Goal: Task Accomplishment & Management: Complete application form

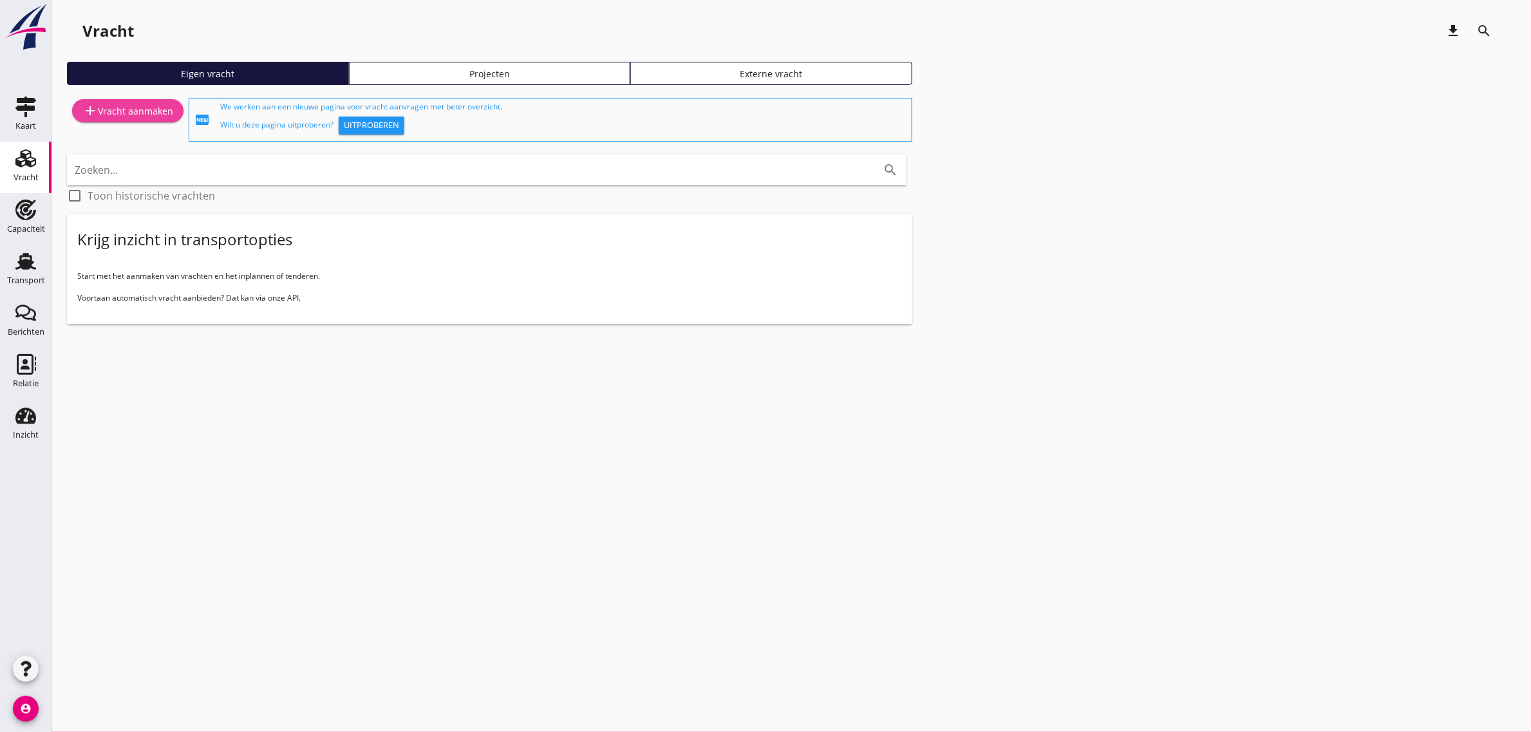
click at [127, 106] on div "add Vracht aanmaken" at bounding box center [127, 110] width 91 height 15
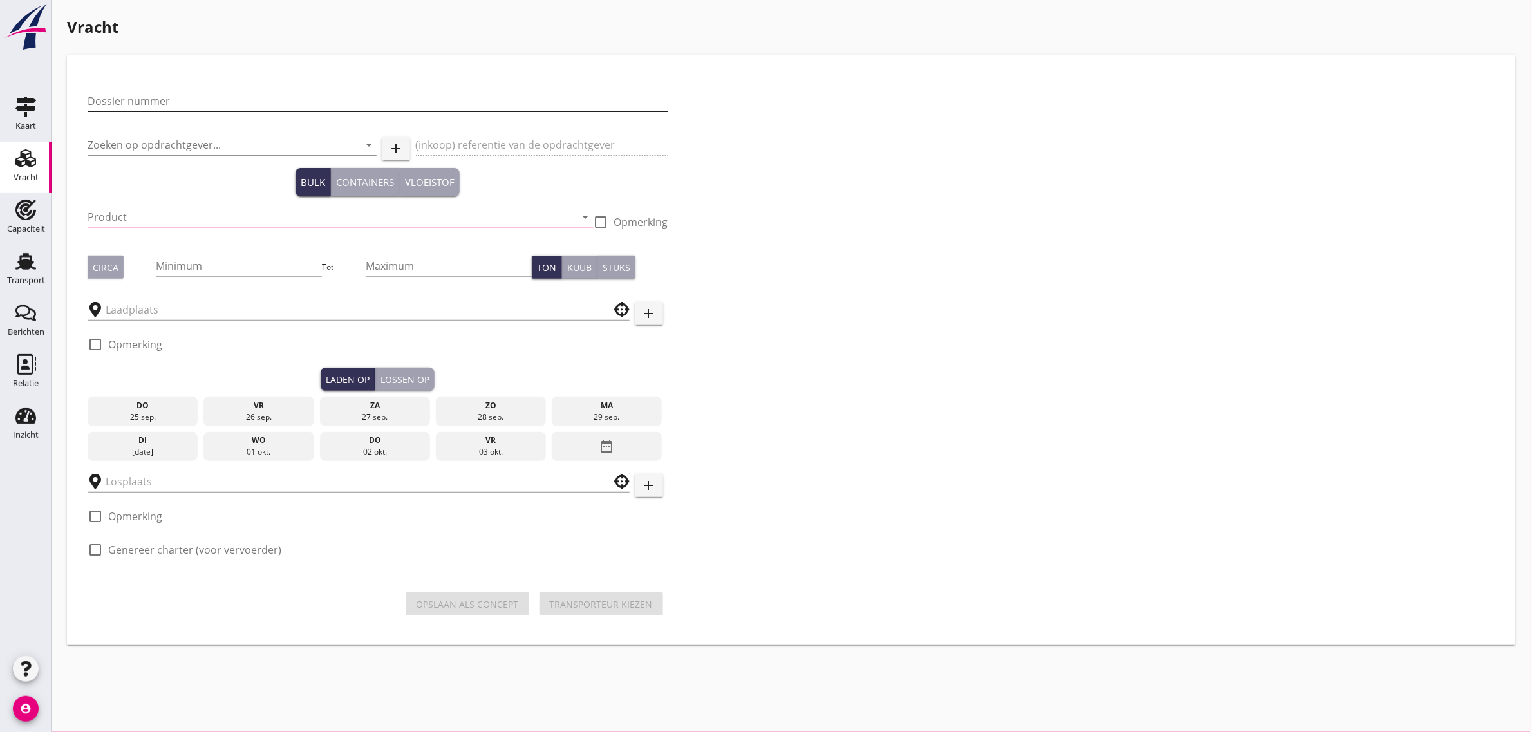
click at [213, 104] on input "Dossier nummer" at bounding box center [378, 101] width 581 height 21
type input "20250678"
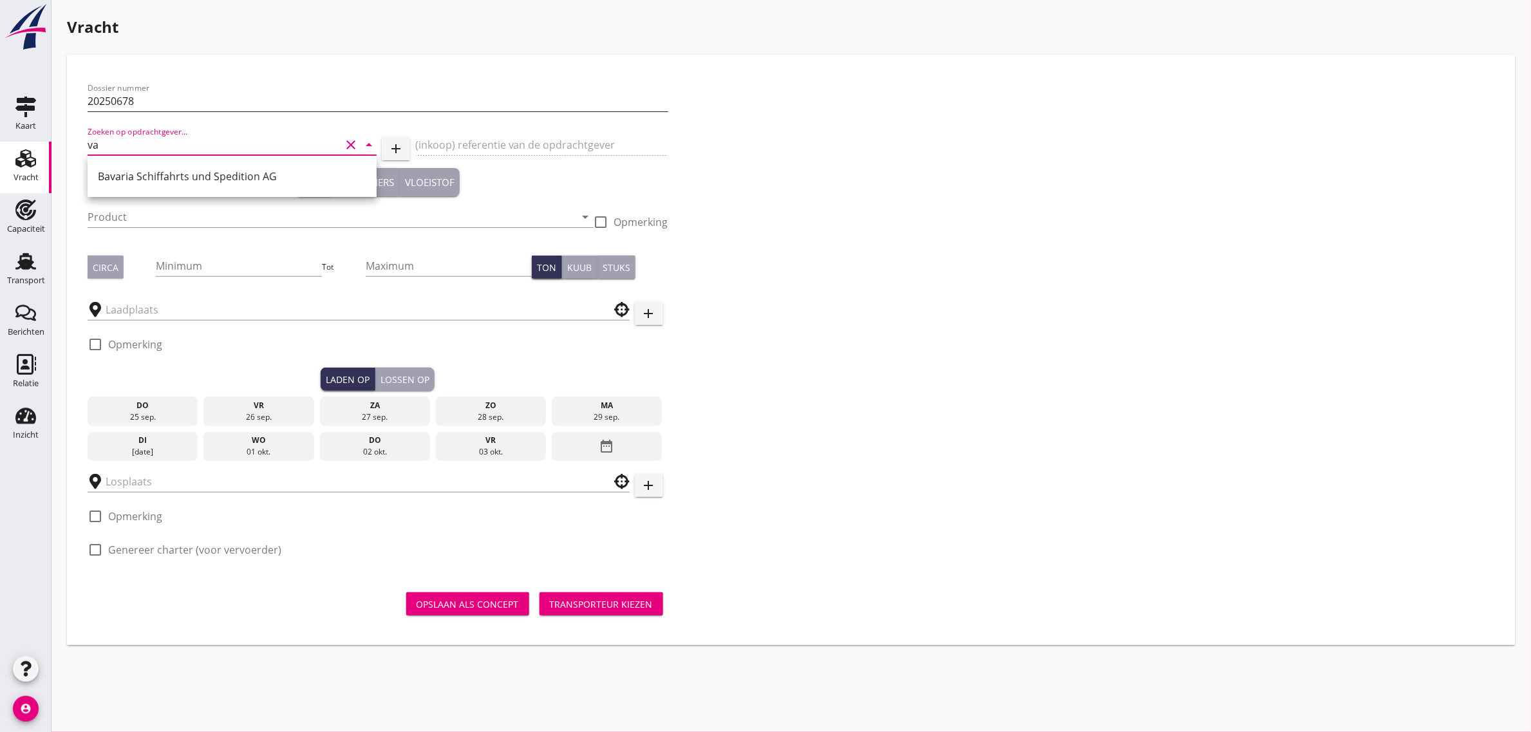
type input "v"
click at [135, 169] on div "Cargill" at bounding box center [232, 176] width 268 height 15
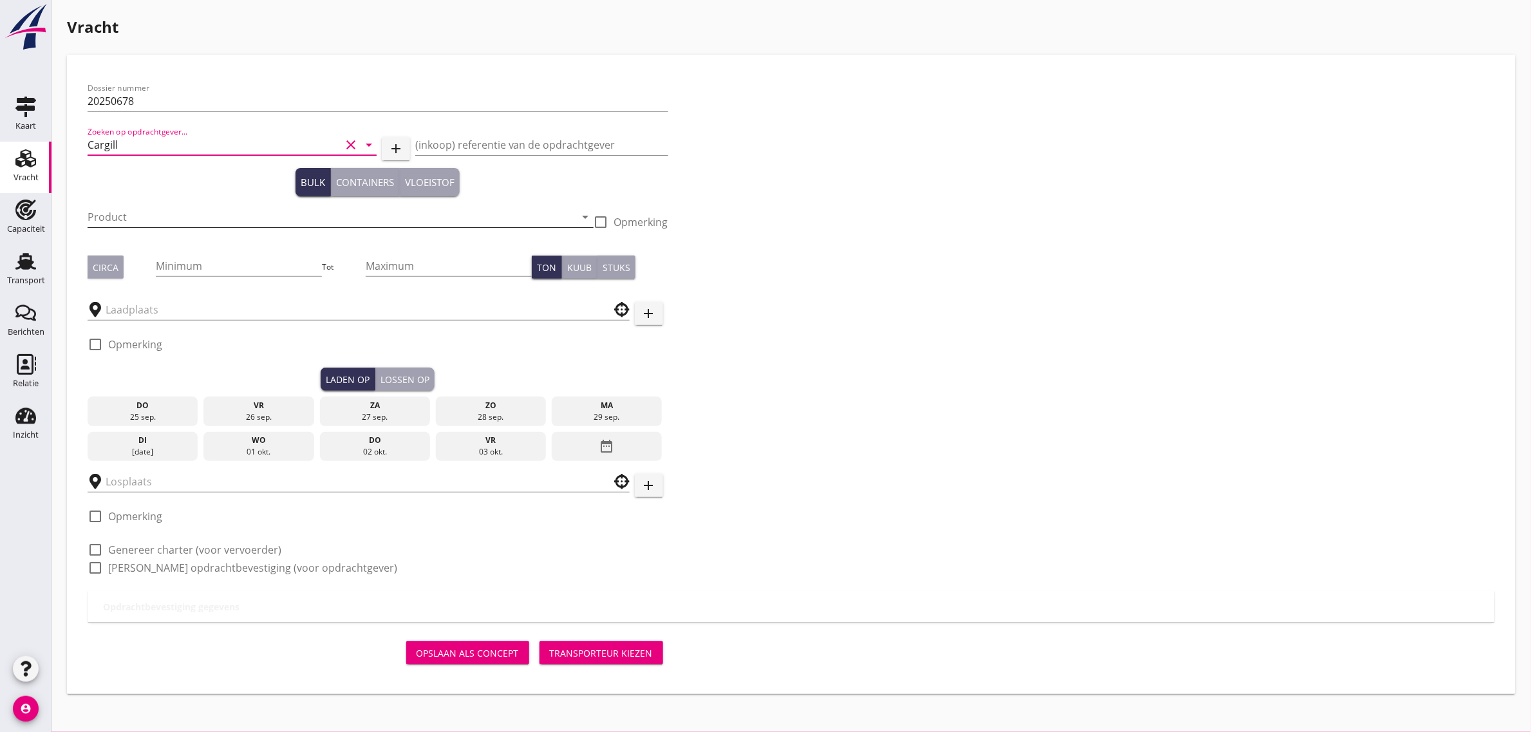
type input "Cargill"
click at [126, 210] on input "Product" at bounding box center [332, 217] width 488 height 21
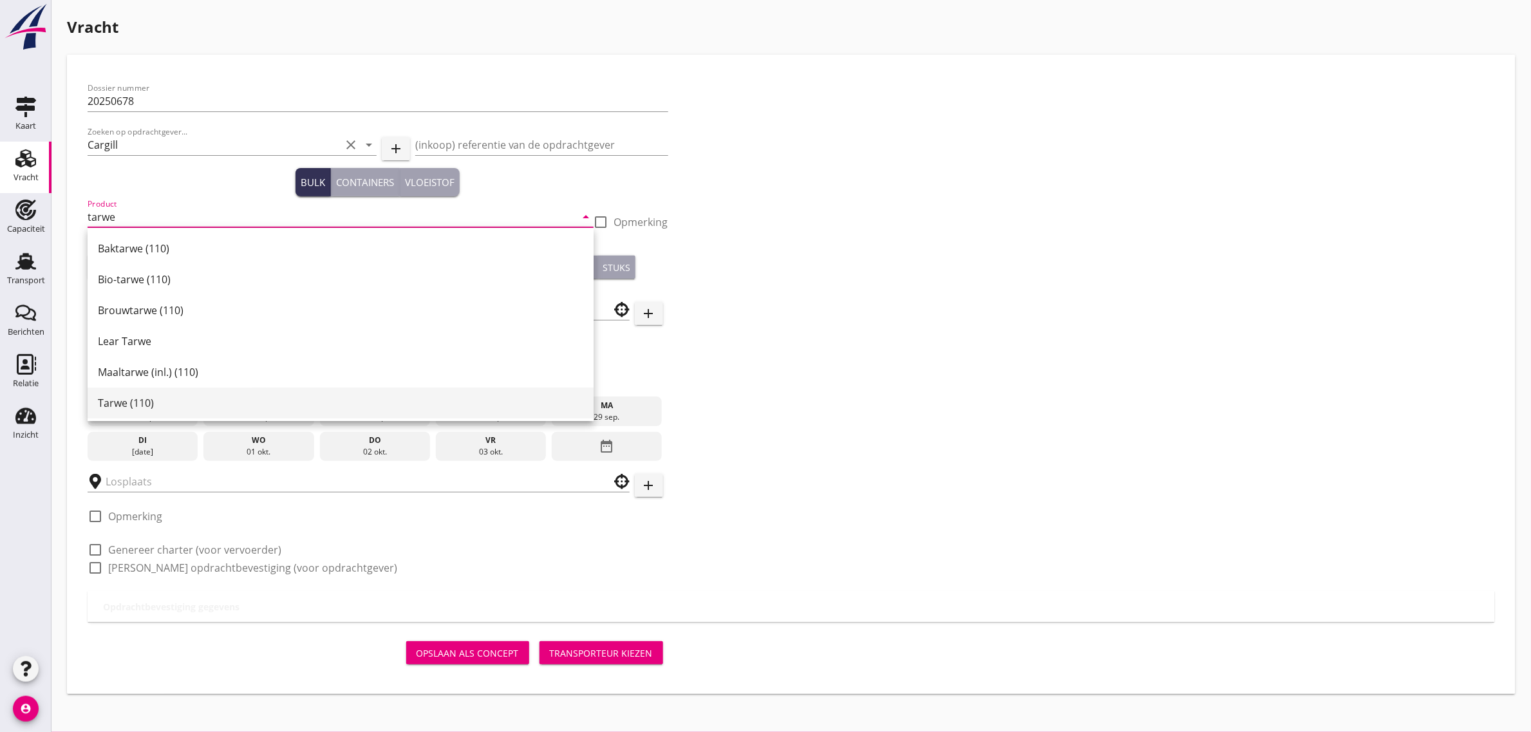
click at [129, 397] on div "Tarwe (110)" at bounding box center [340, 402] width 485 height 15
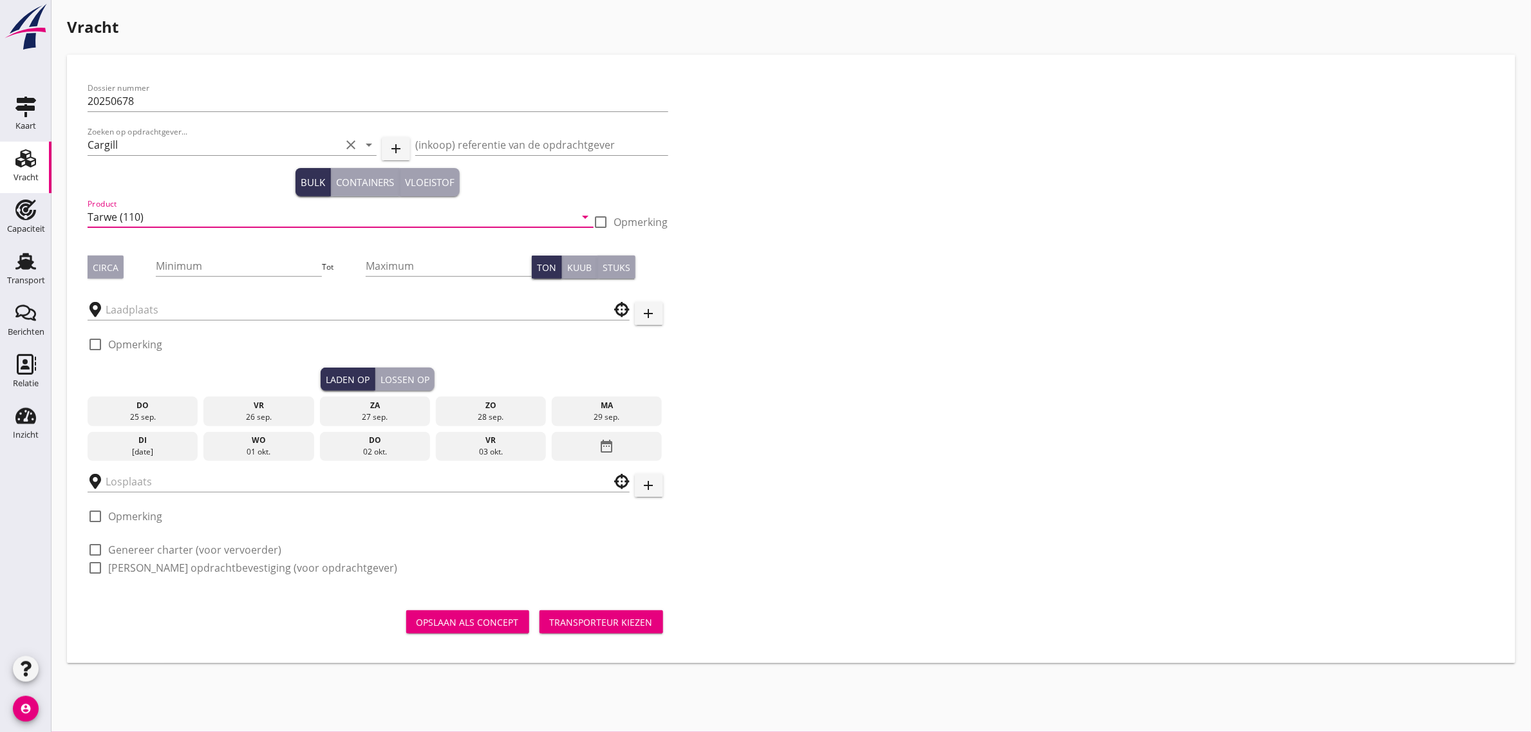
type input "Tarwe (110)"
click at [107, 268] on div "Circa" at bounding box center [106, 268] width 26 height 14
click at [184, 268] on input "Minimum" at bounding box center [239, 266] width 166 height 21
type input "2800"
click at [149, 310] on input "text" at bounding box center [350, 309] width 488 height 21
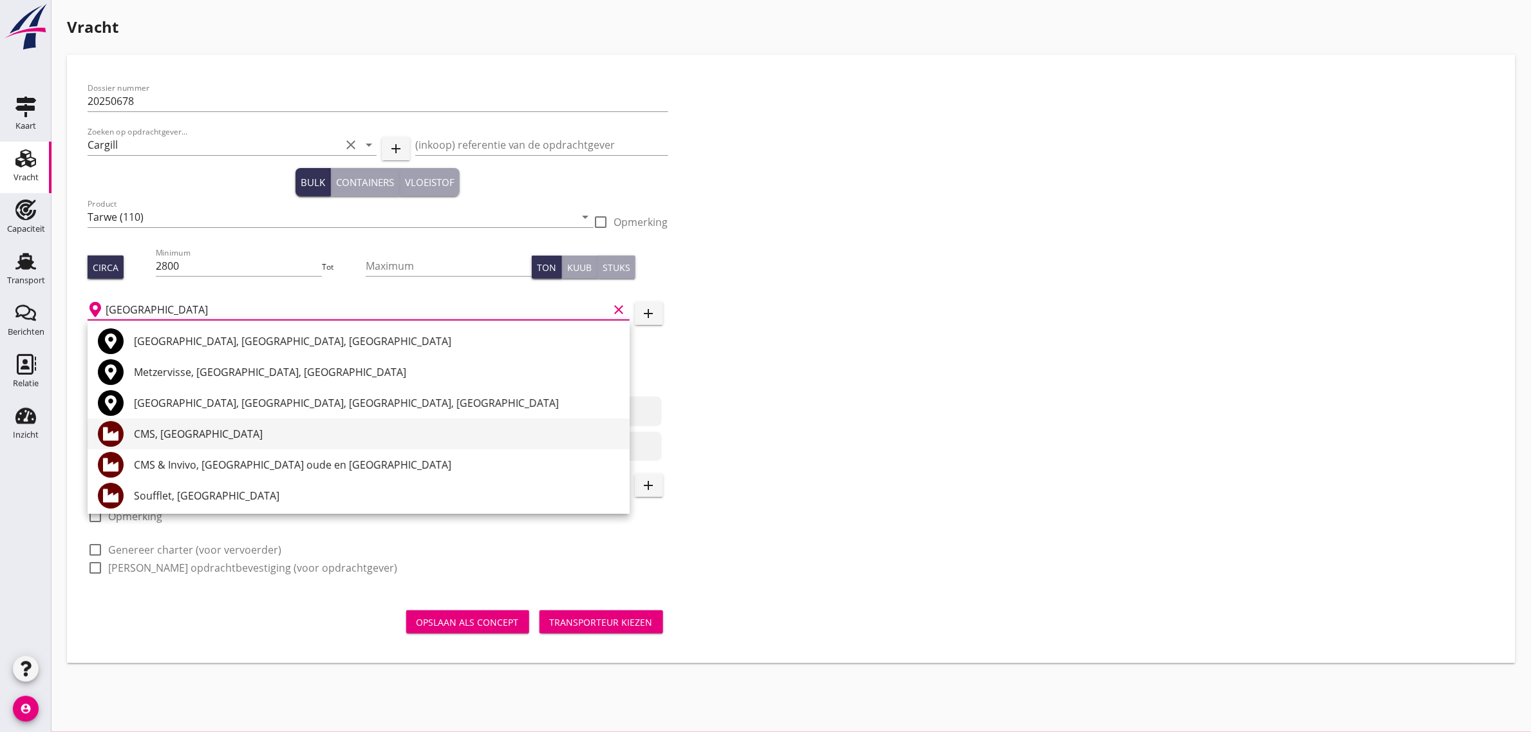
click at [187, 426] on div "CMS, [GEOGRAPHIC_DATA]" at bounding box center [376, 433] width 485 height 15
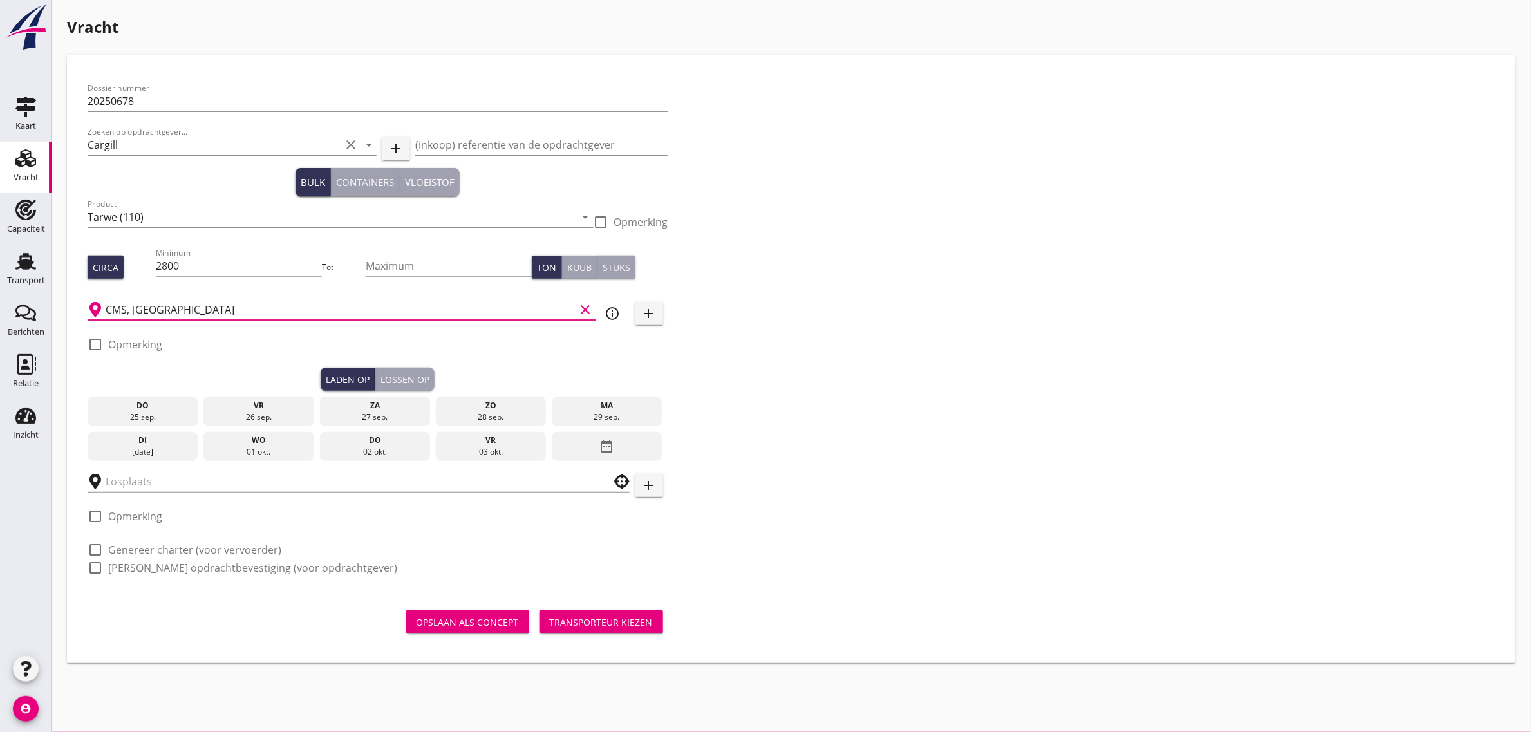
type input "CMS, [GEOGRAPHIC_DATA]"
click at [483, 448] on div "03 okt." at bounding box center [491, 452] width 104 height 12
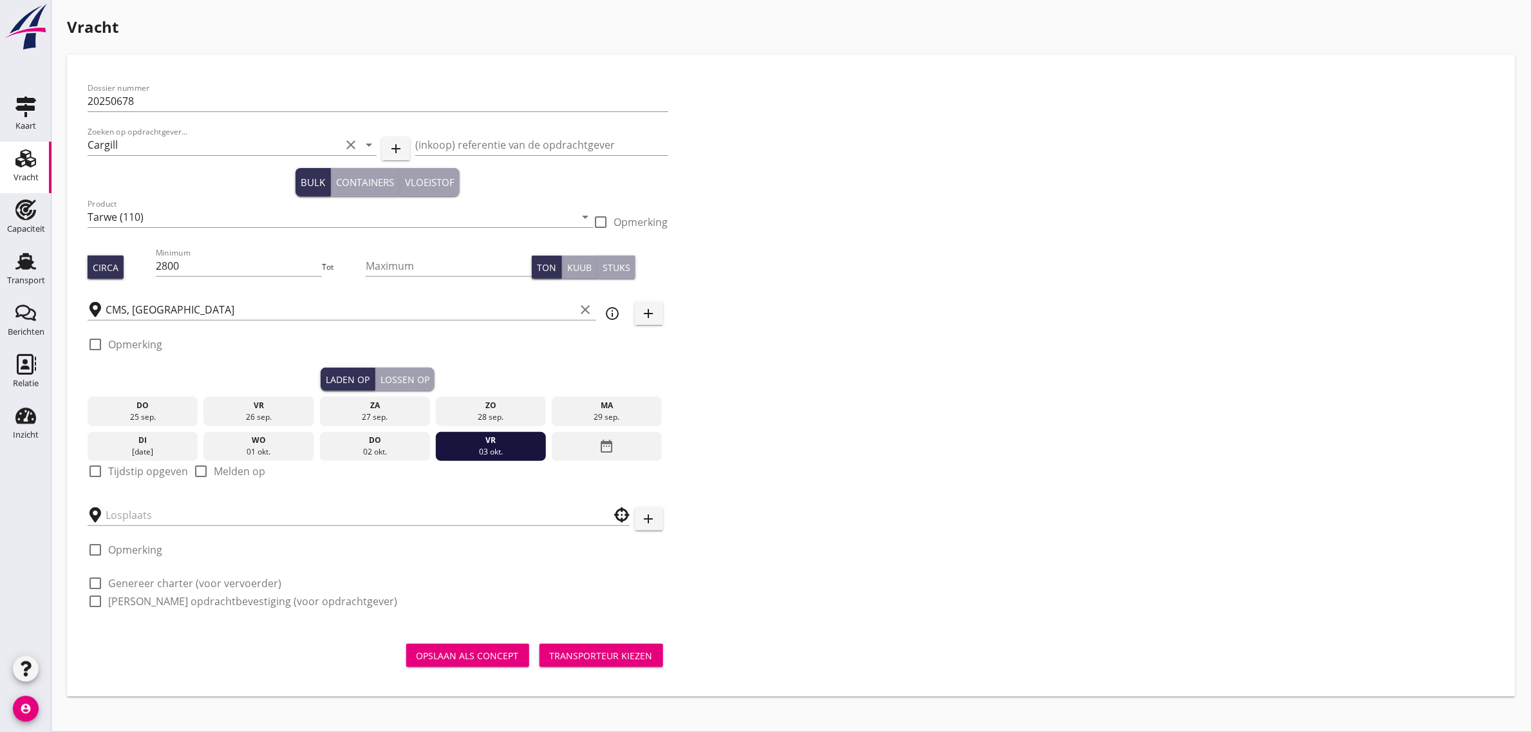
click at [149, 473] on label "Tijdstip opgeven" at bounding box center [148, 471] width 80 height 13
checkbox input "true"
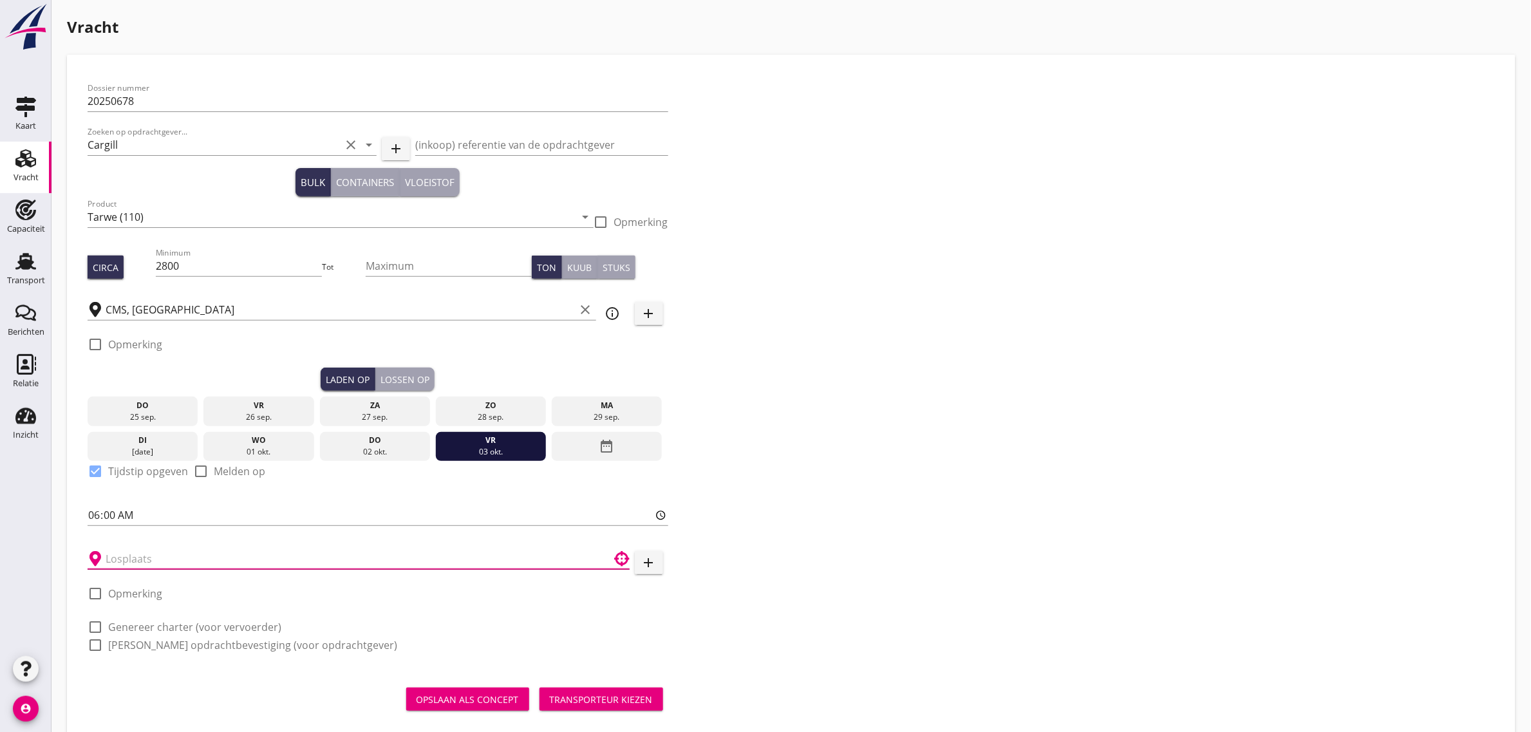
click at [137, 549] on input "text" at bounding box center [350, 558] width 488 height 21
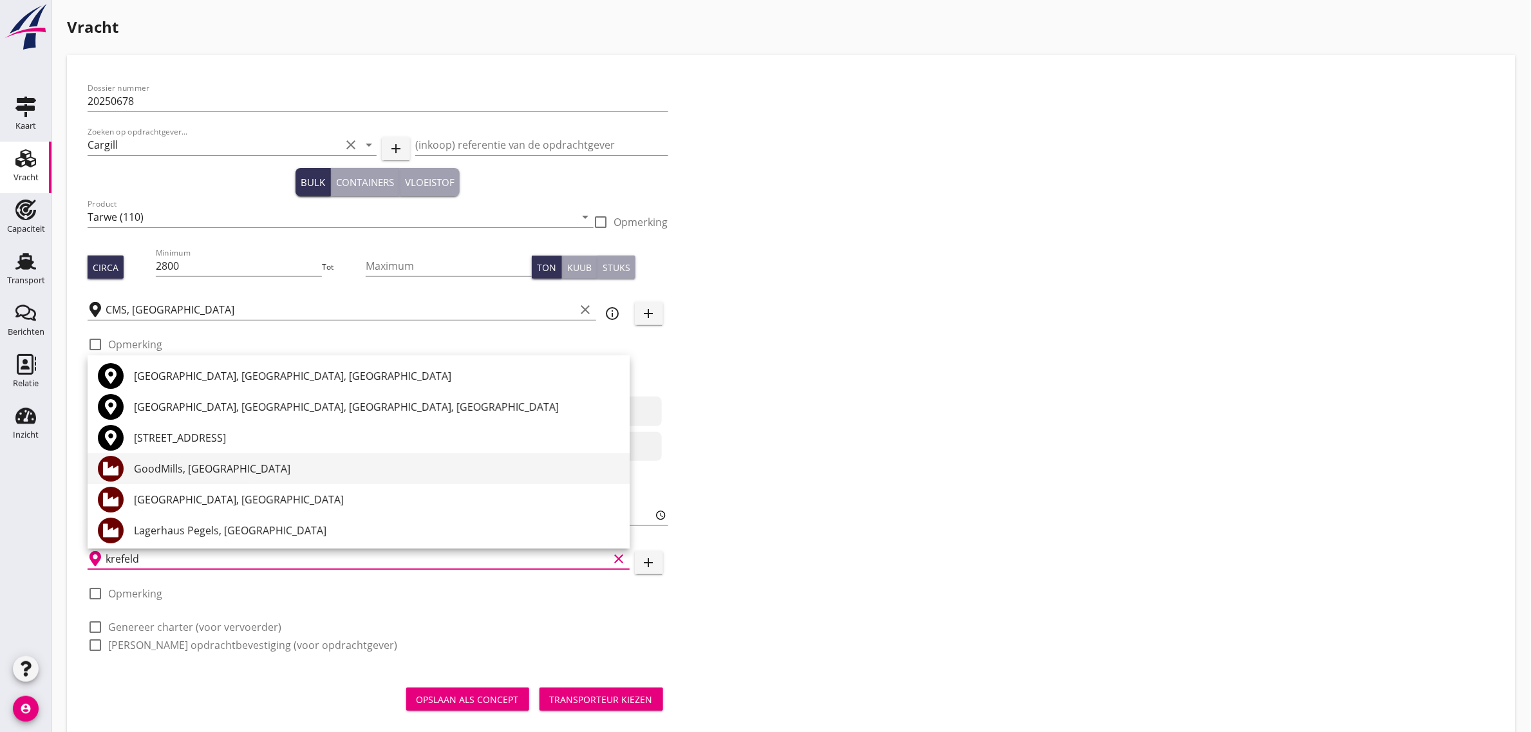
click at [223, 473] on div "GoodMills, [GEOGRAPHIC_DATA]" at bounding box center [376, 468] width 485 height 15
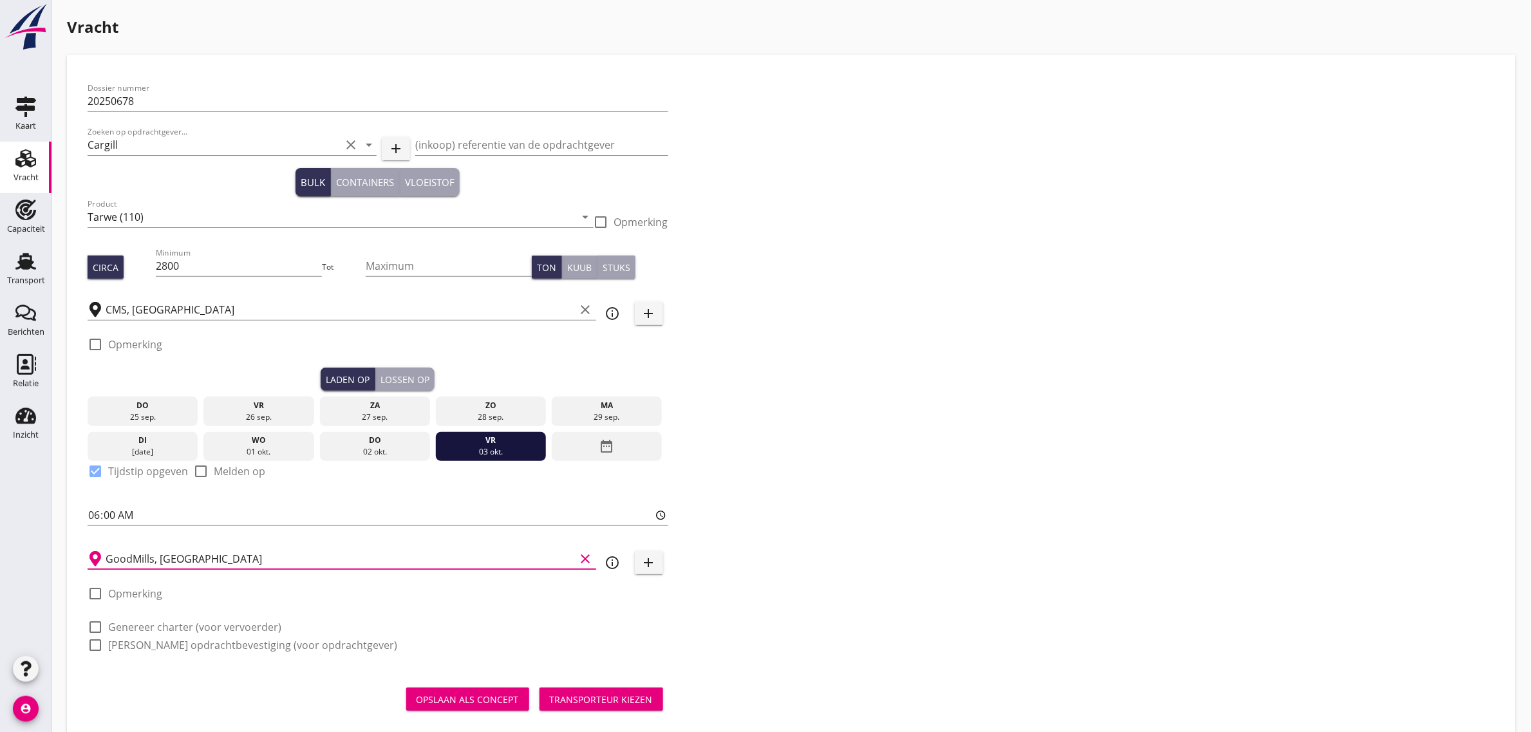
type input "GoodMills, [GEOGRAPHIC_DATA]"
drag, startPoint x: 155, startPoint y: 628, endPoint x: 156, endPoint y: 644, distance: 16.8
click at [156, 628] on label "Genereer charter (voor vervoerder)" at bounding box center [194, 627] width 173 height 13
checkbox input "true"
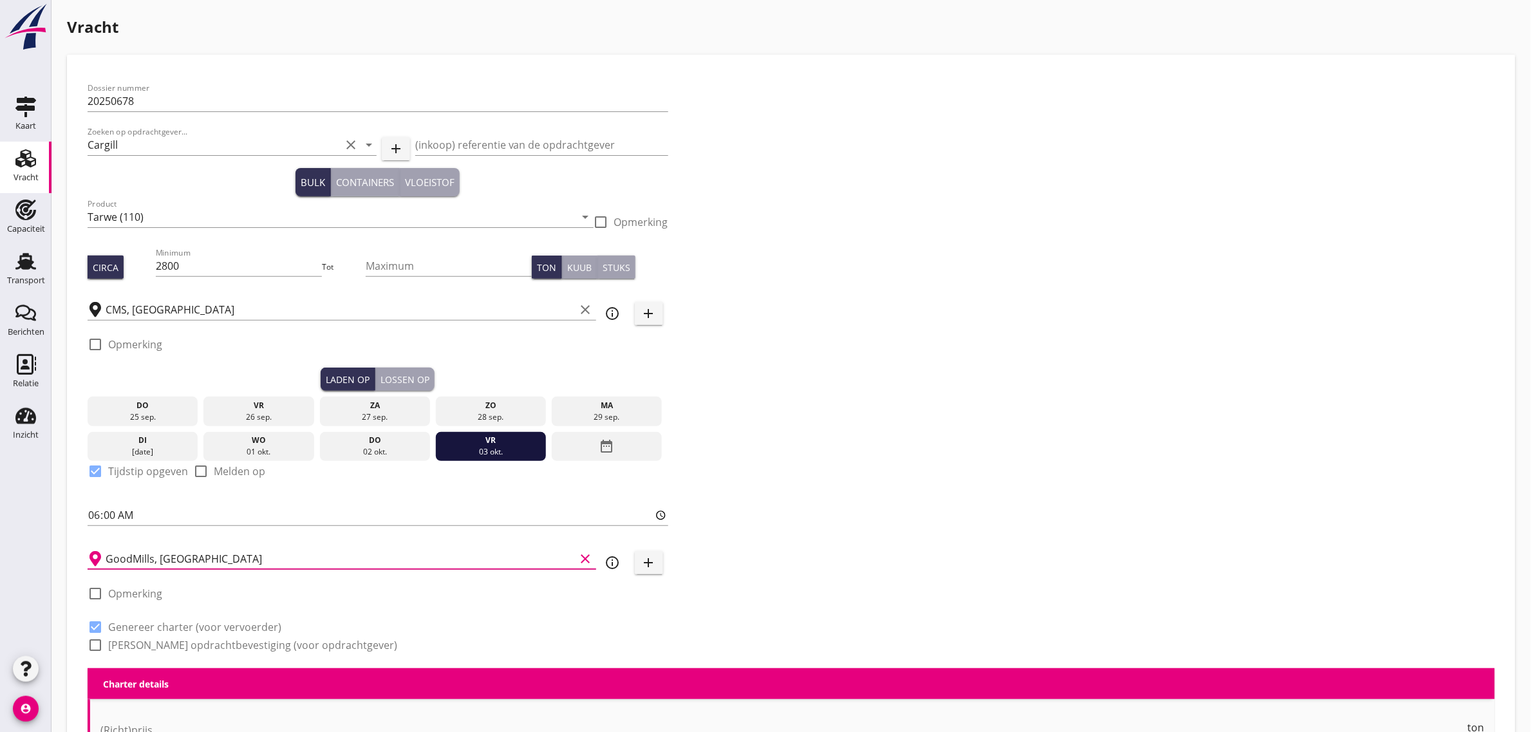
click at [156, 644] on label "[PERSON_NAME] opdrachtbevestiging (voor opdrachtgever)" at bounding box center [252, 645] width 289 height 13
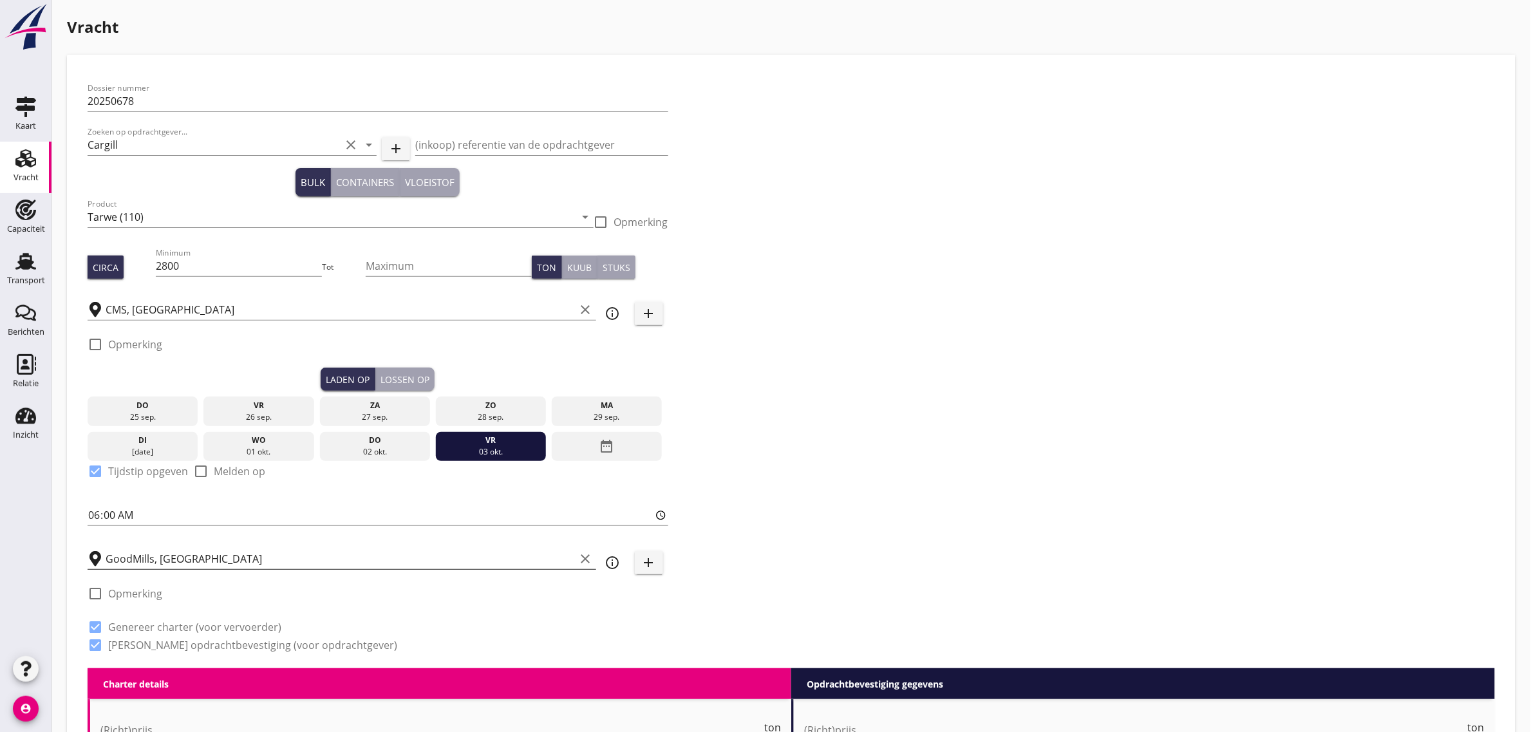
checkbox input "true"
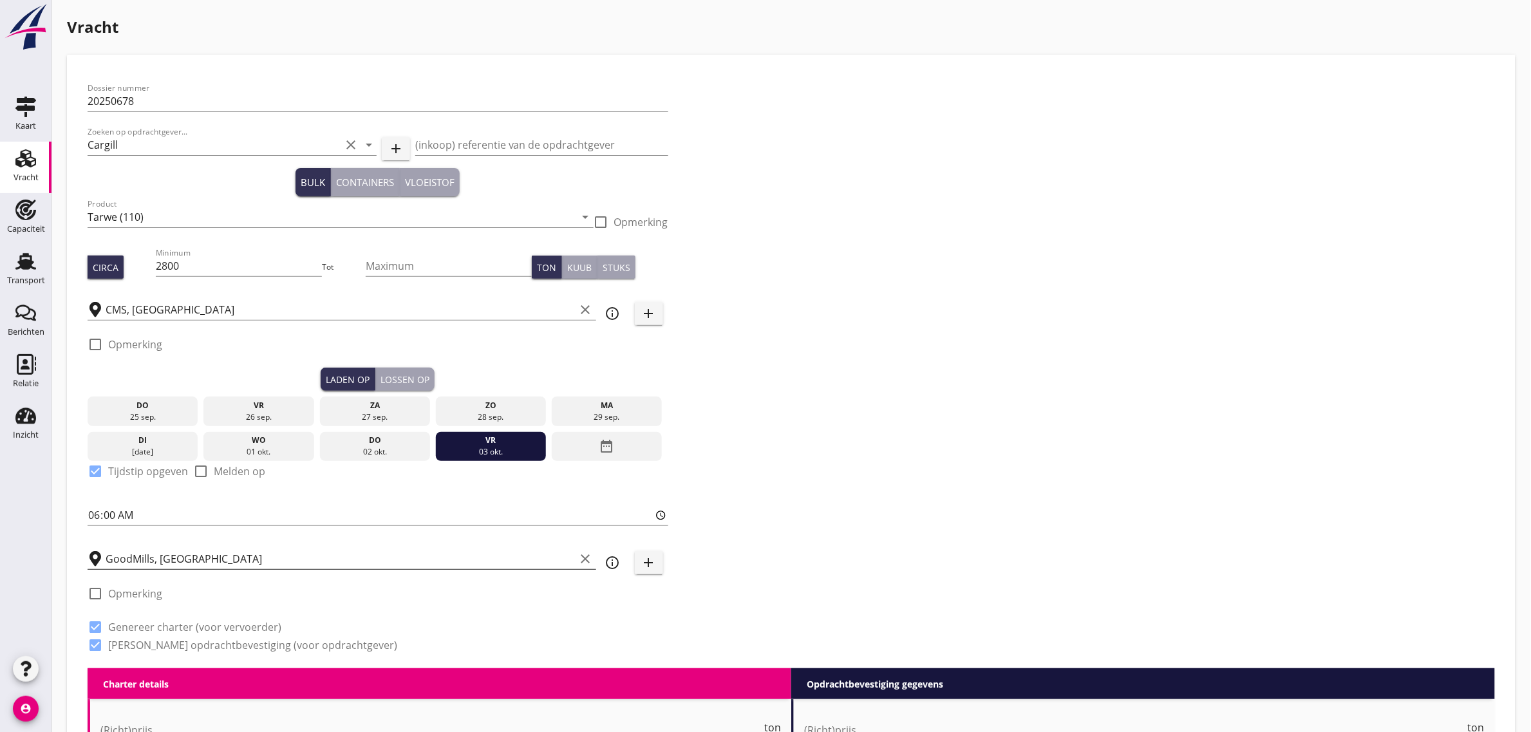
checkbox input "true"
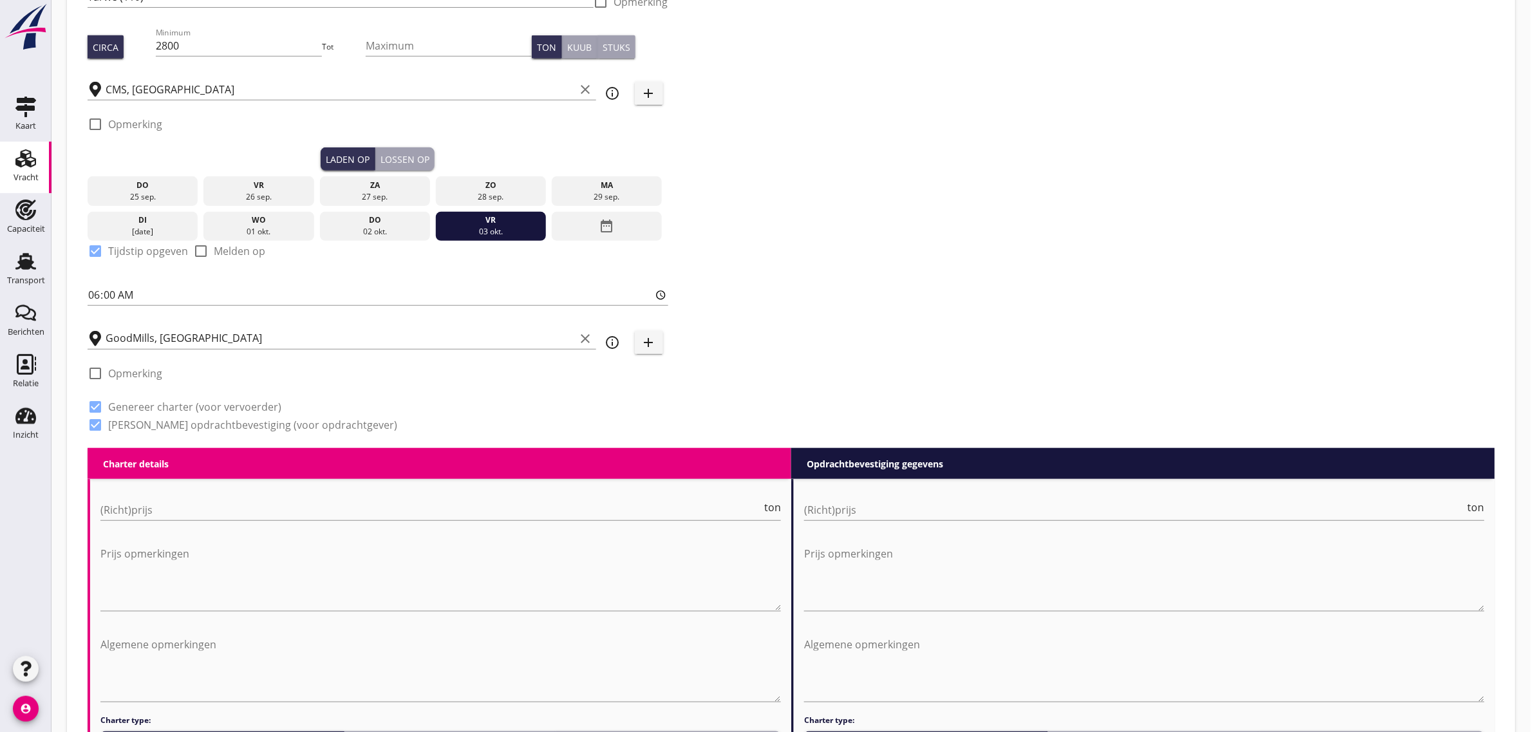
scroll to position [402, 0]
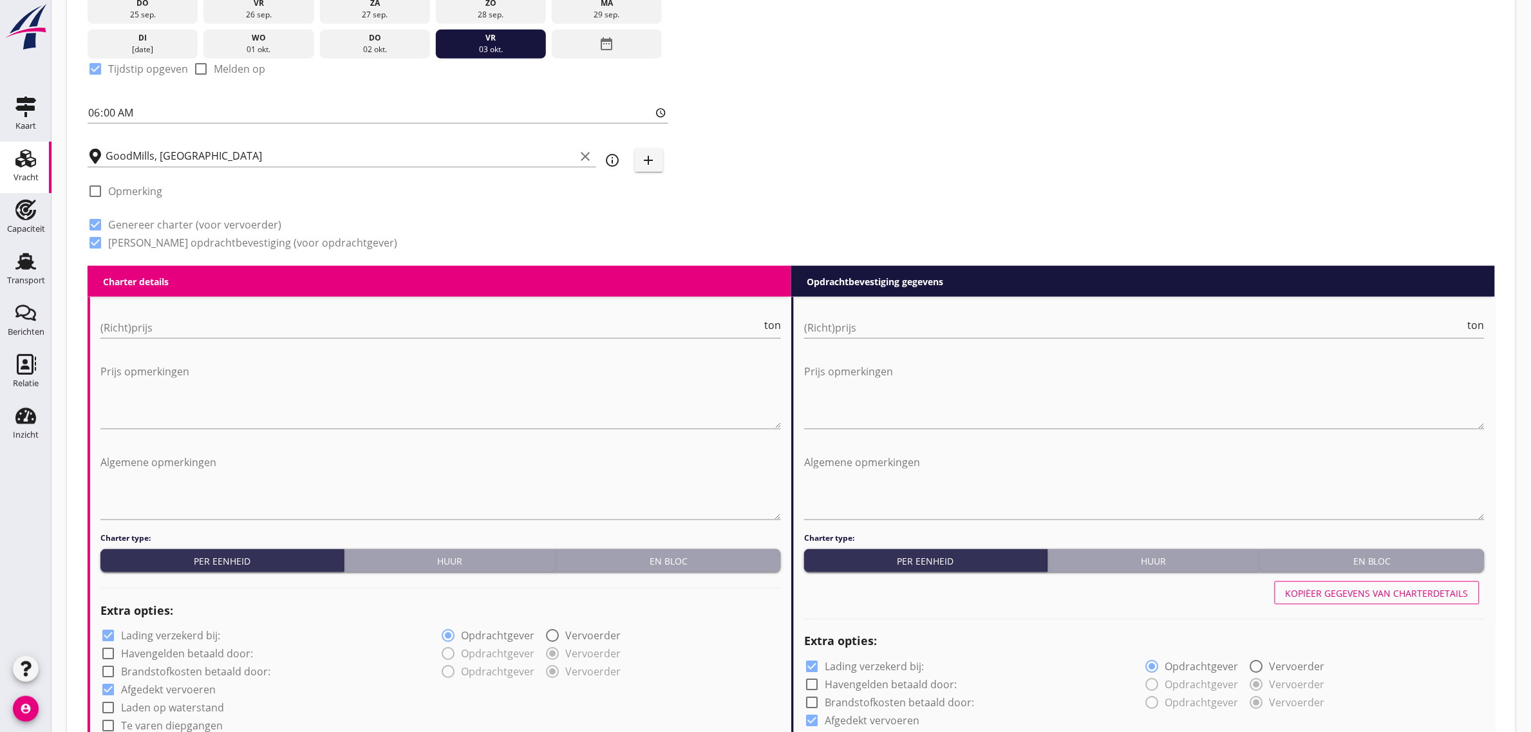
click at [641, 554] on div "En bloc" at bounding box center [668, 561] width 214 height 14
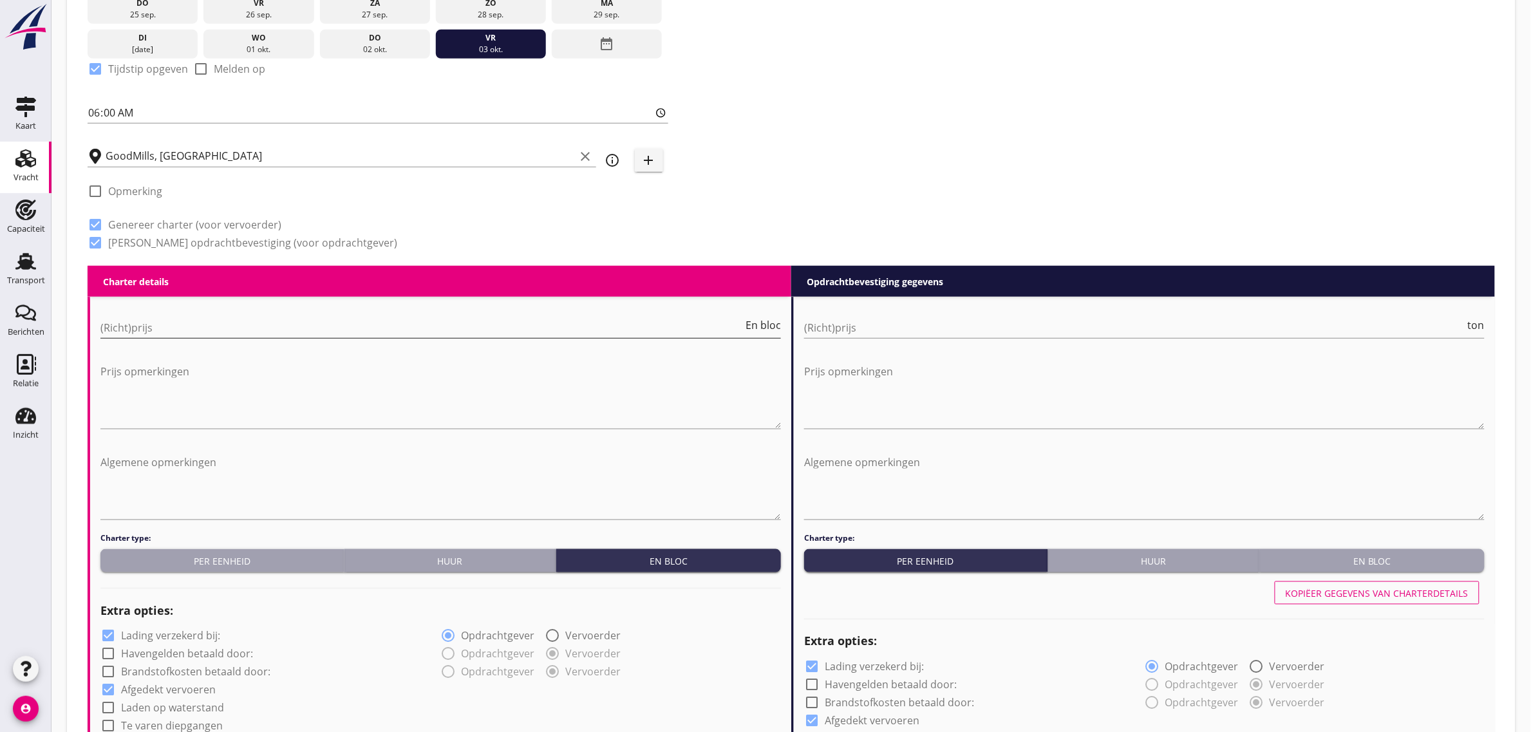
click at [197, 335] on input "(Richt)prijs" at bounding box center [421, 327] width 642 height 21
type input "30000"
click at [854, 332] on input "(Richt)prijs" at bounding box center [1134, 327] width 661 height 21
click at [1368, 554] on div "En bloc" at bounding box center [1372, 561] width 214 height 14
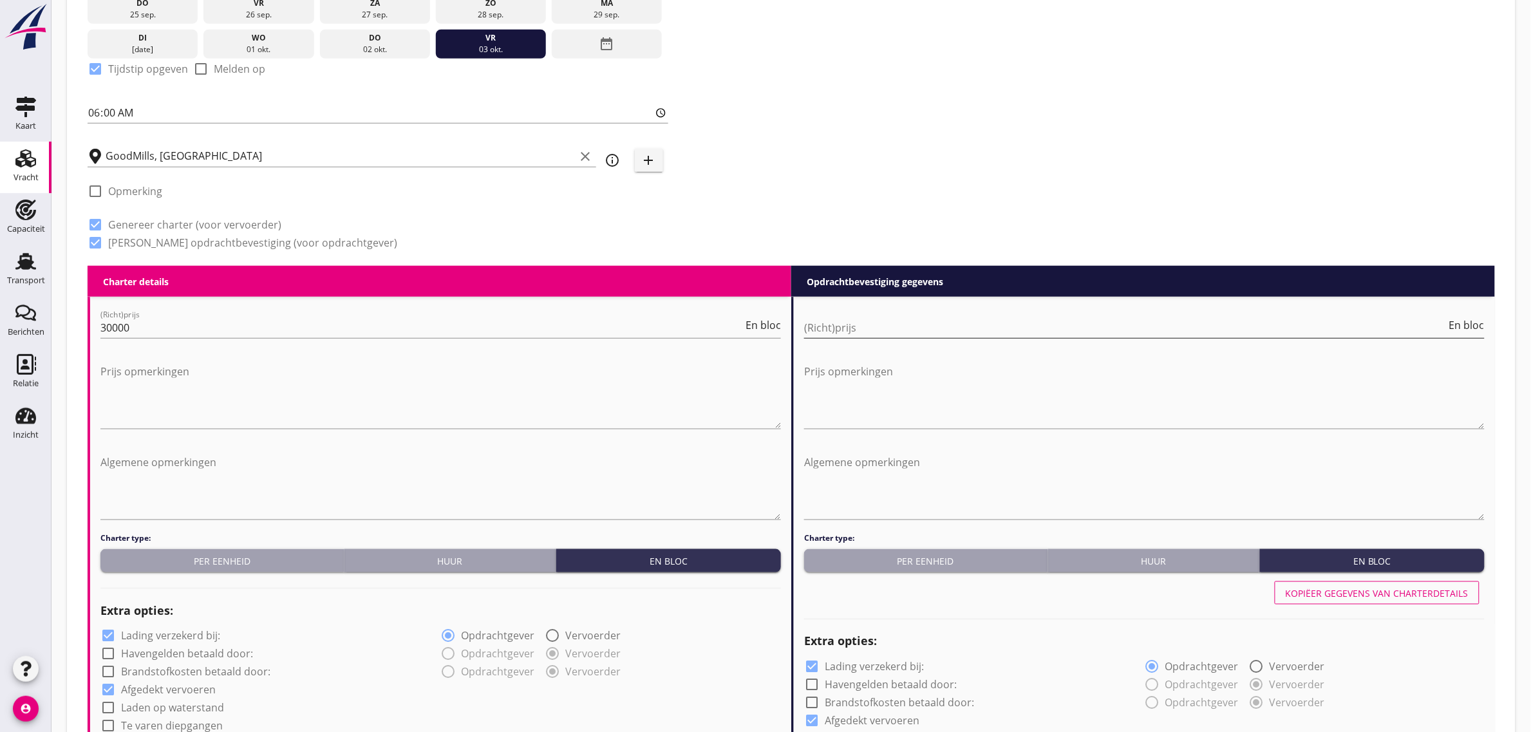
click at [866, 327] on input "(Richt)prijs" at bounding box center [1125, 327] width 642 height 21
type input "31000"
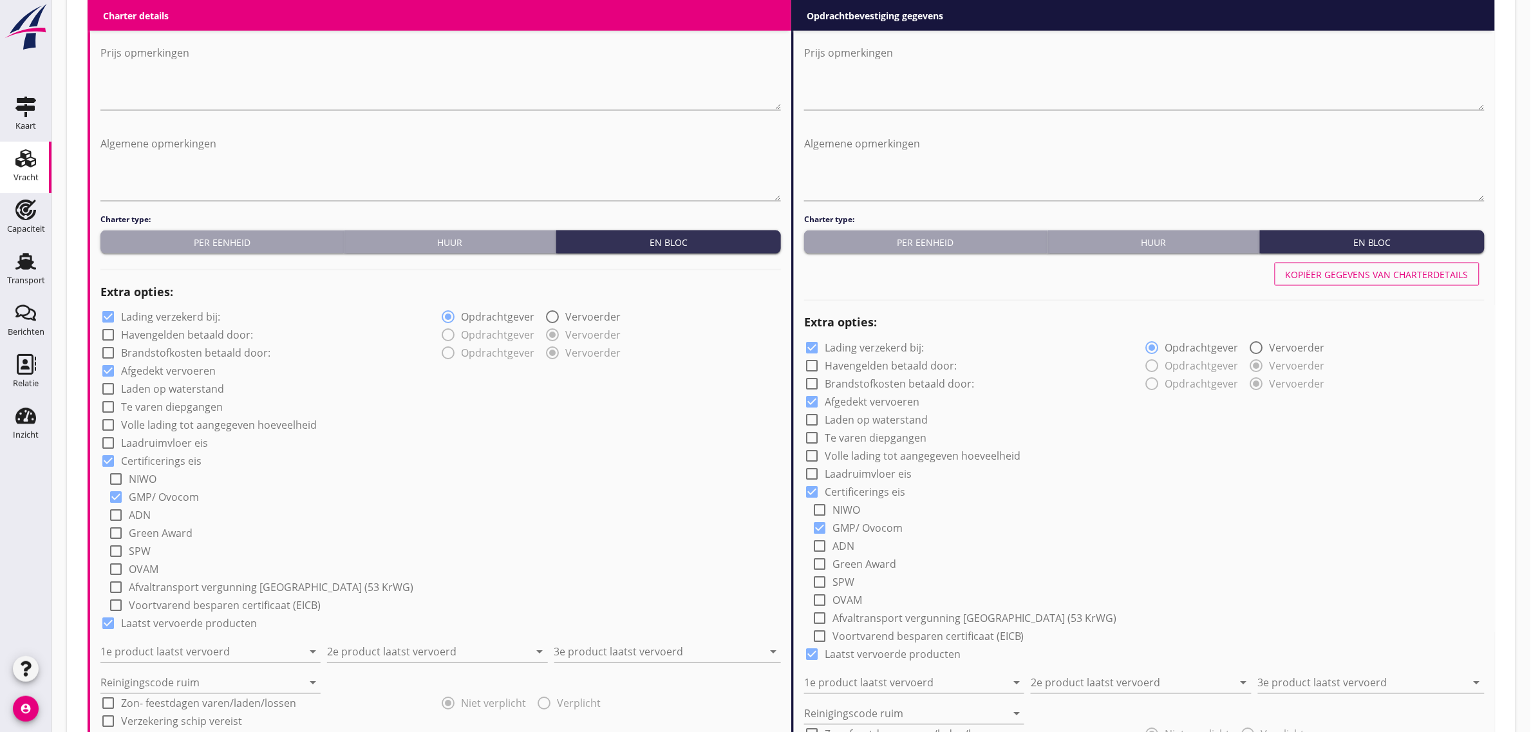
scroll to position [724, 0]
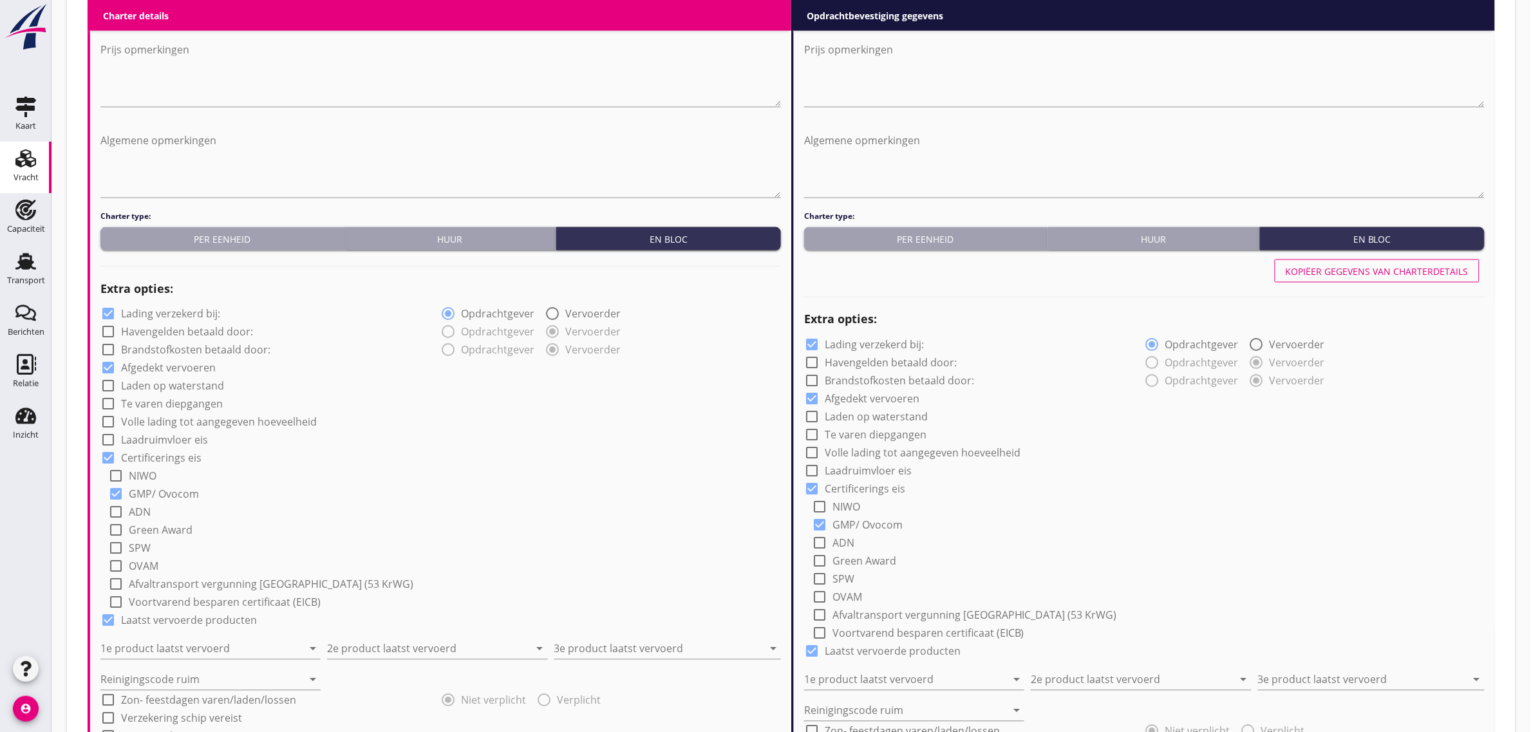
click at [162, 388] on label "Laden op waterstand" at bounding box center [172, 386] width 103 height 13
checkbox input "true"
click at [158, 407] on label "Te varen diepgangen" at bounding box center [172, 404] width 102 height 13
checkbox input "true"
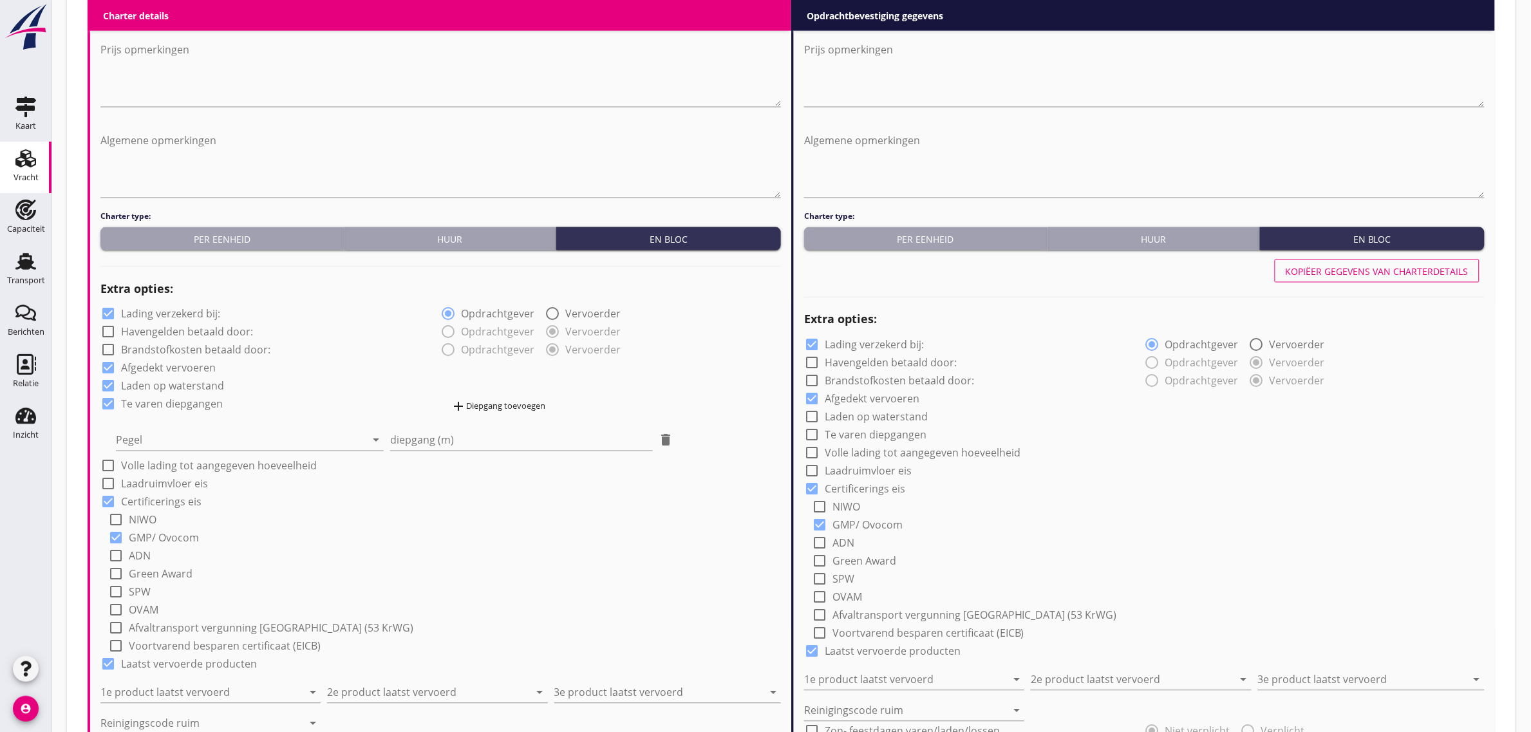
click at [147, 426] on div "Pegel arrow_drop_down" at bounding box center [250, 436] width 268 height 28
click at [152, 438] on div at bounding box center [241, 440] width 250 height 21
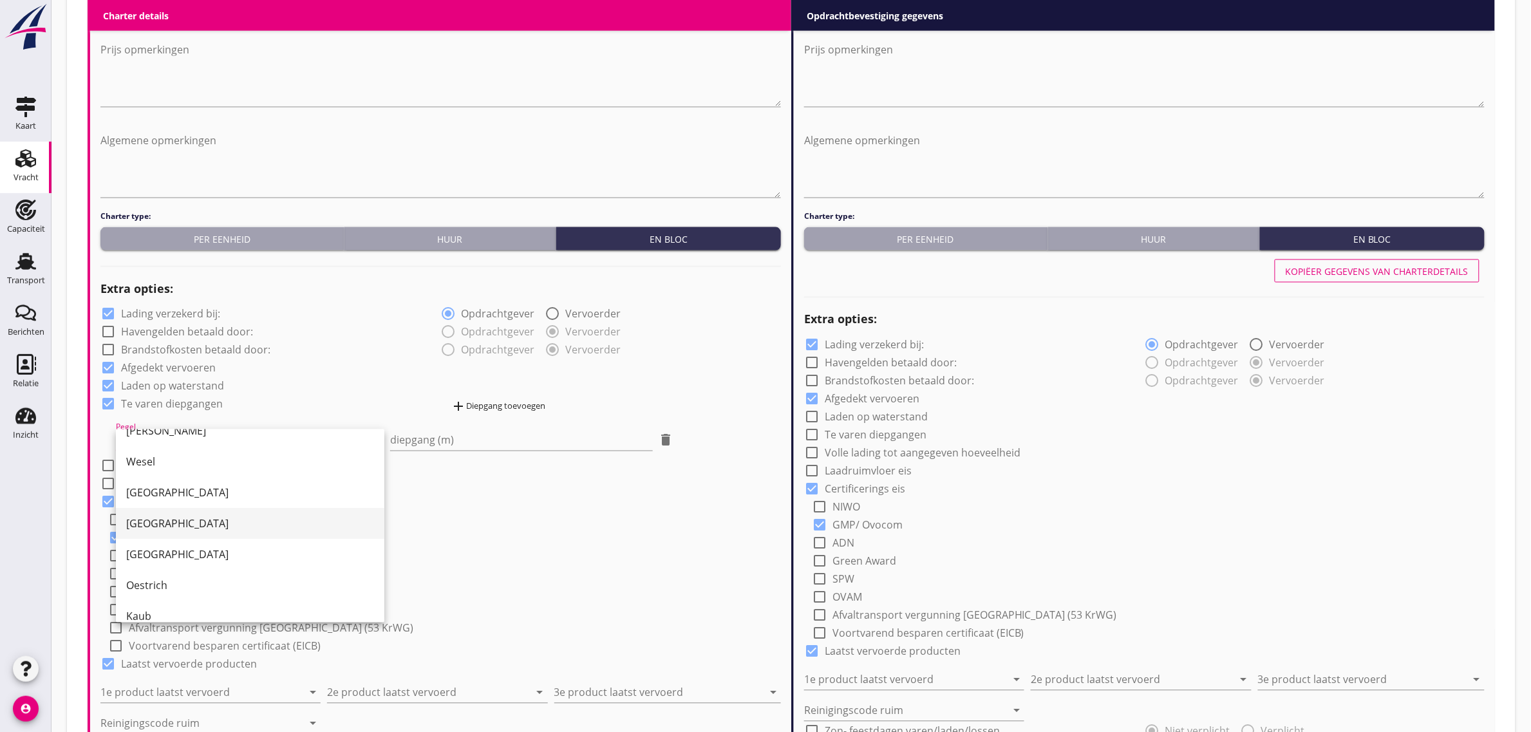
click at [182, 516] on div "[GEOGRAPHIC_DATA]" at bounding box center [250, 523] width 248 height 15
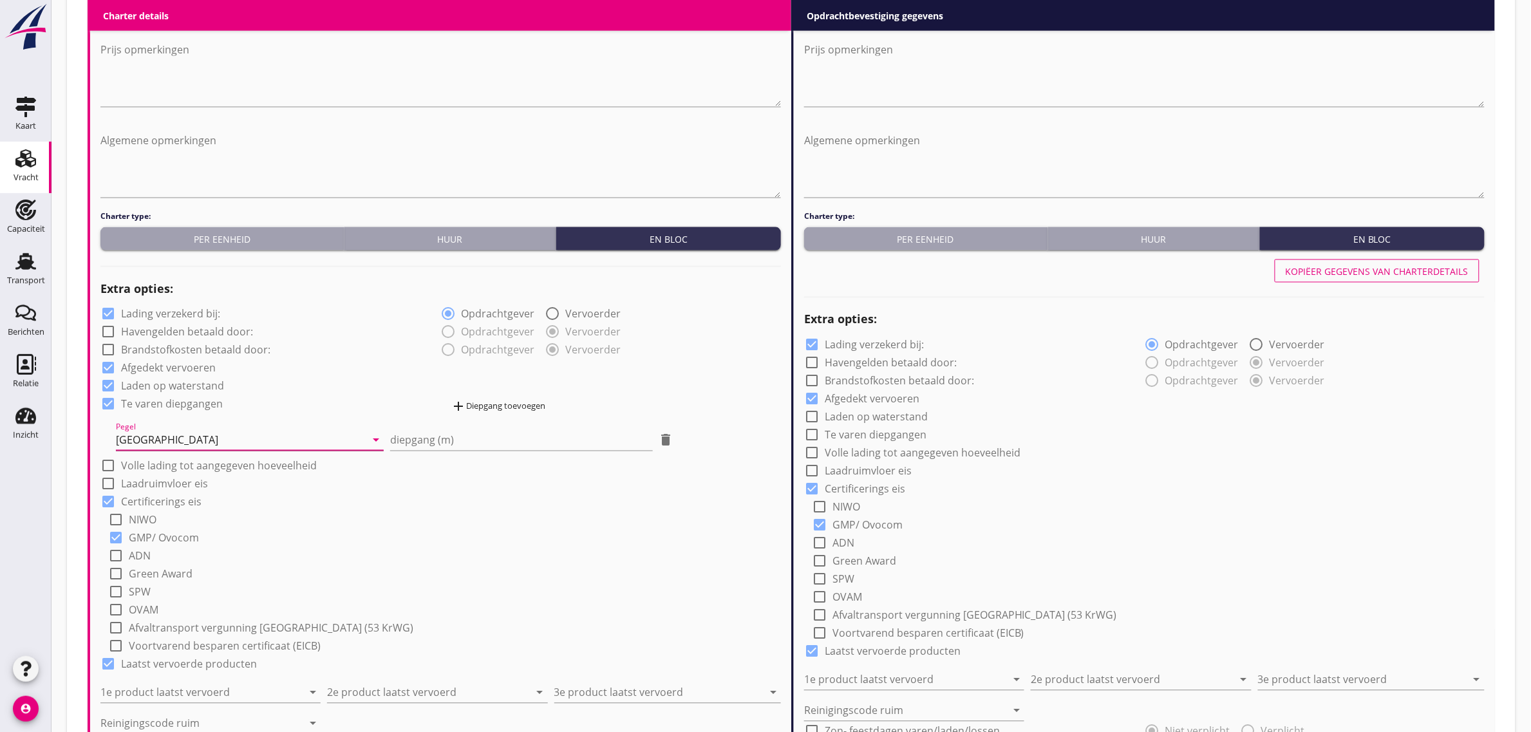
click at [169, 436] on div "[GEOGRAPHIC_DATA]" at bounding box center [241, 440] width 250 height 21
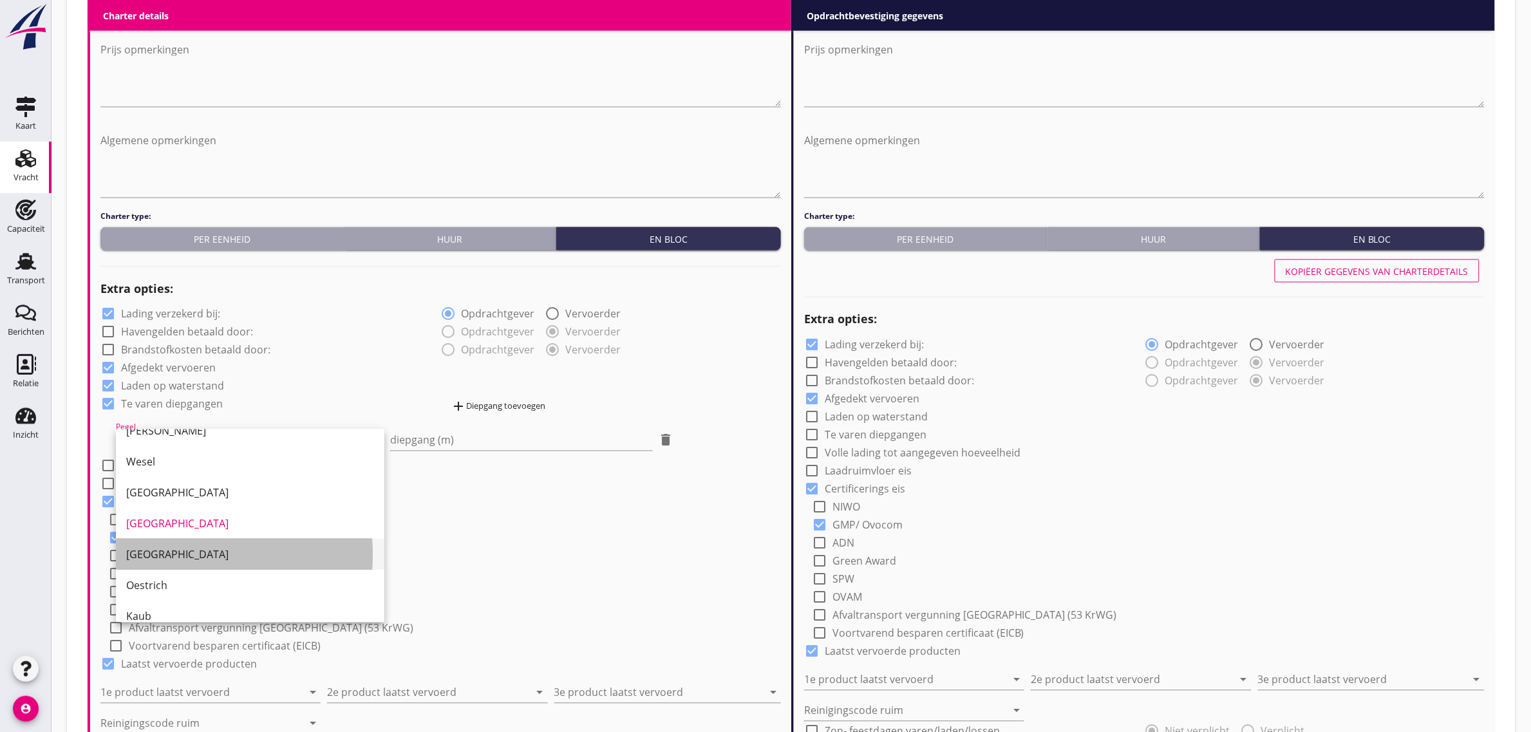
click at [216, 558] on div "[GEOGRAPHIC_DATA]" at bounding box center [250, 554] width 248 height 15
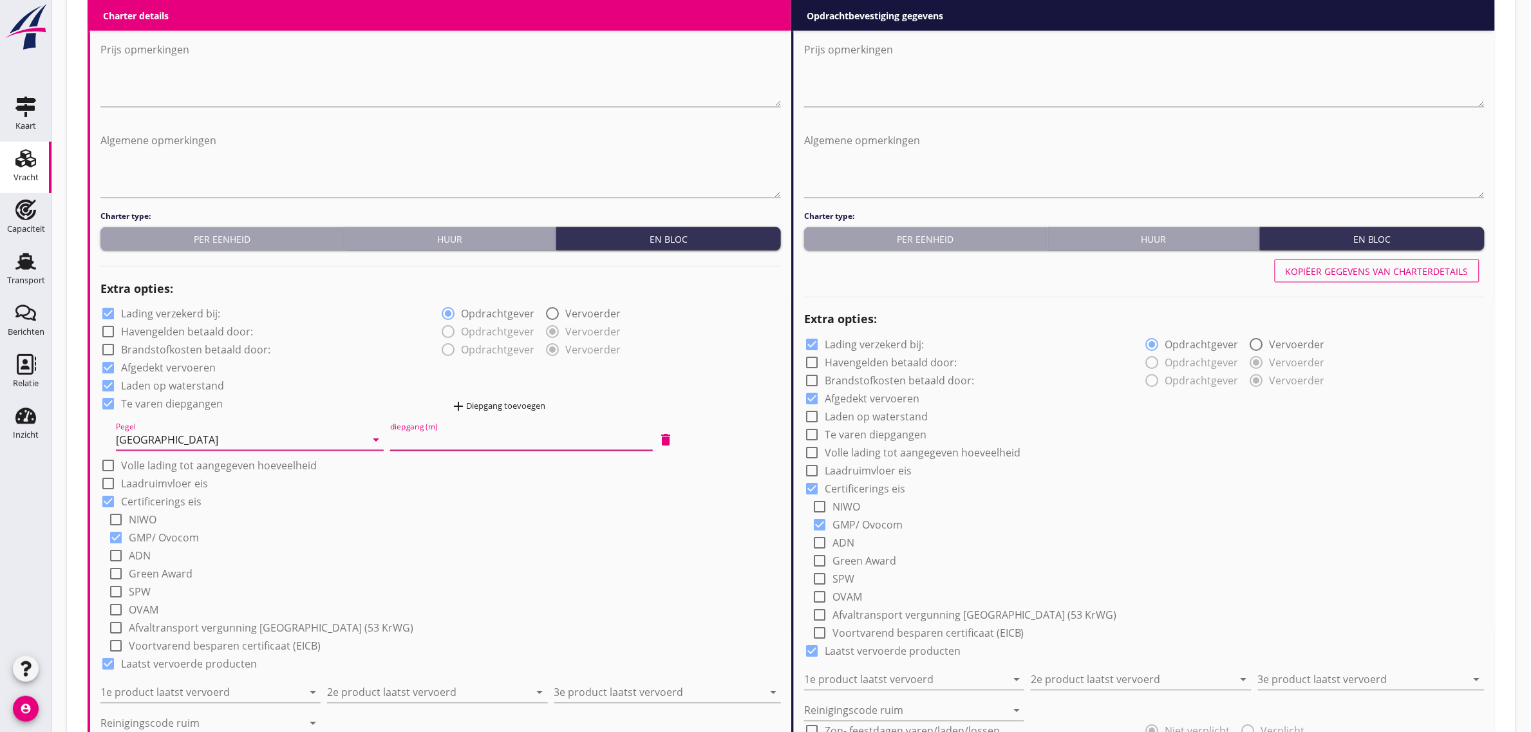
click at [462, 441] on input "diepgang (m)" at bounding box center [521, 440] width 262 height 21
type input "1"
type input "1.30"
click at [502, 411] on div "add Diepgang toevoegen" at bounding box center [498, 406] width 95 height 15
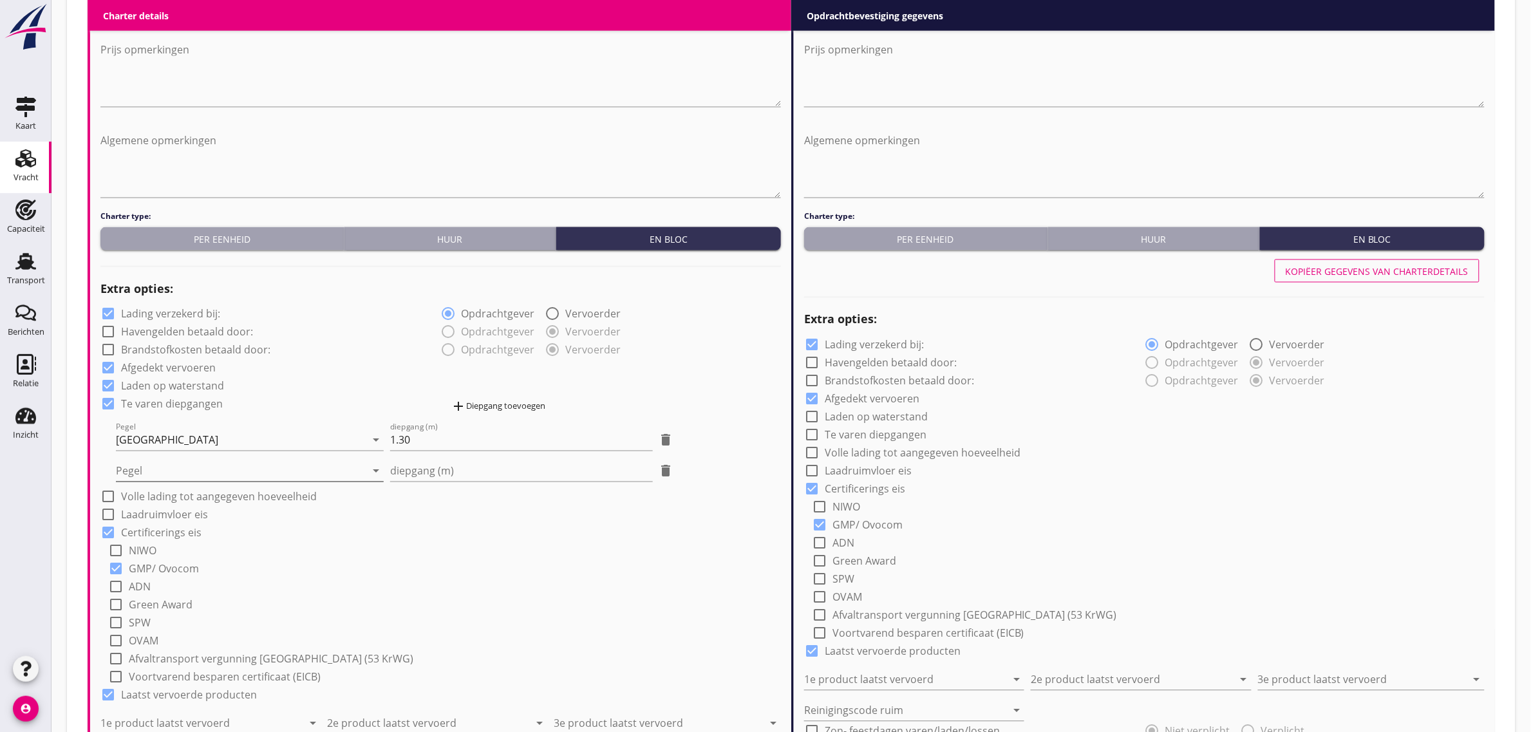
click at [251, 473] on div at bounding box center [241, 471] width 250 height 21
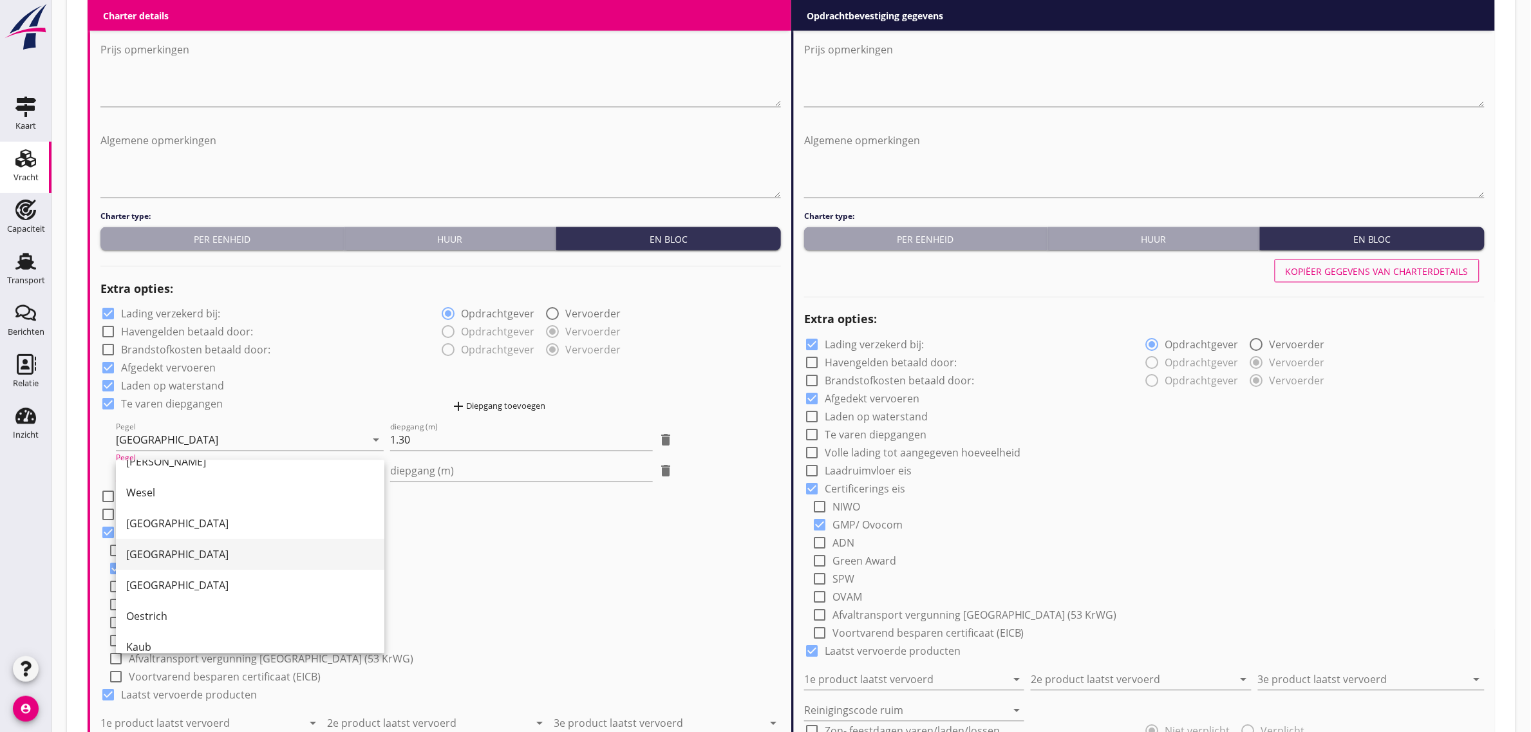
click at [159, 550] on div "[GEOGRAPHIC_DATA]" at bounding box center [250, 554] width 248 height 15
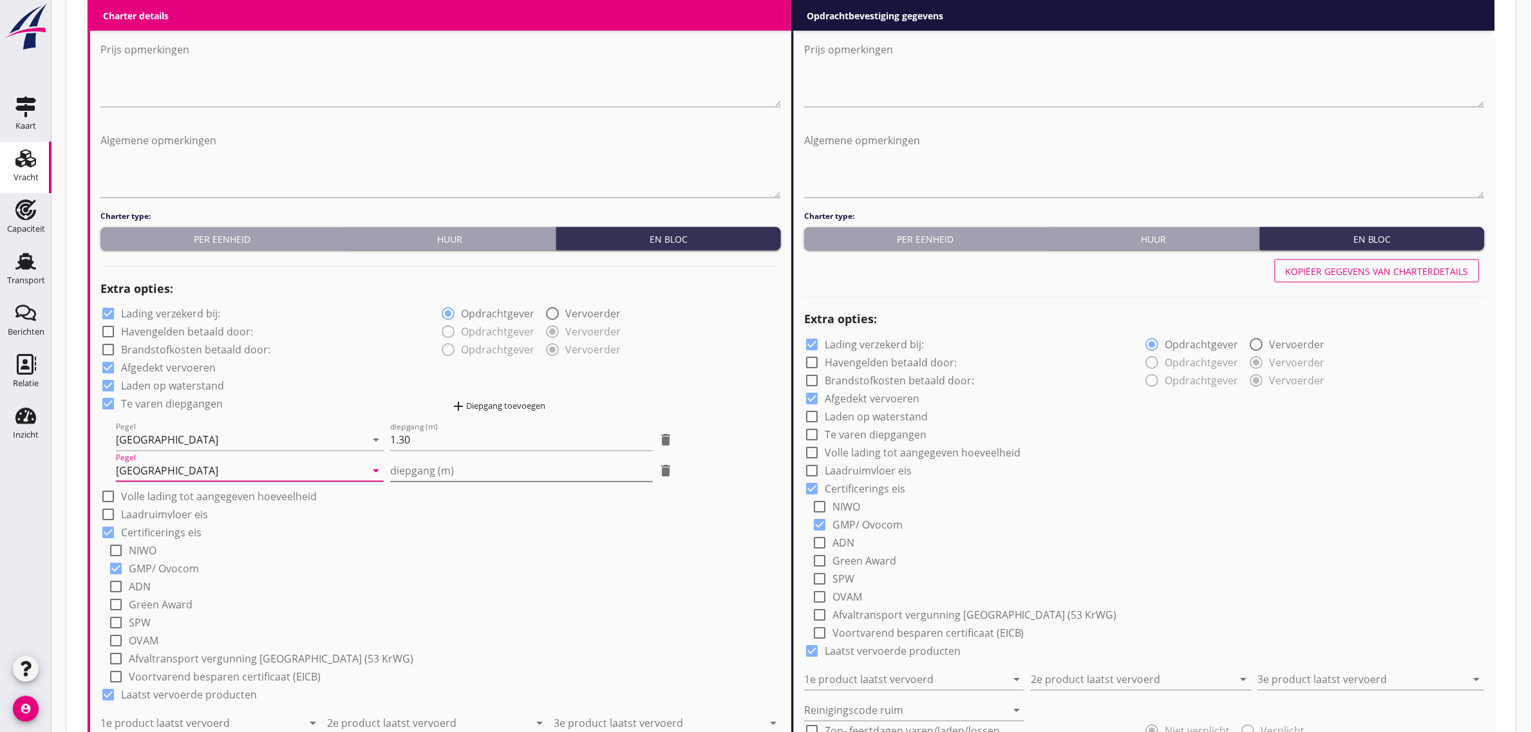
click at [417, 474] on input "diepgang (m)" at bounding box center [521, 471] width 262 height 21
type input "0"
type input "0.80"
click at [482, 544] on div "check_box_outline_blank NIWO" at bounding box center [444, 550] width 673 height 18
click at [144, 519] on label "Laadruimvloer eis" at bounding box center [164, 515] width 87 height 13
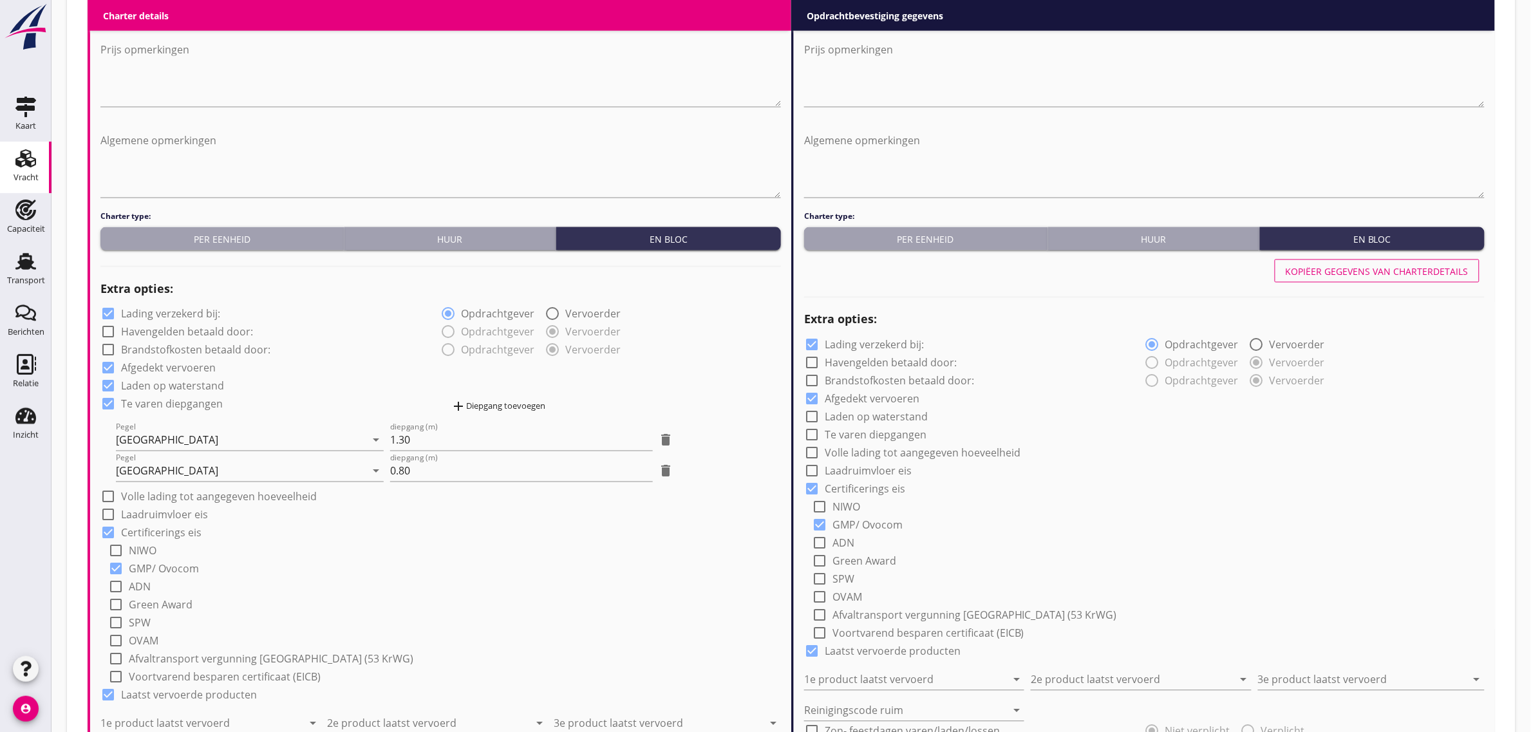
checkbox input "true"
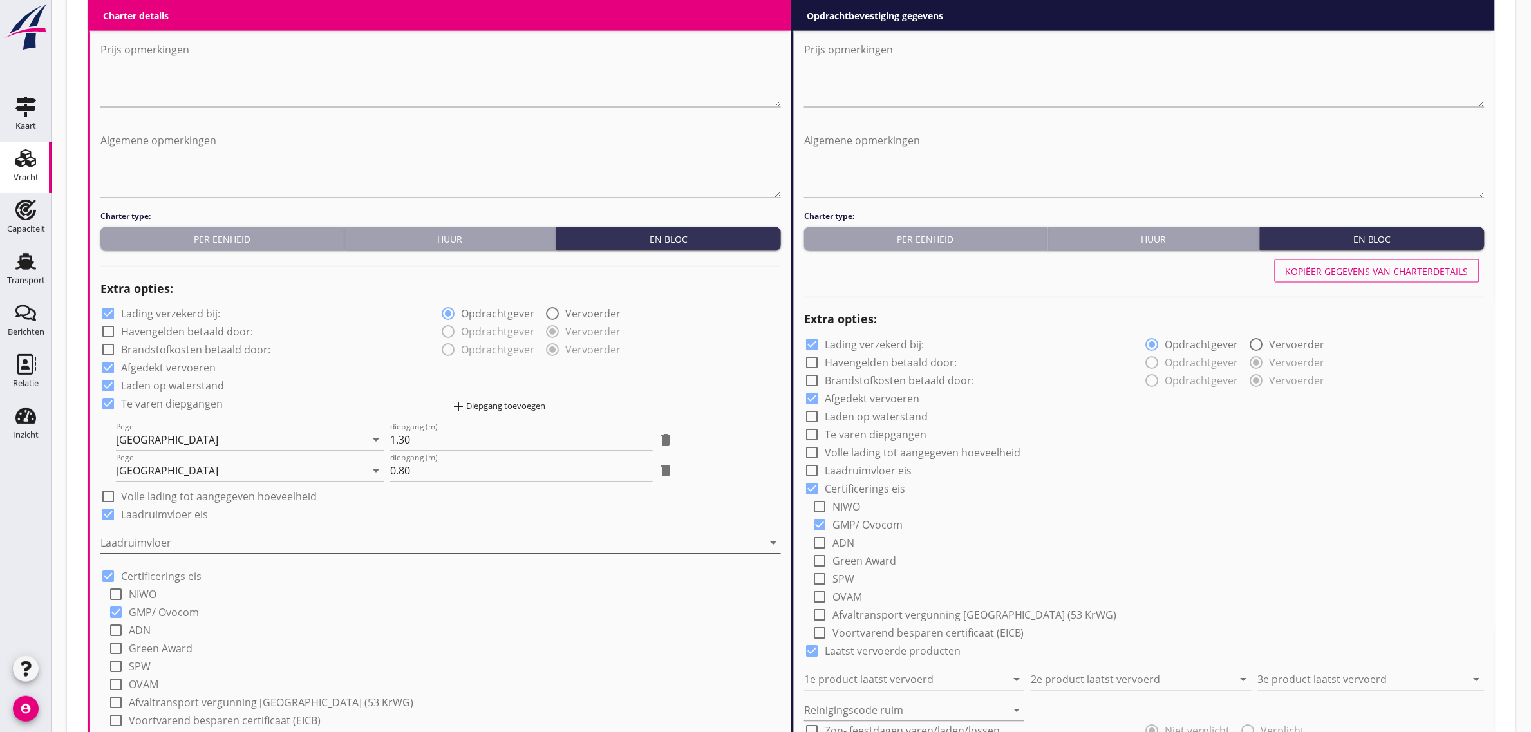
click at [136, 543] on div at bounding box center [431, 543] width 662 height 21
click at [136, 546] on div "Staal" at bounding box center [441, 552] width 660 height 15
click at [554, 568] on div "check_box Certificerings eis" at bounding box center [440, 575] width 680 height 18
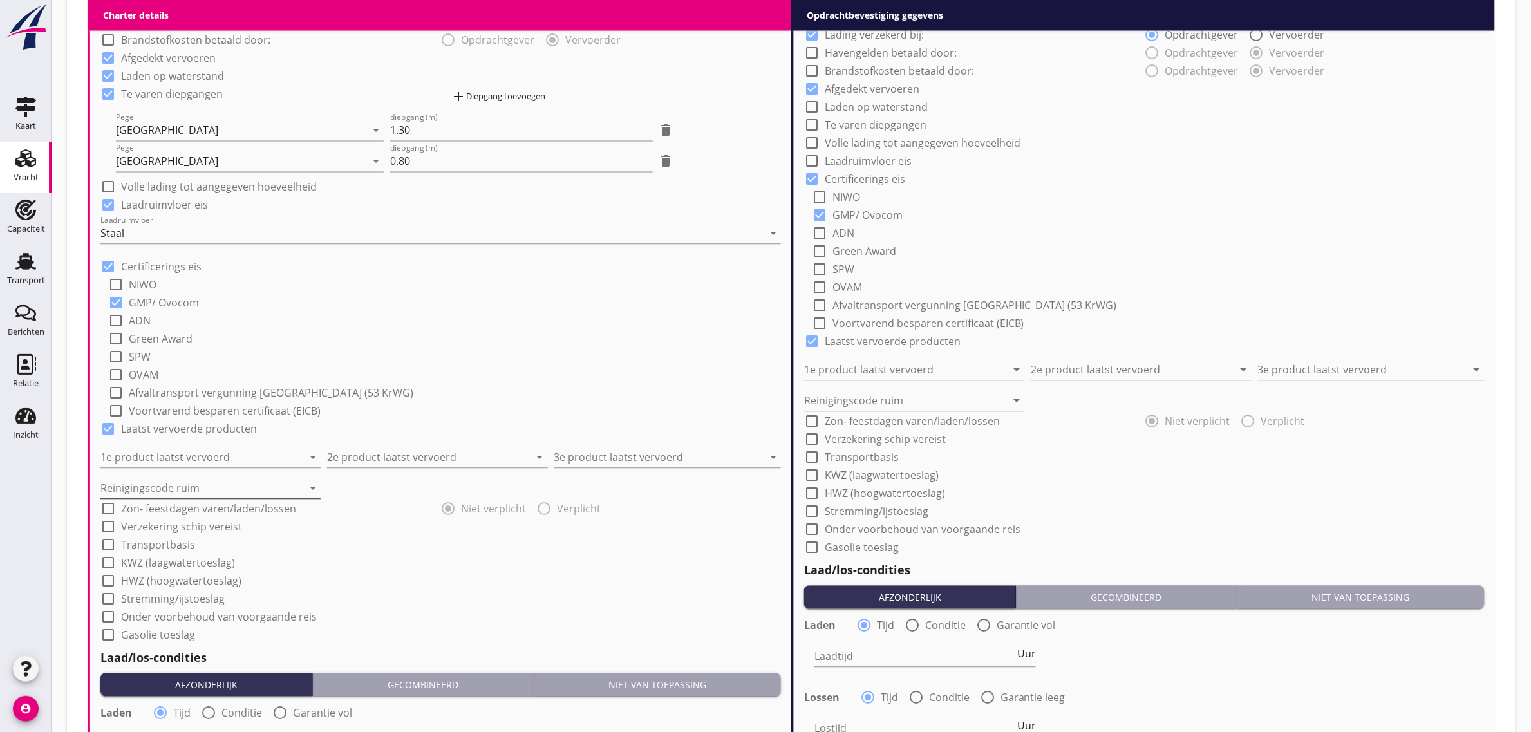
scroll to position [1046, 0]
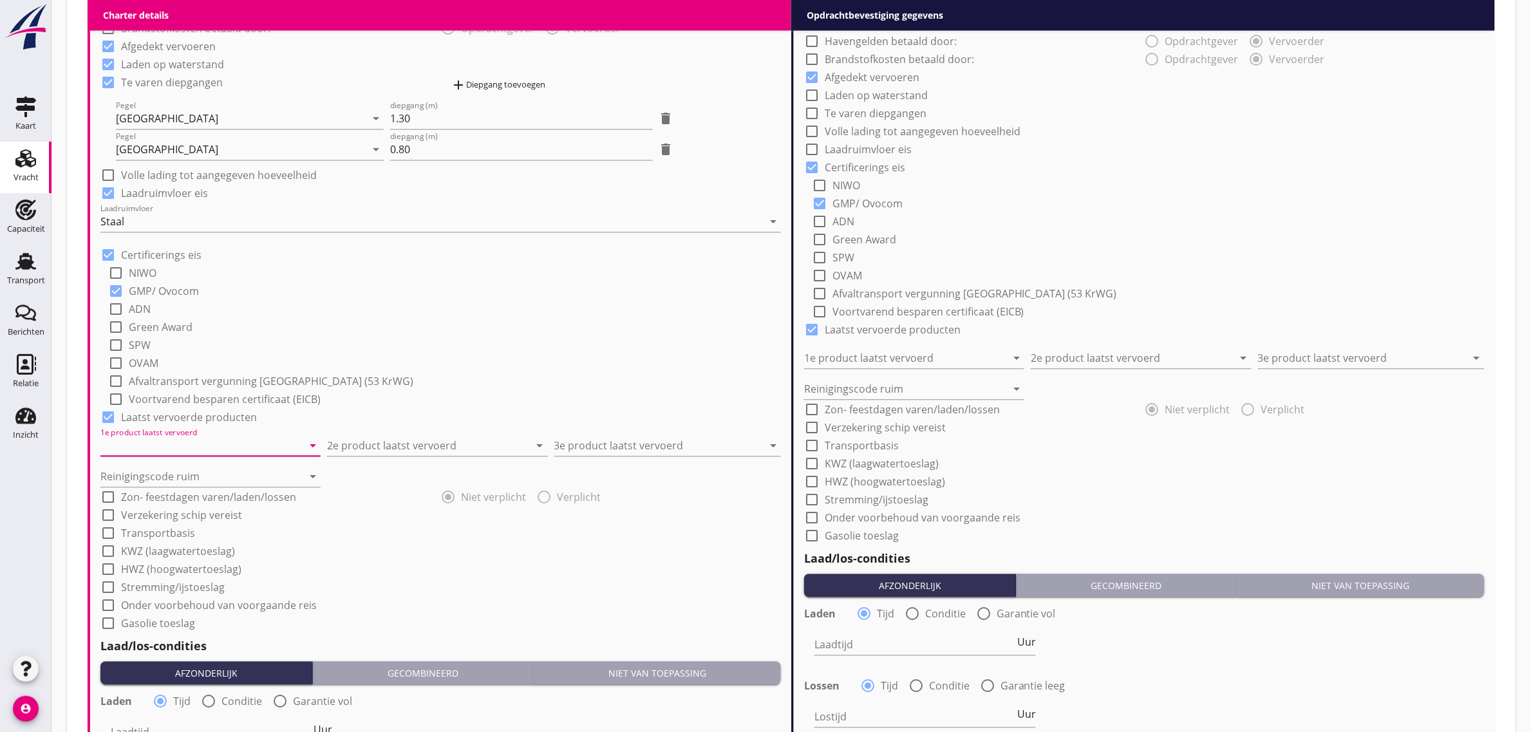
click at [200, 445] on input "1e product laatst vervoerd" at bounding box center [201, 445] width 202 height 21
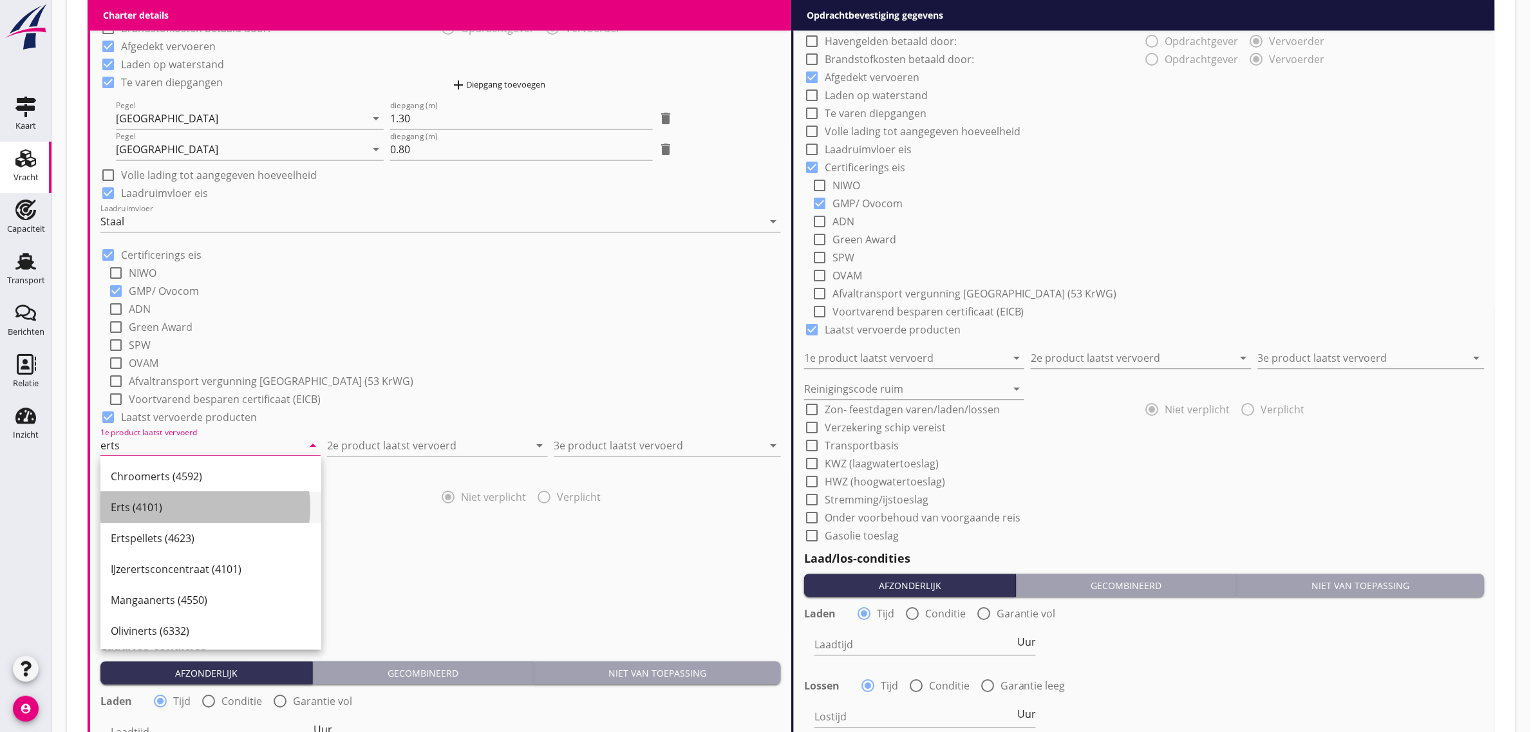
click at [149, 505] on div "Erts (4101)" at bounding box center [211, 507] width 200 height 15
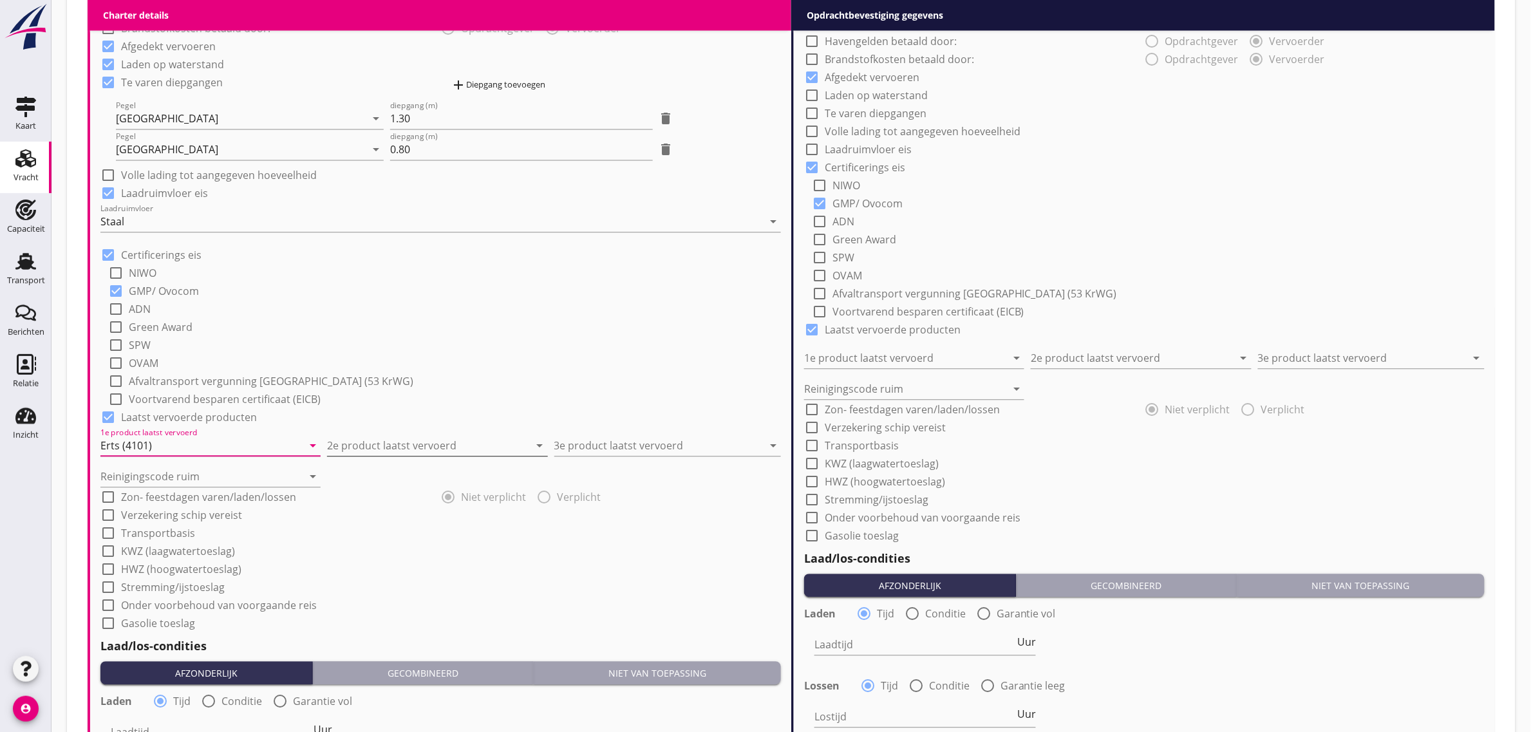
type input "Erts (4101)"
click at [384, 442] on input "2e product laatst vervoerd" at bounding box center [428, 445] width 202 height 21
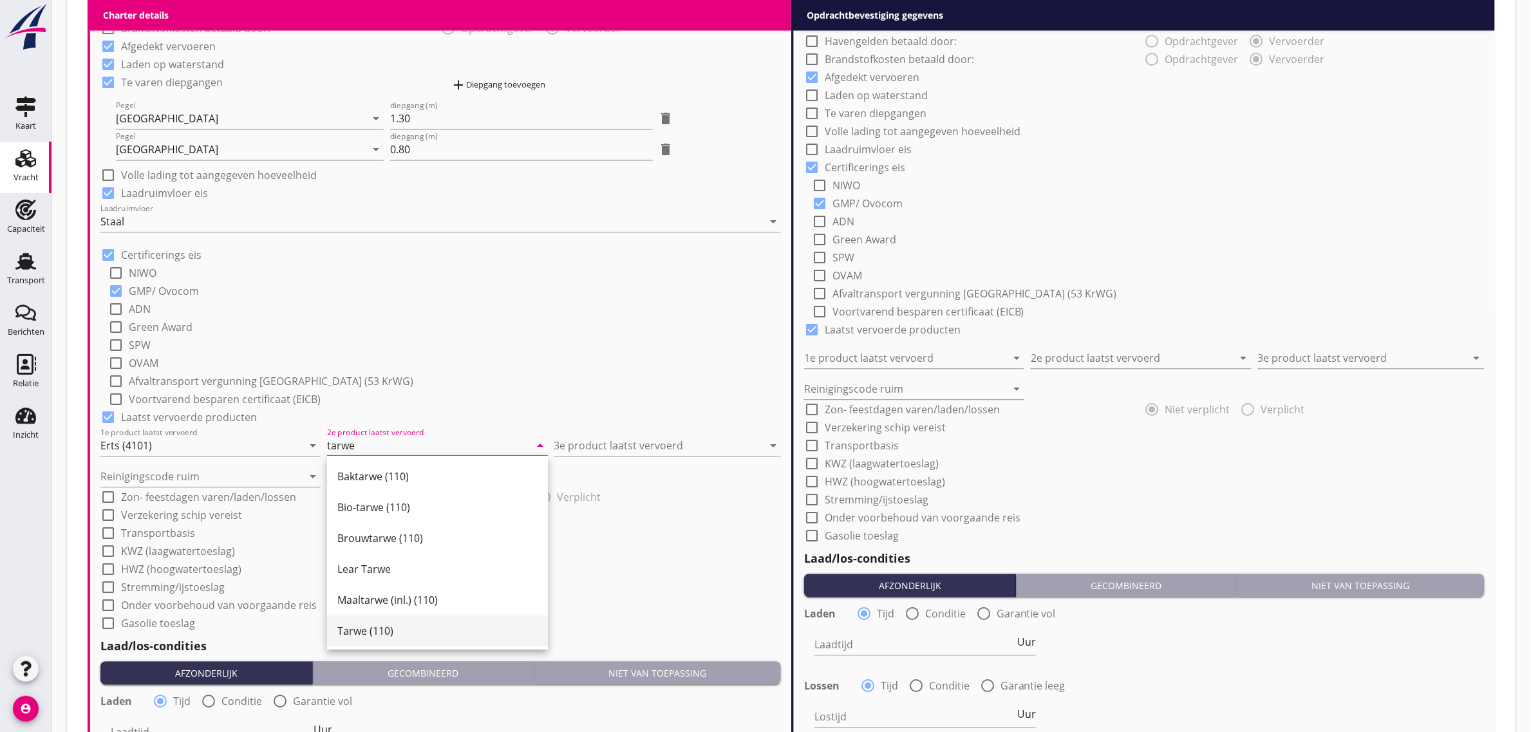
click at [366, 628] on div "Tarwe (110)" at bounding box center [437, 630] width 200 height 15
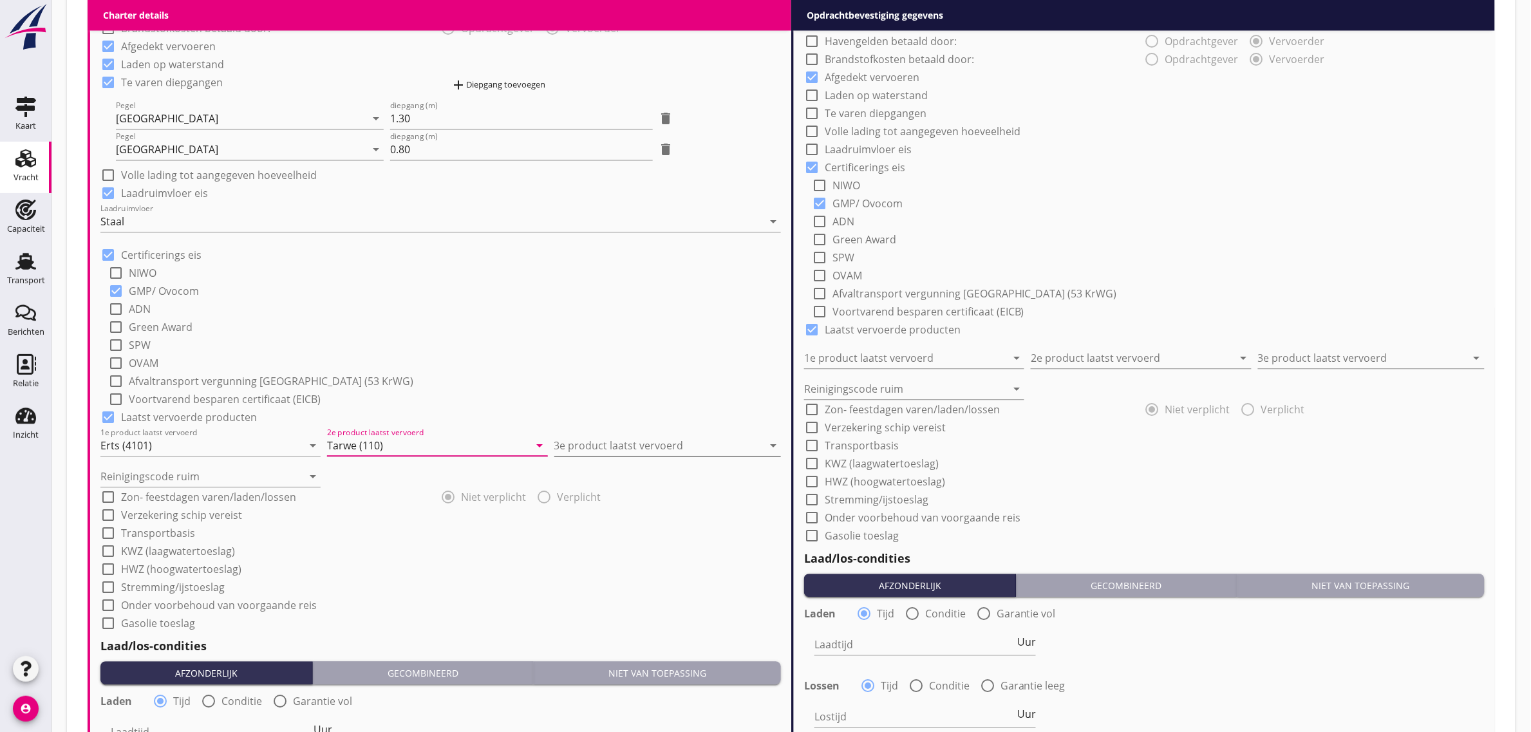
type input "Tarwe (110)"
click at [599, 449] on input "3e product laatst vervoerd" at bounding box center [658, 445] width 209 height 21
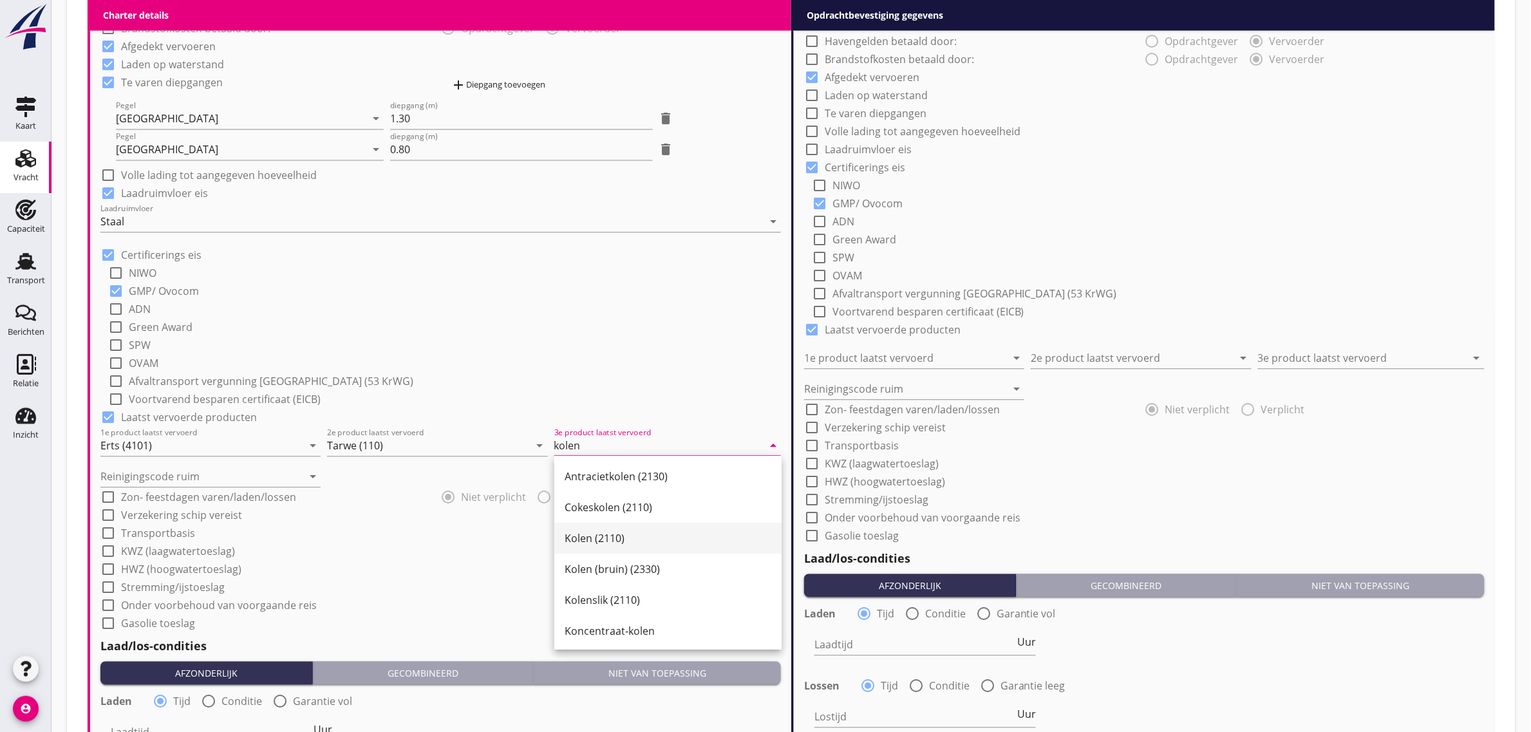
click at [583, 528] on div "Kolen (2110)" at bounding box center [668, 538] width 207 height 31
type input "Kolen (2110)"
click at [205, 467] on input "Reinigingscode ruim" at bounding box center [201, 476] width 202 height 21
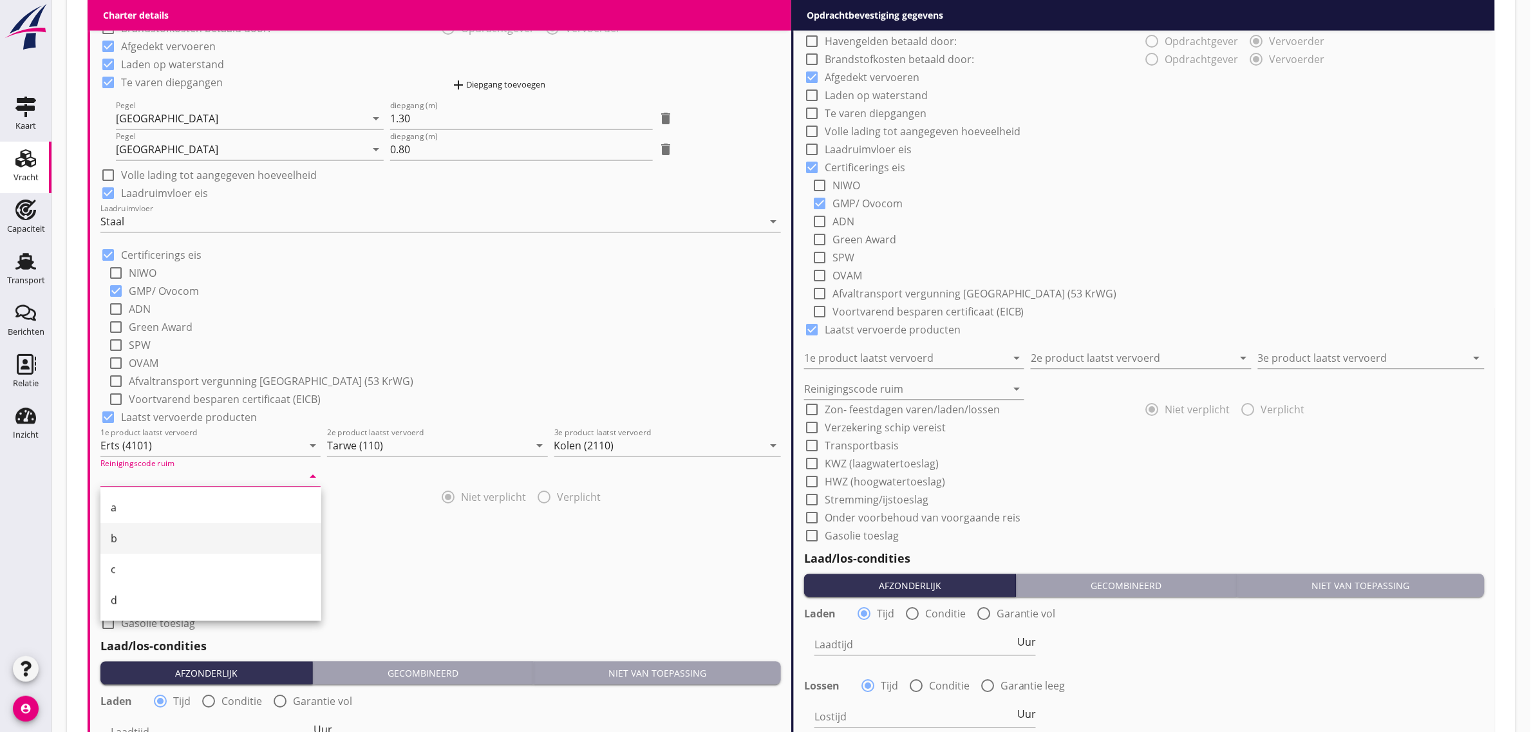
click at [169, 543] on div "b" at bounding box center [211, 537] width 200 height 15
type input "b"
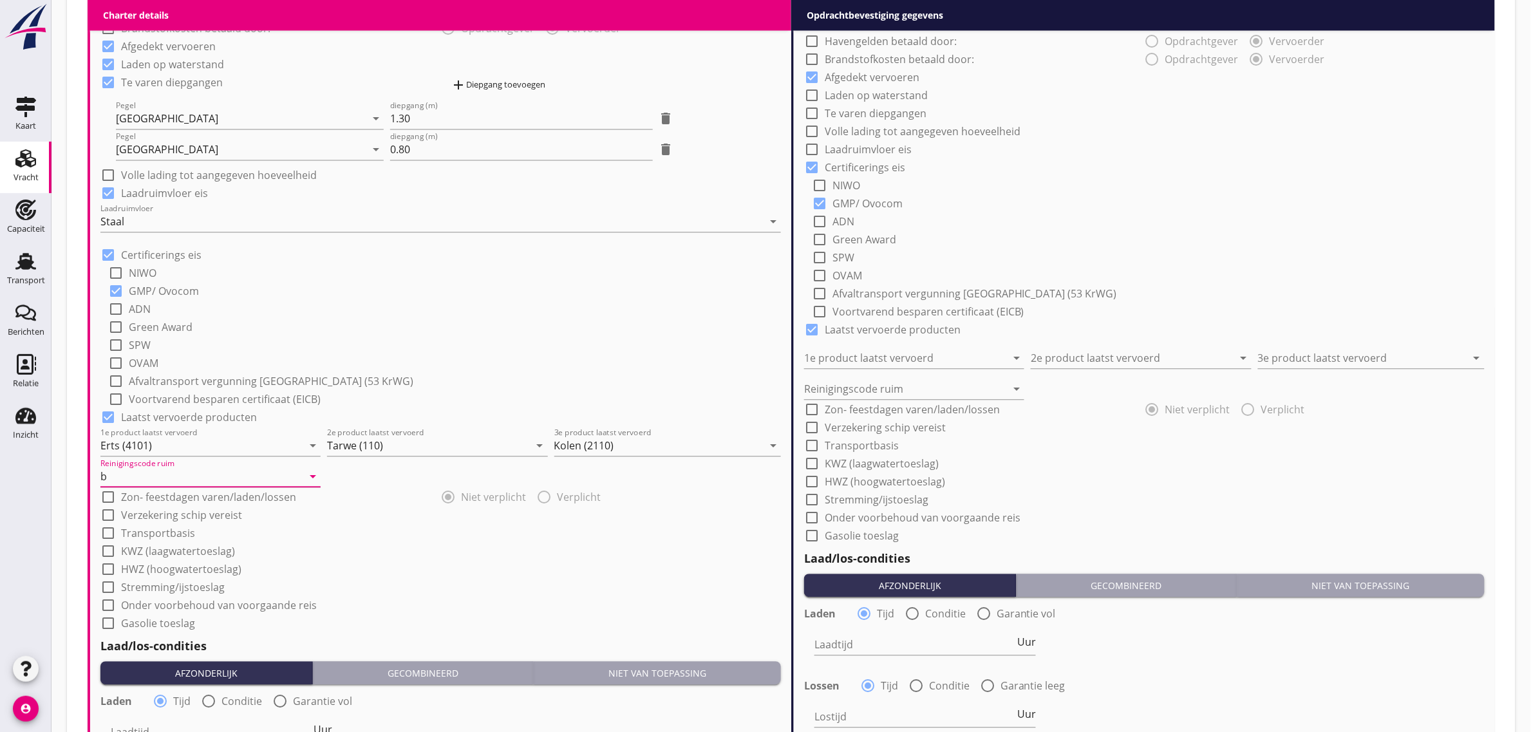
click at [492, 385] on div "check_box_outline_blank Afvaltransport vergunning [GEOGRAPHIC_DATA] (53 KrWG)" at bounding box center [444, 380] width 673 height 18
click at [171, 535] on label "Transportbasis" at bounding box center [158, 533] width 74 height 13
checkbox input "true"
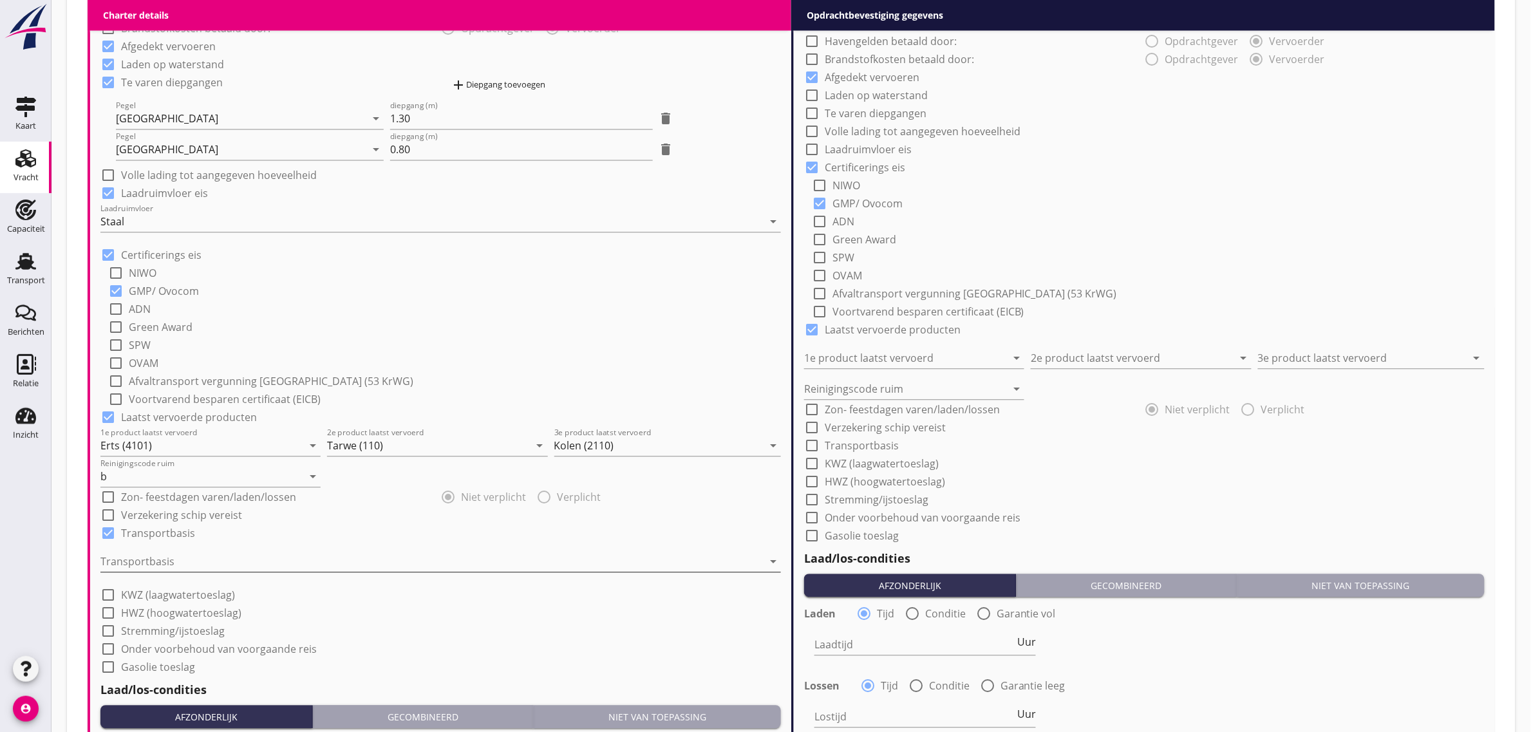
click at [172, 570] on div at bounding box center [431, 561] width 662 height 21
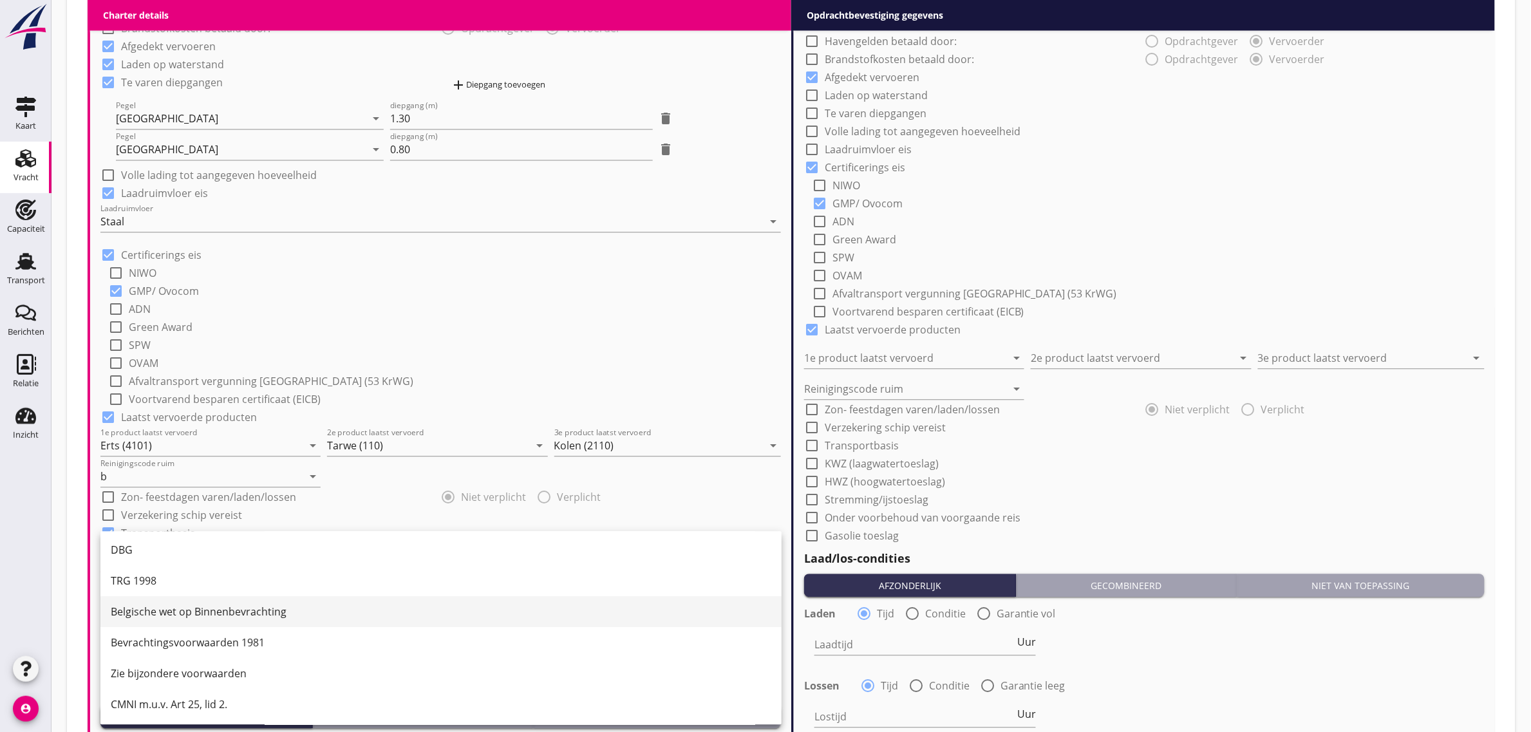
scroll to position [33, 0]
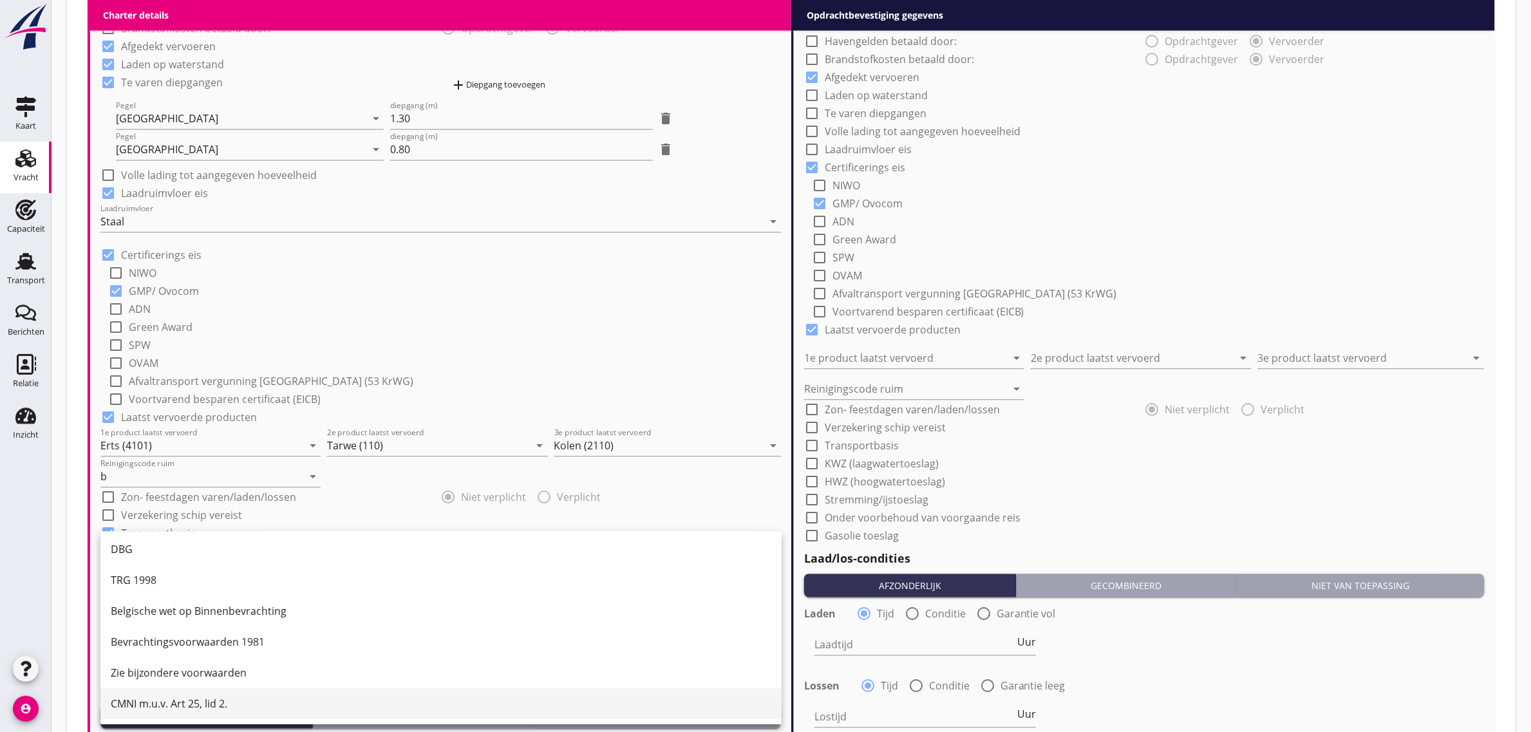
click at [232, 690] on div "CMNI m.u.v. Art 25, lid 2." at bounding box center [441, 703] width 660 height 31
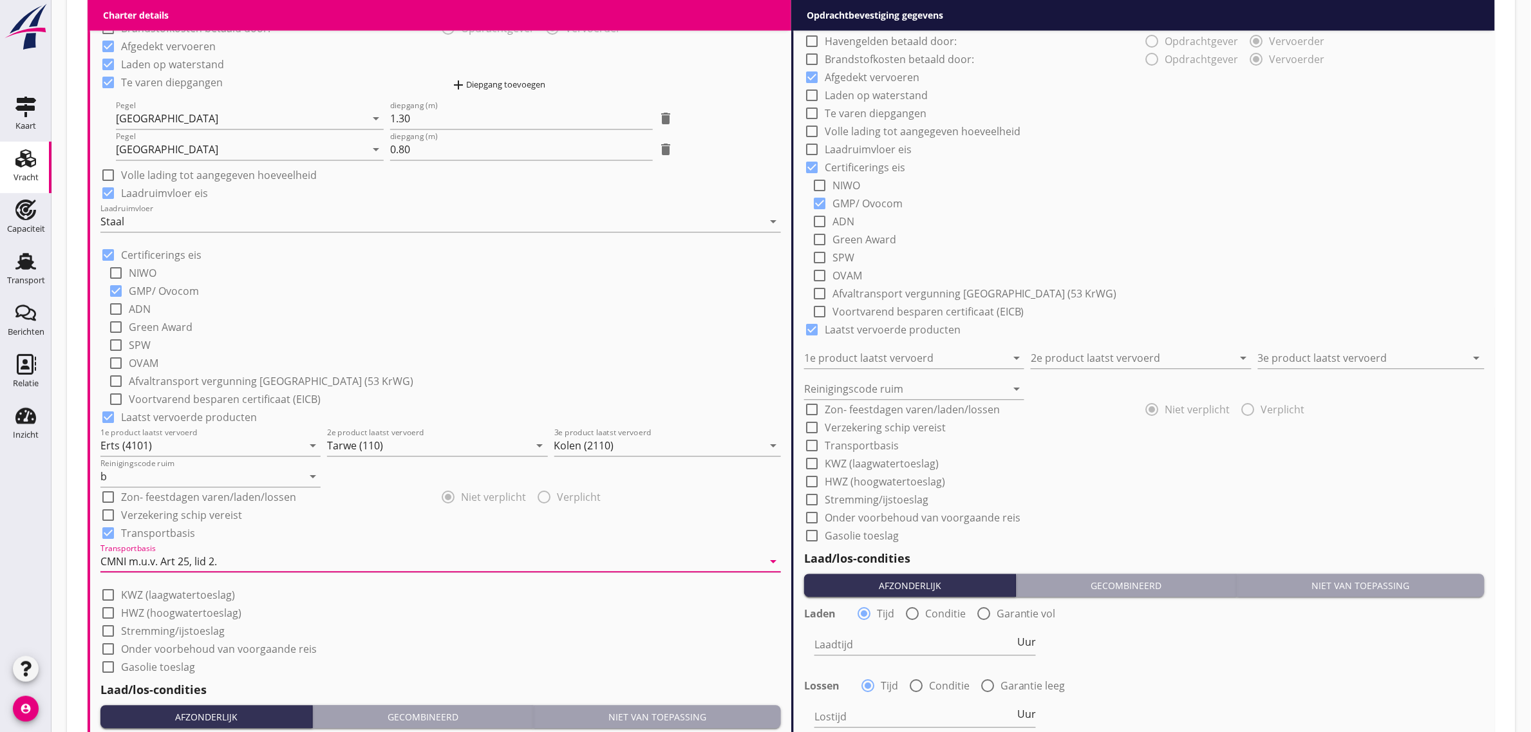
click at [532, 336] on div "check_box_outline_blank SPW" at bounding box center [444, 344] width 673 height 18
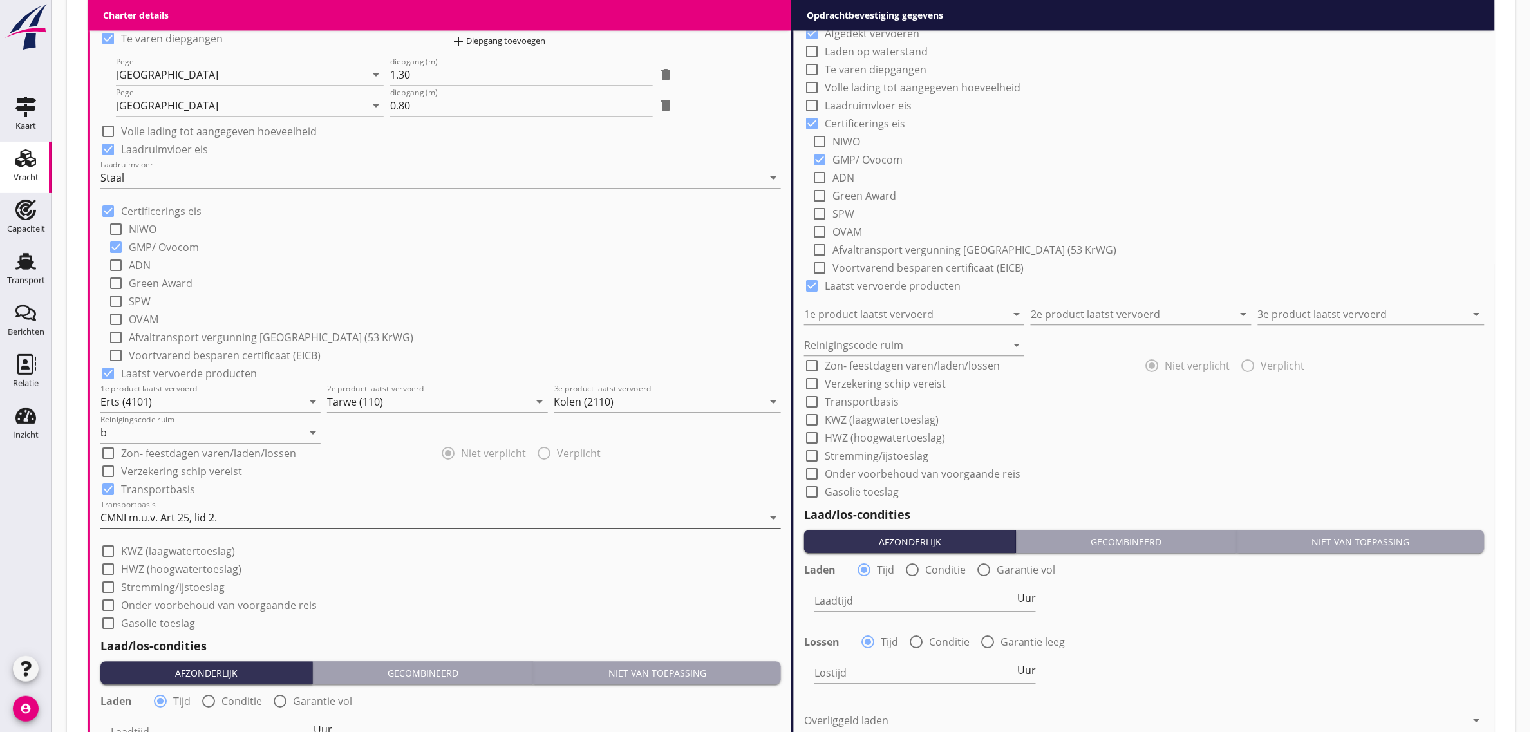
scroll to position [1207, 0]
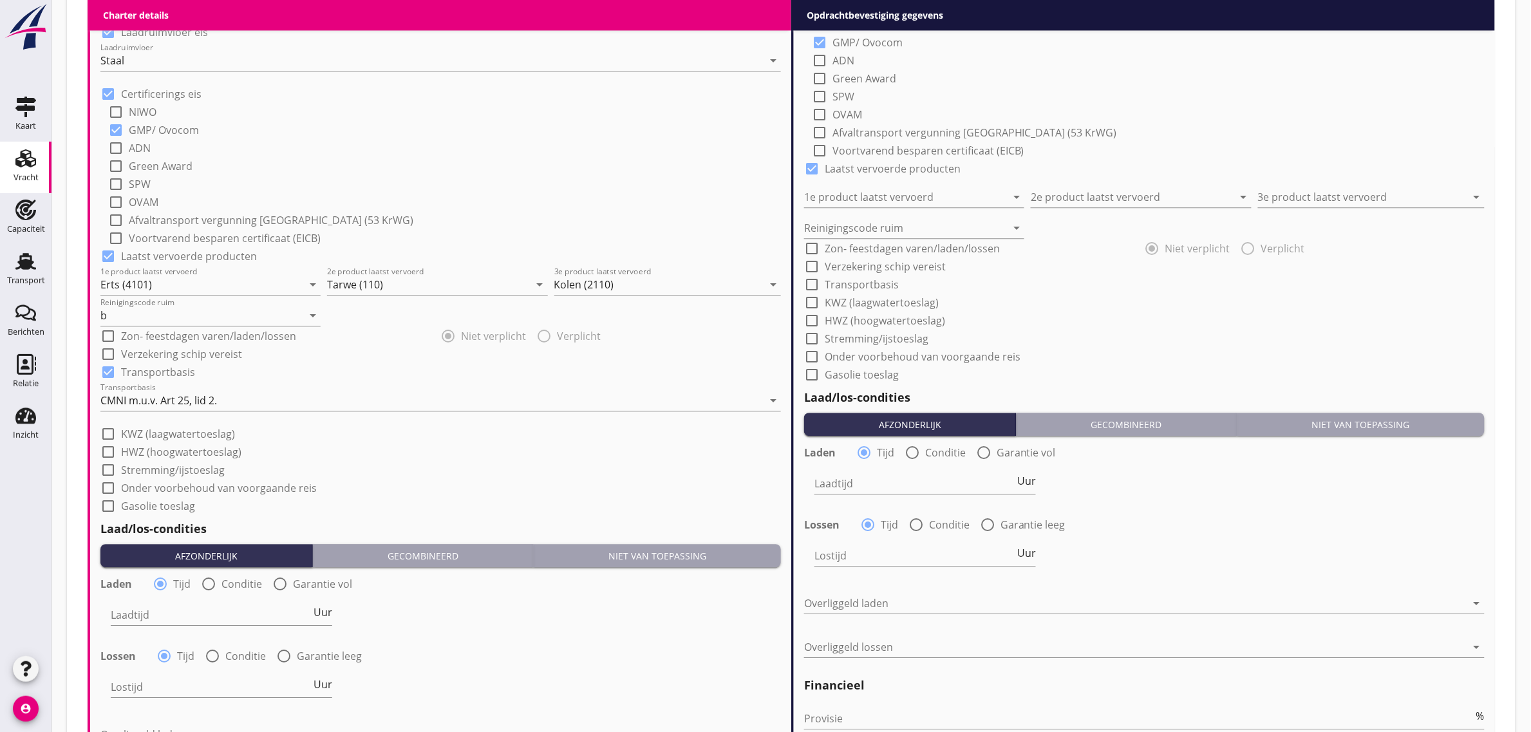
click at [187, 469] on label "Stremming/ijstoeslag" at bounding box center [173, 469] width 104 height 13
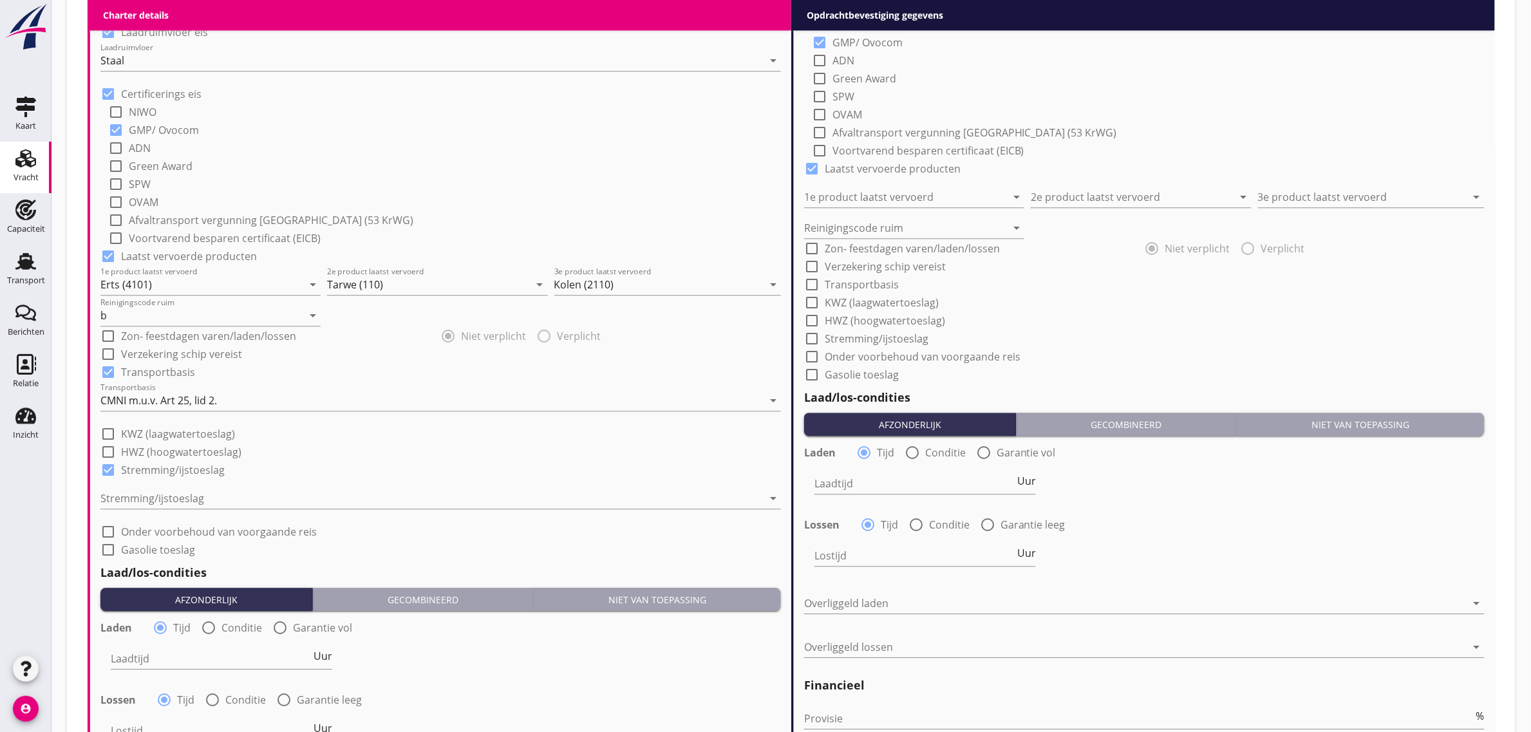
click at [207, 464] on label "Stremming/ijstoeslag" at bounding box center [173, 469] width 104 height 13
checkbox input "false"
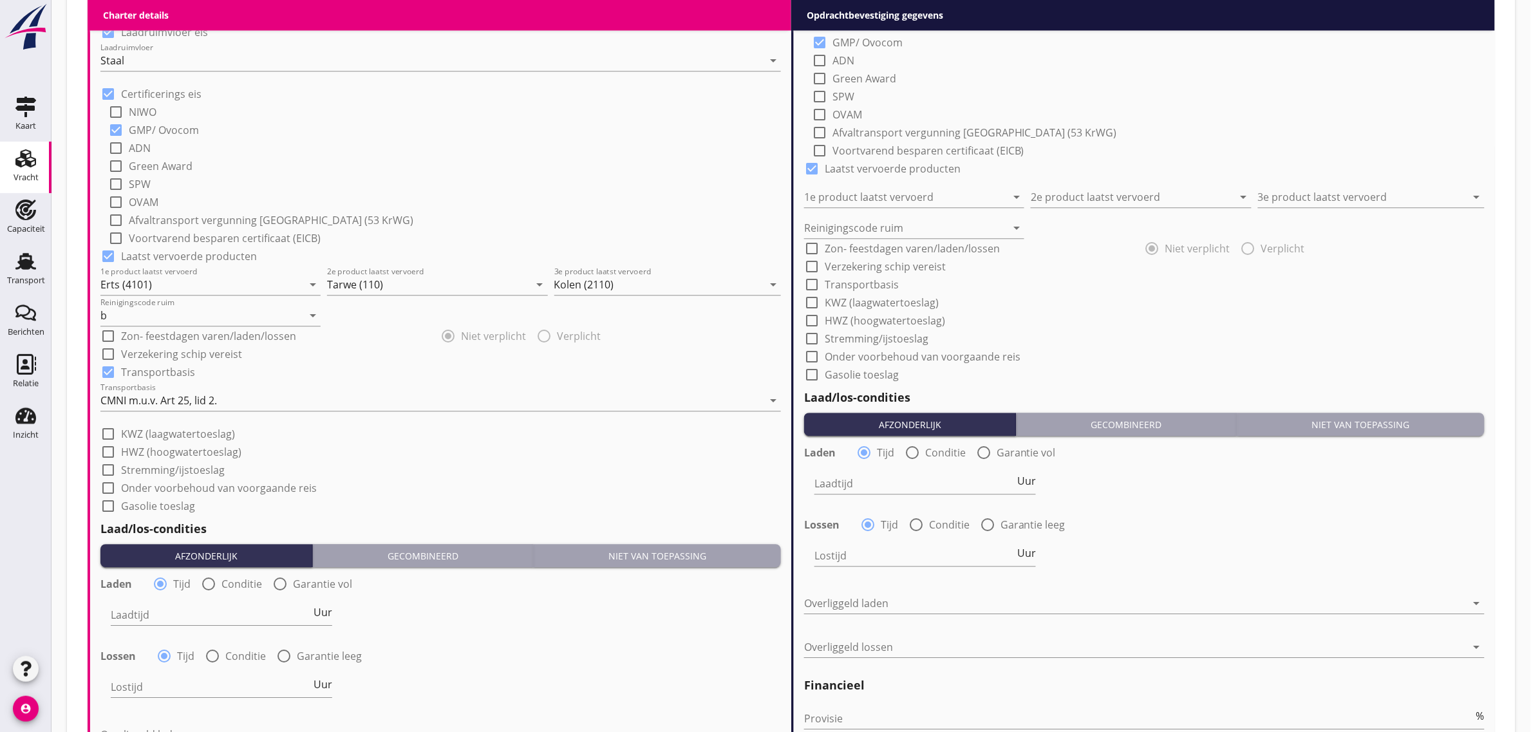
click at [492, 214] on div "check_box_outline_blank Afvaltransport vergunning [GEOGRAPHIC_DATA] (53 KrWG)" at bounding box center [444, 219] width 673 height 18
click at [224, 352] on label "Verzekering schip vereist" at bounding box center [181, 354] width 121 height 13
checkbox input "true"
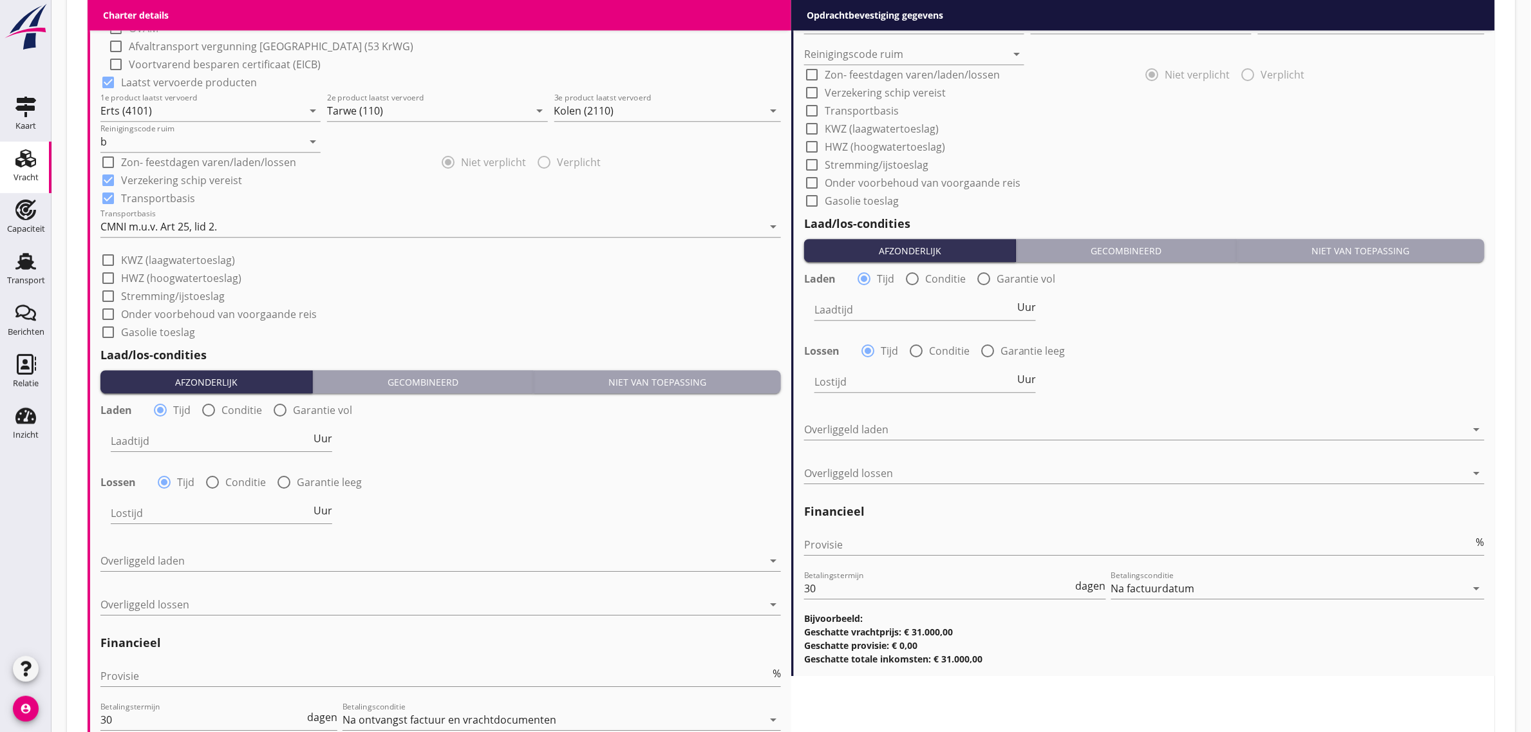
scroll to position [1448, 0]
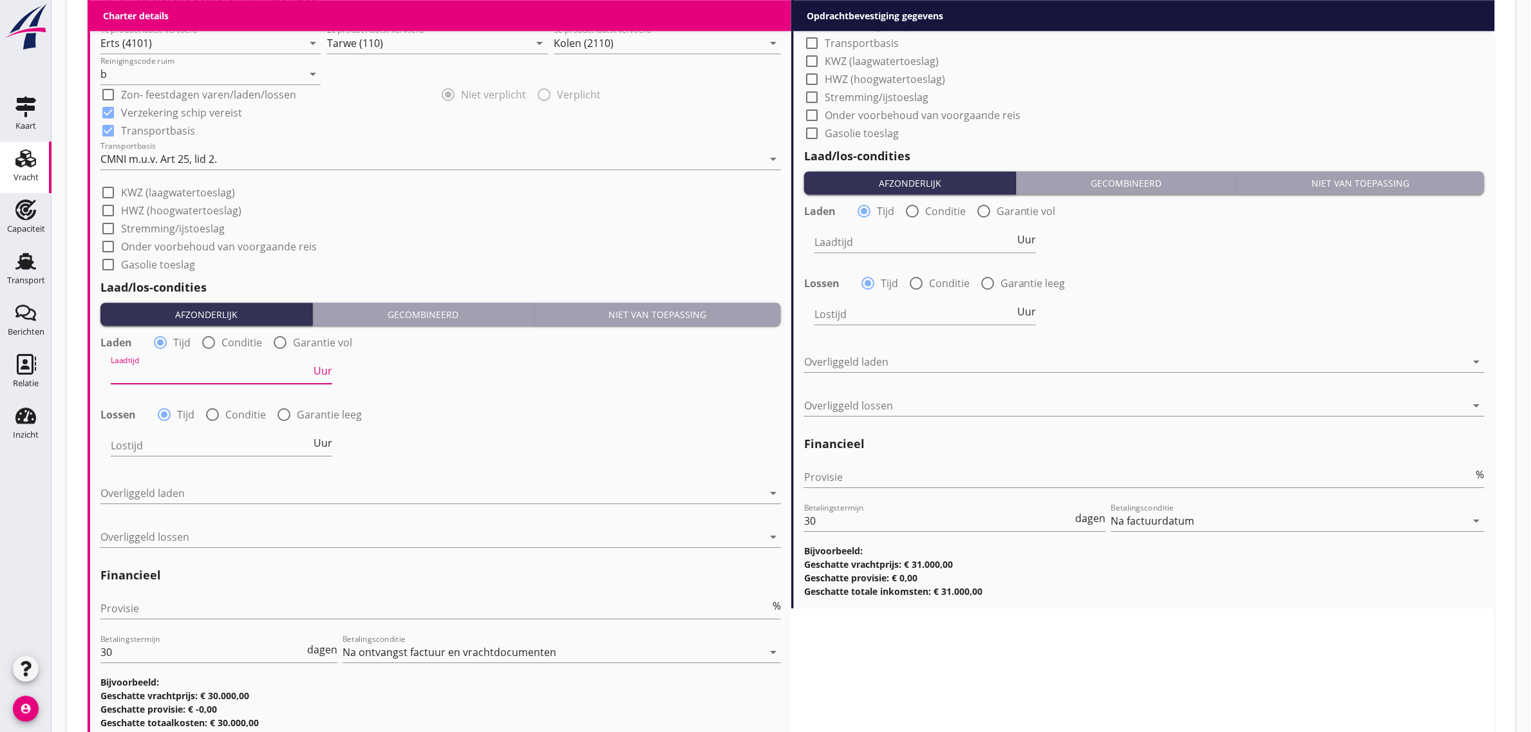
click at [172, 367] on input "Laadtijd" at bounding box center [211, 373] width 200 height 21
type input "48"
click at [175, 496] on div at bounding box center [431, 493] width 662 height 21
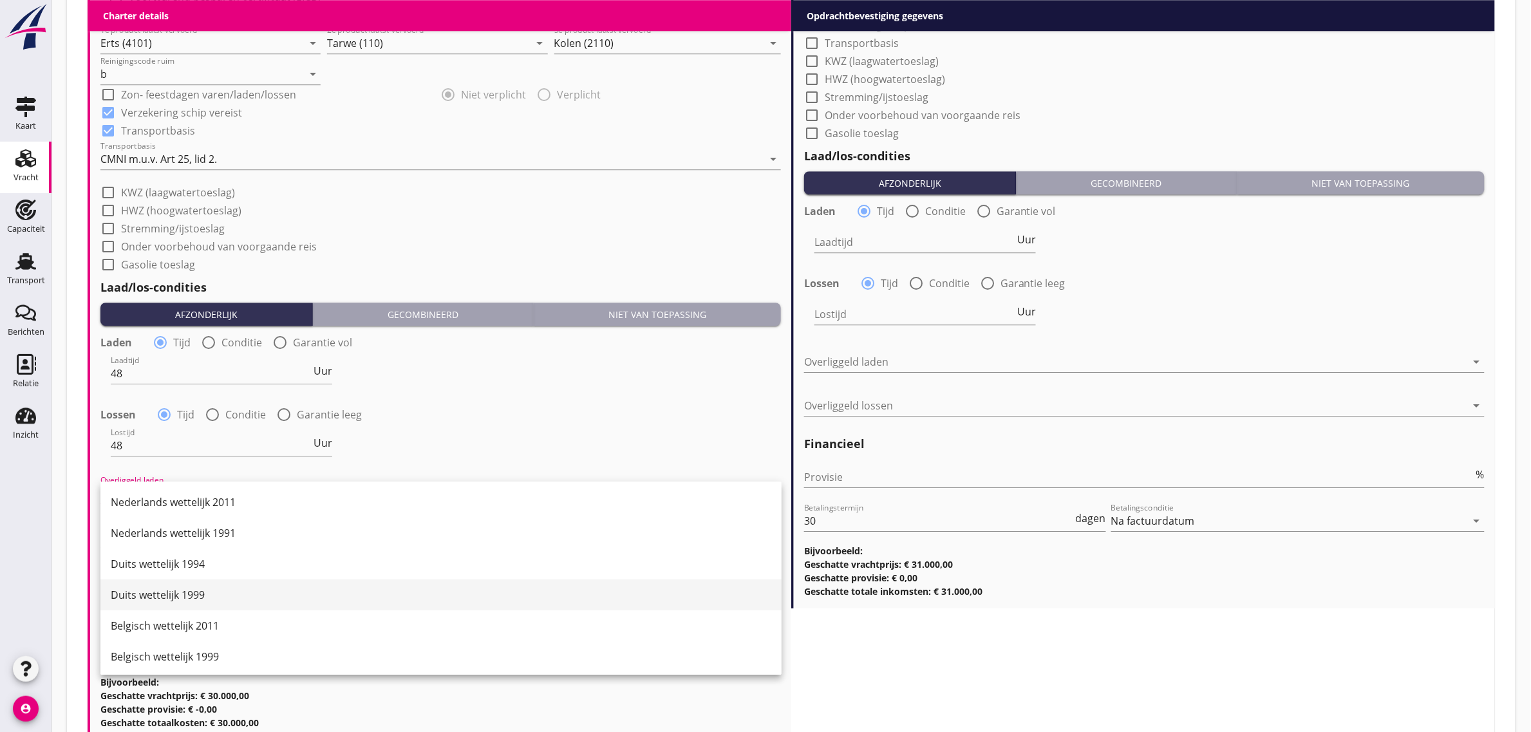
click at [210, 590] on div "Duits wettelijk 1999" at bounding box center [441, 594] width 660 height 15
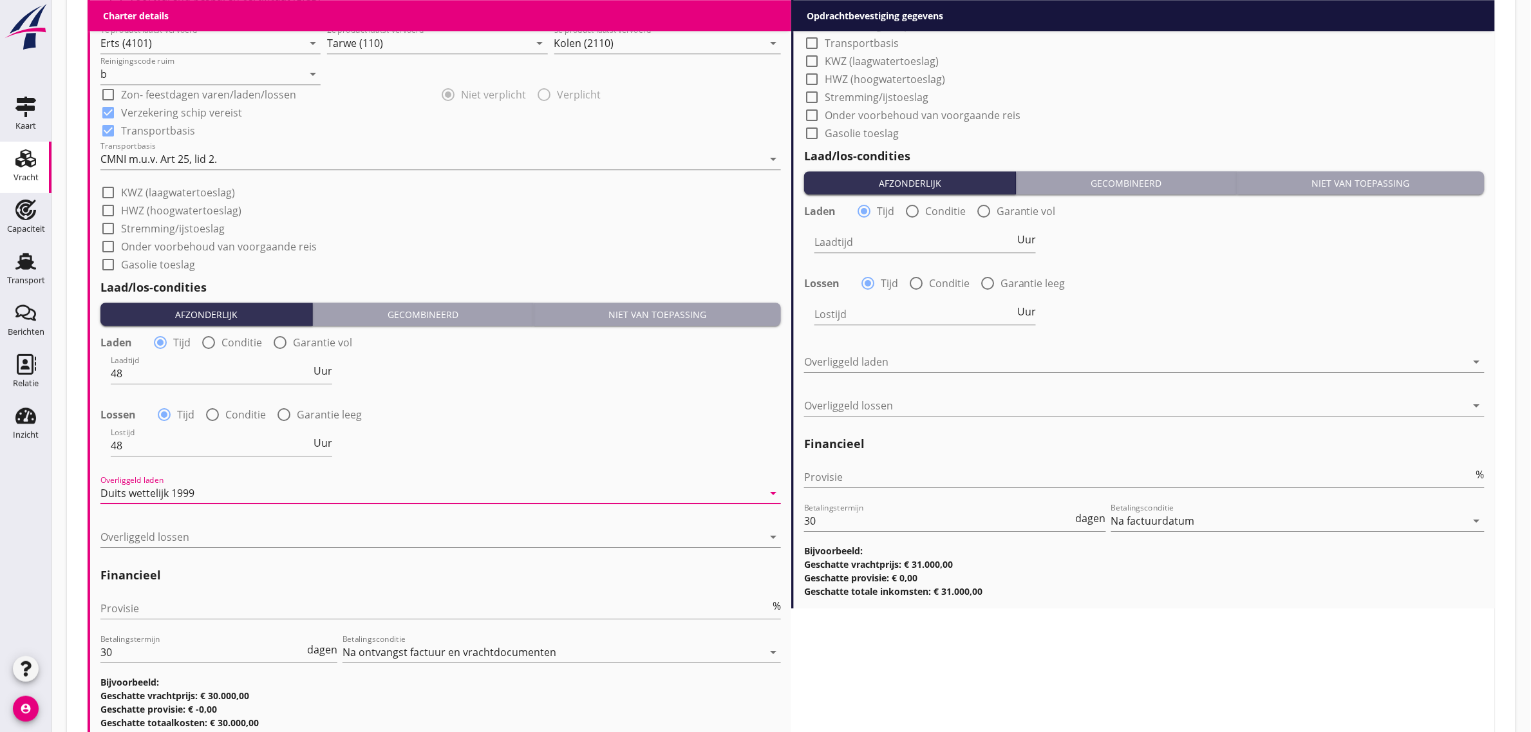
click at [169, 548] on div "Overliggeld lossen arrow_drop_down" at bounding box center [440, 543] width 680 height 33
click at [171, 532] on div at bounding box center [431, 537] width 662 height 21
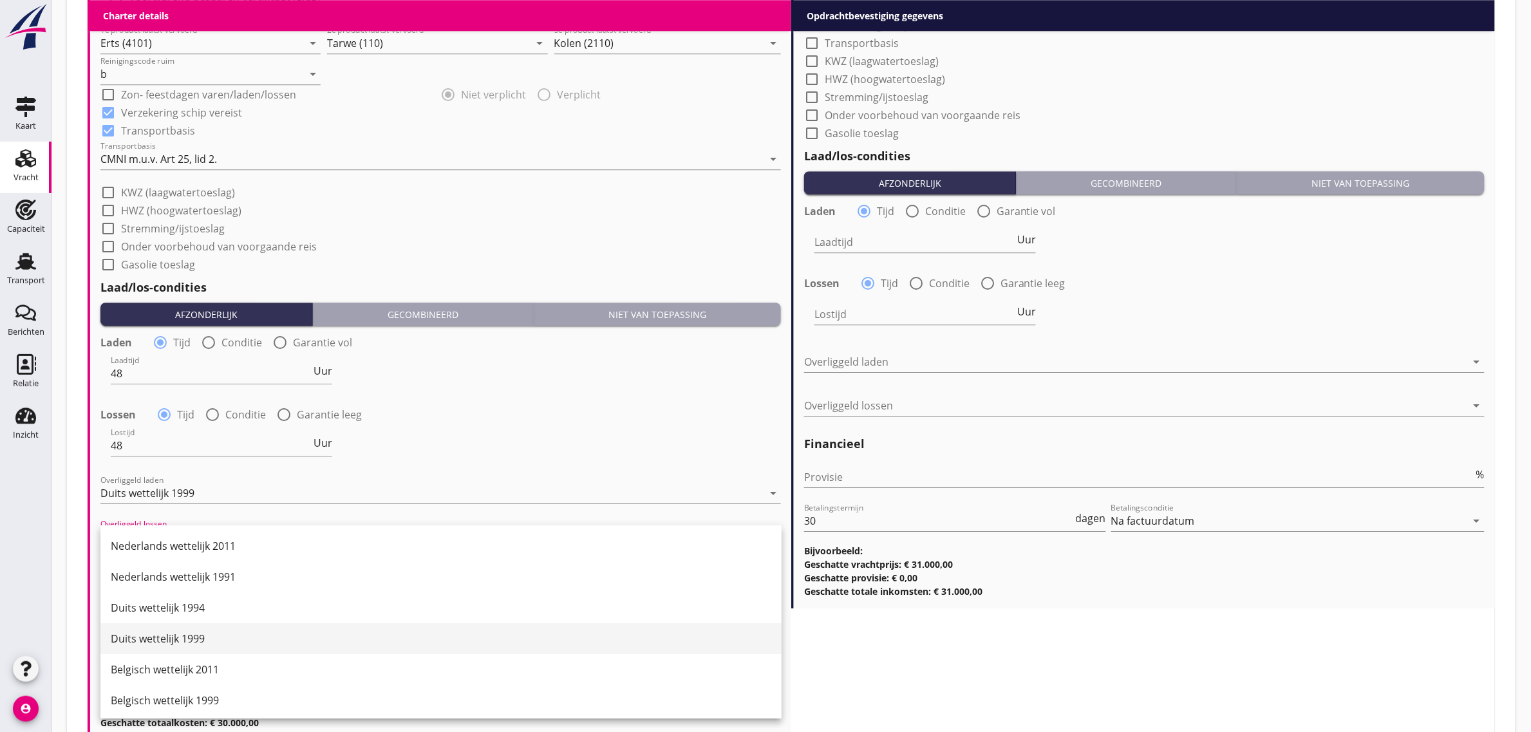
click at [194, 635] on div "Duits wettelijk 1999" at bounding box center [441, 638] width 660 height 15
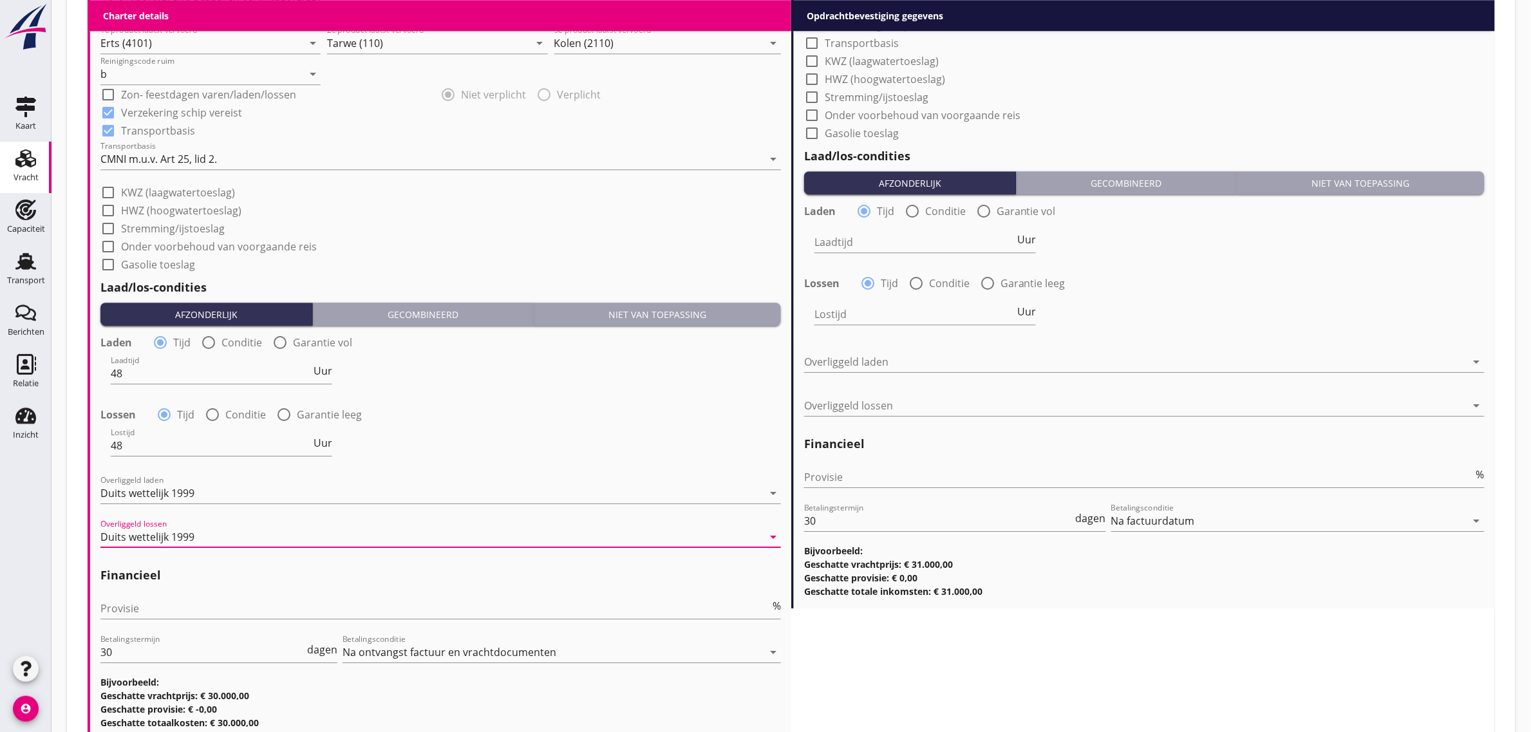
click at [158, 594] on div "Provisie %" at bounding box center [440, 610] width 680 height 41
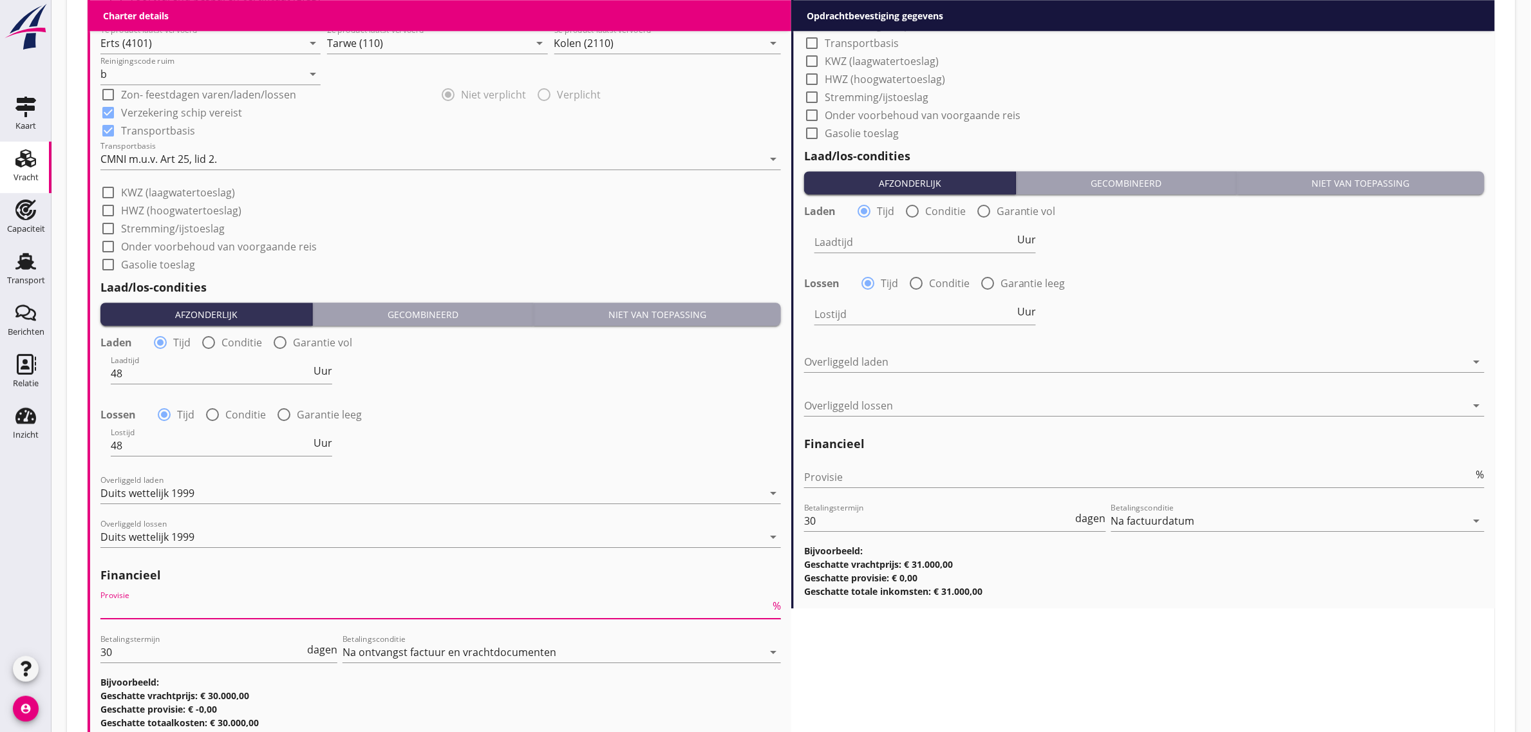
click at [159, 599] on input "Provisie" at bounding box center [434, 608] width 669 height 21
type input "5"
click at [642, 439] on div "Lostijd 48 Uur" at bounding box center [440, 447] width 683 height 46
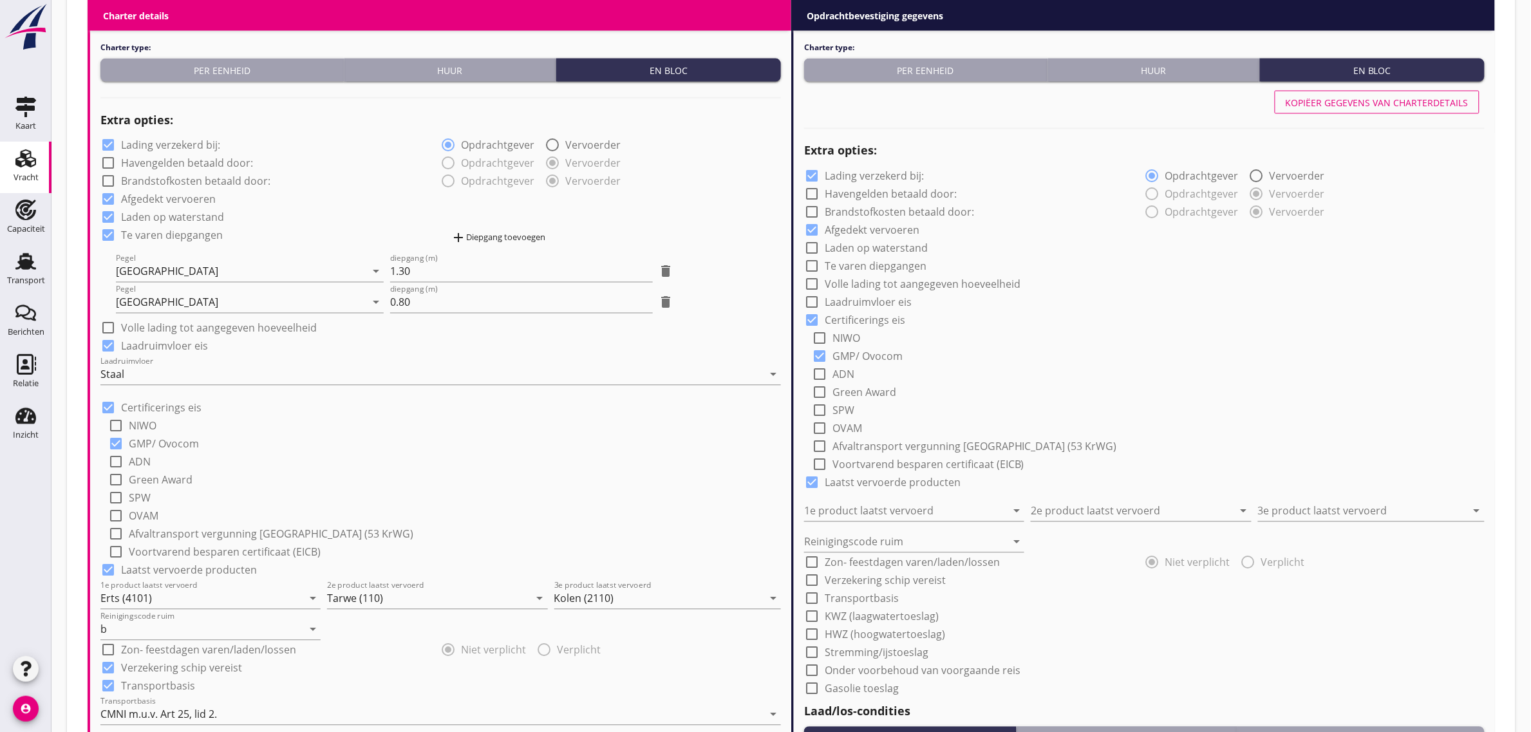
scroll to position [724, 0]
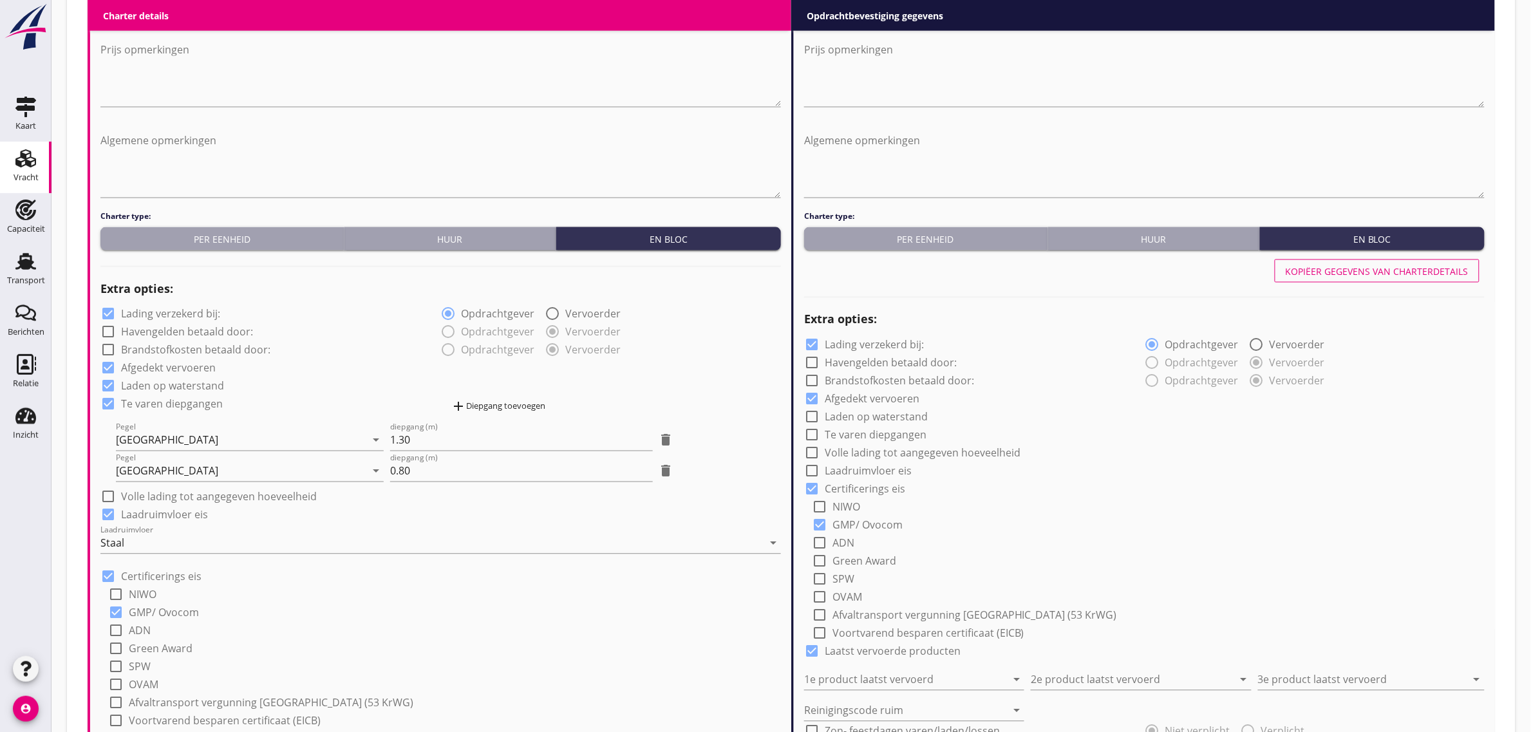
click at [1375, 278] on button "Kopiëer gegevens van charterdetails" at bounding box center [1377, 270] width 205 height 23
checkbox input "true"
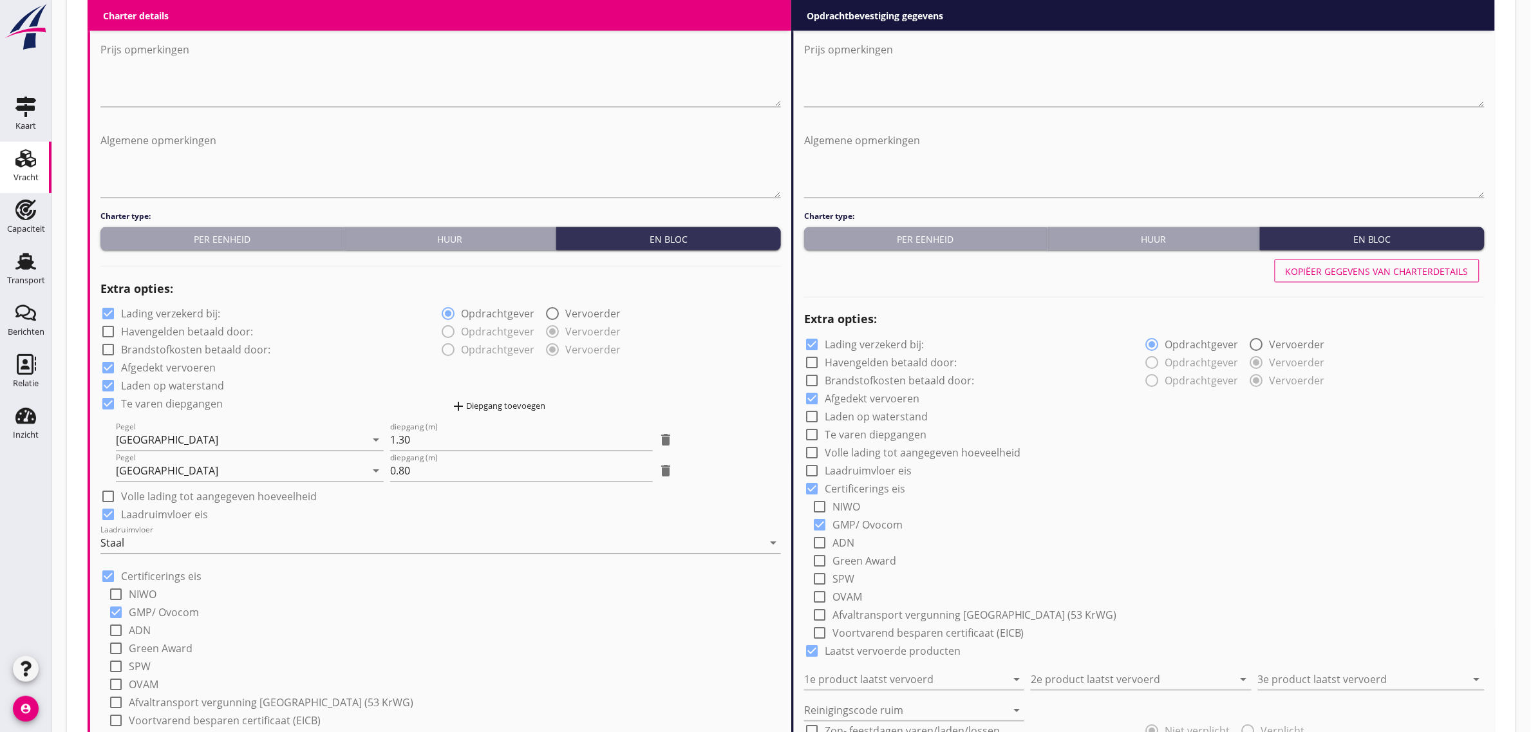
checkbox input "true"
type input "48"
type input "Erts (4101)"
type input "Tarwe (110)"
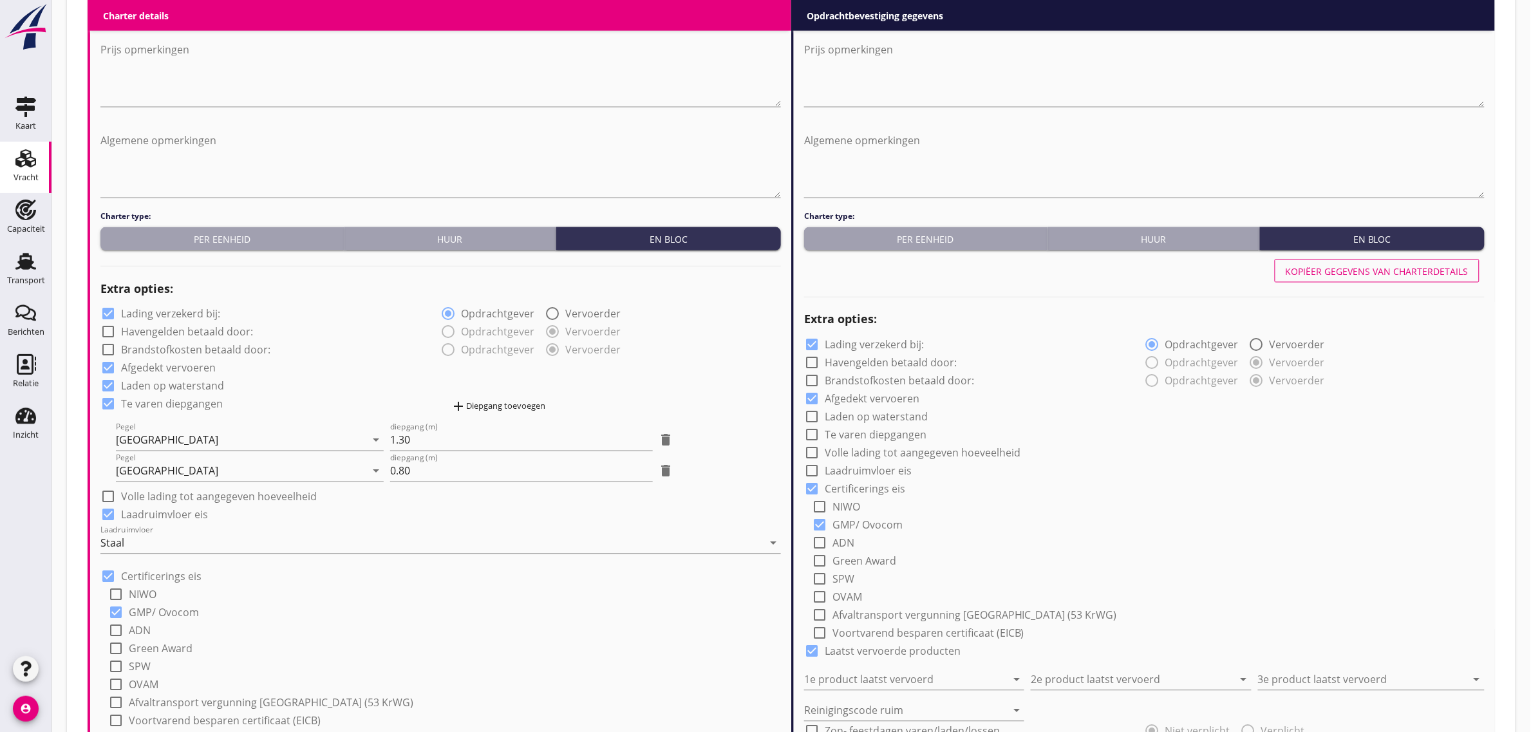
type input "Kolen (2110)"
type input "b"
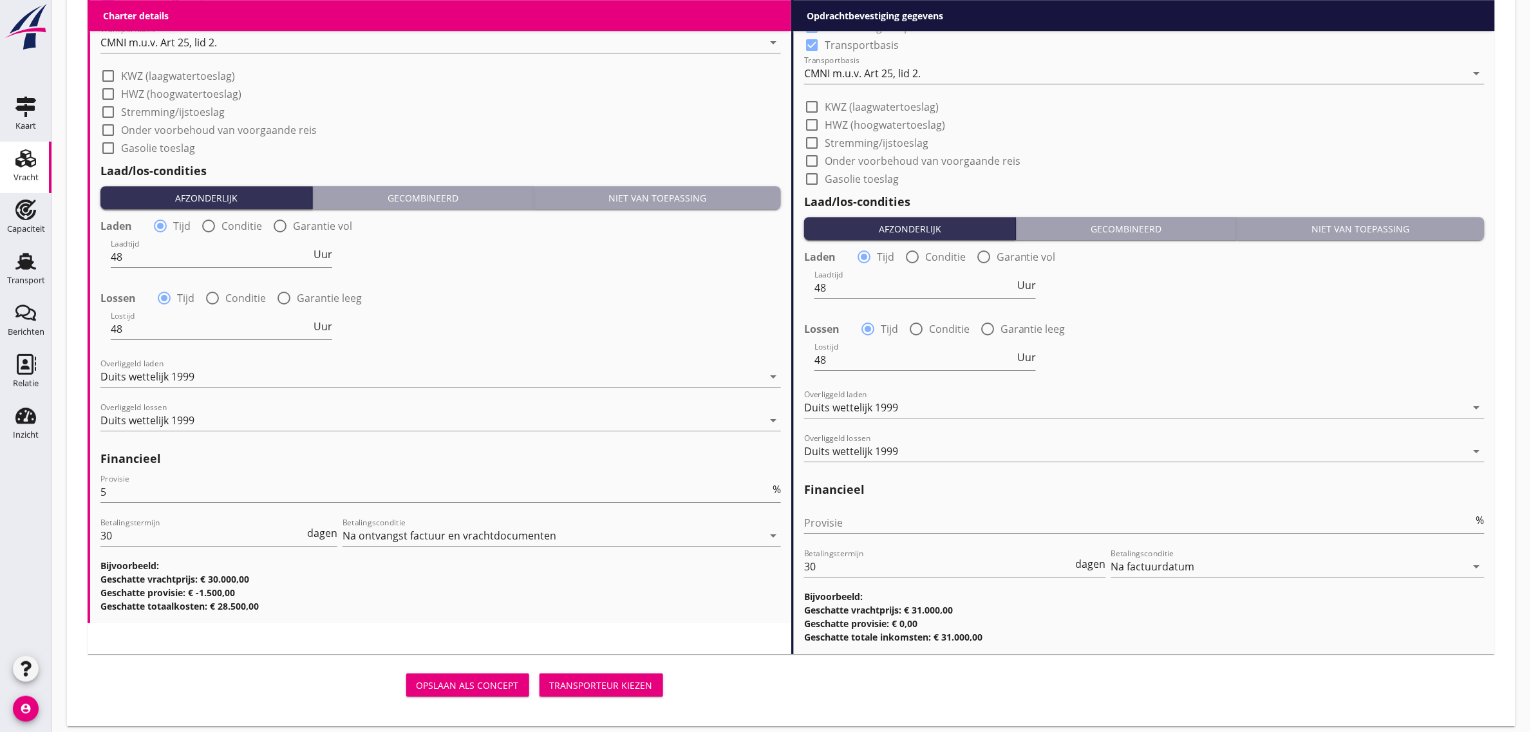
scroll to position [1573, 0]
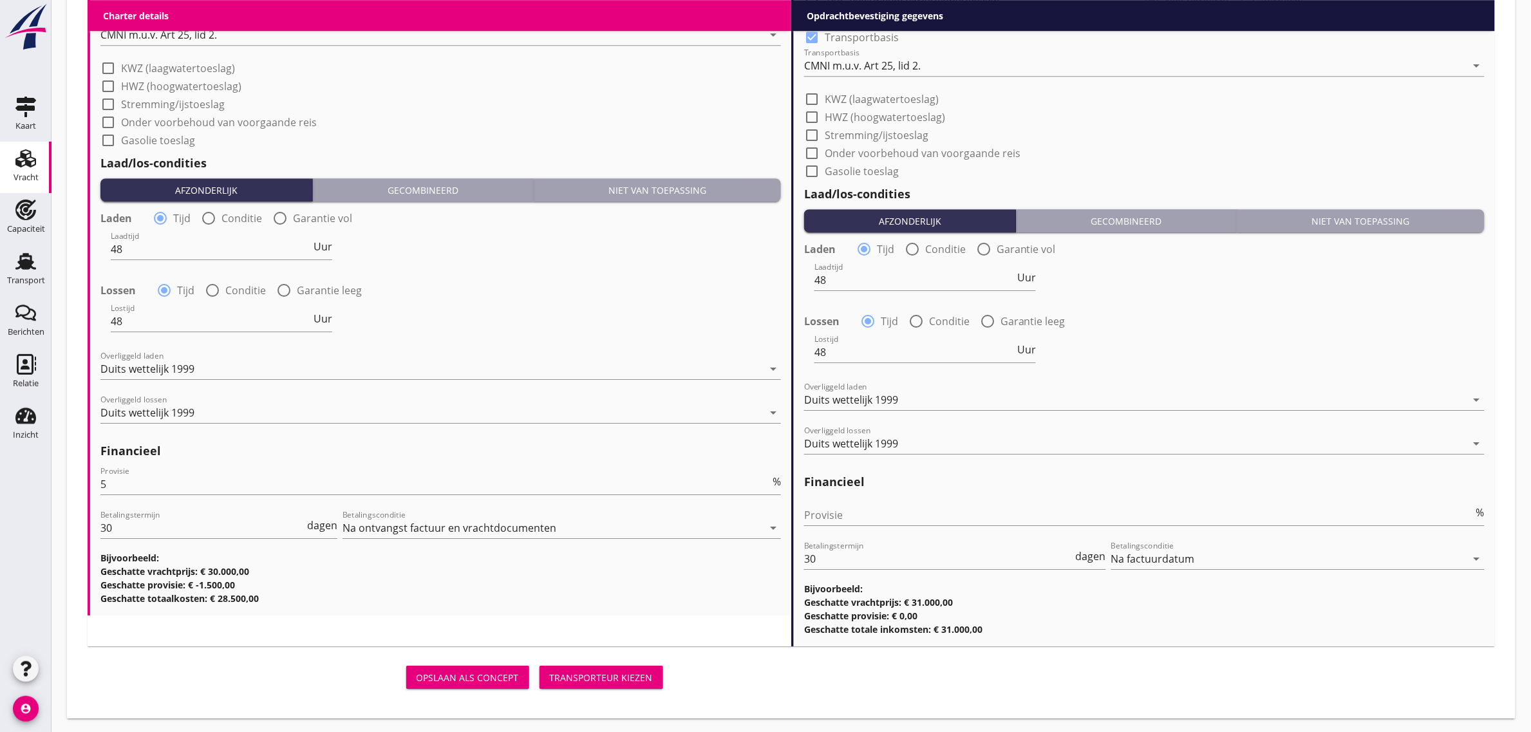
click at [852, 526] on div "Provisie %" at bounding box center [1144, 521] width 680 height 33
click at [852, 519] on input "Provisie" at bounding box center [1138, 515] width 669 height 21
type input "0"
click at [1284, 313] on div "Lossen radio_button_checked Tijd radio_button_unchecked Conditie radio_button_u…" at bounding box center [1144, 320] width 680 height 18
click at [464, 274] on div "Laden radio_button_checked Tijd radio_button_unchecked Conditie radio_button_un…" at bounding box center [440, 276] width 680 height 139
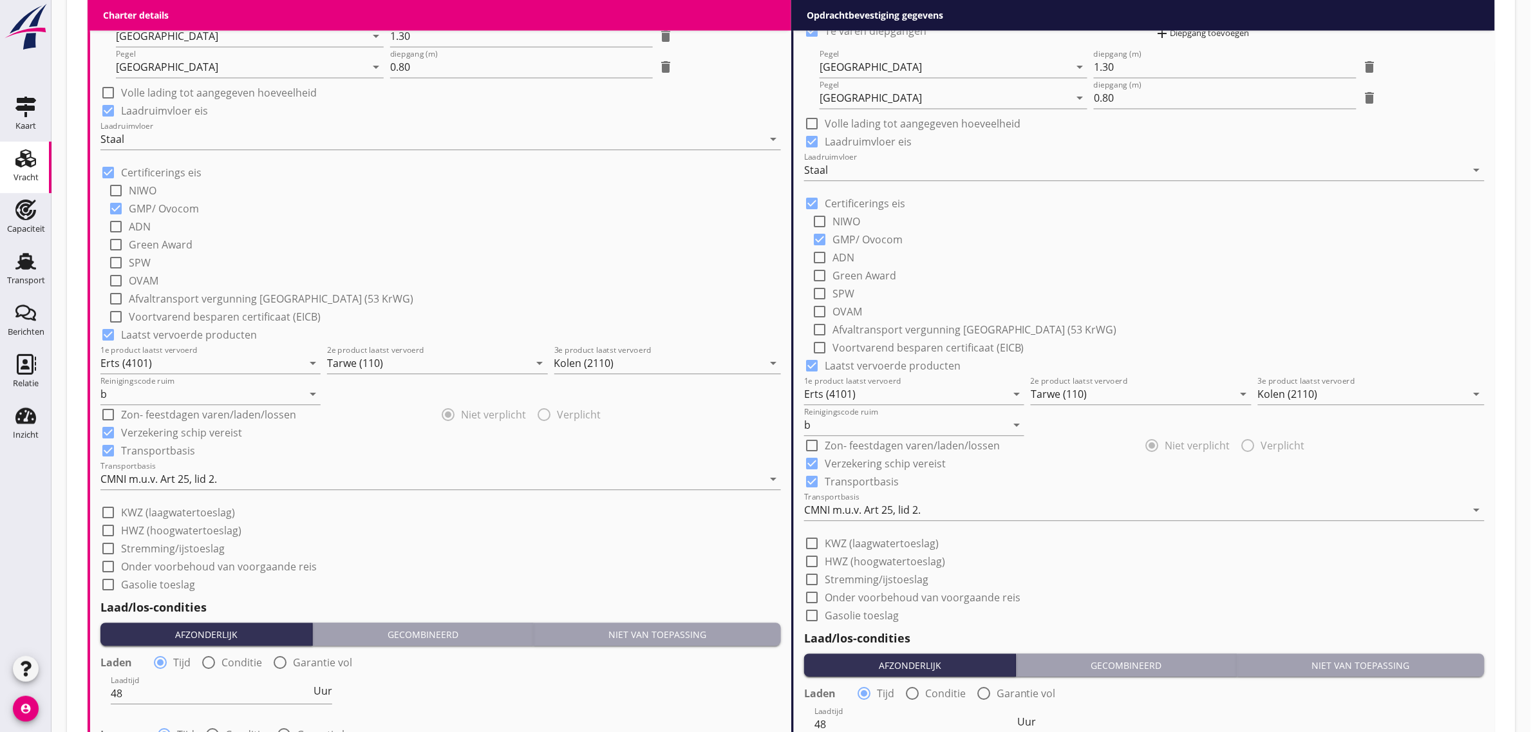
scroll to position [1170, 0]
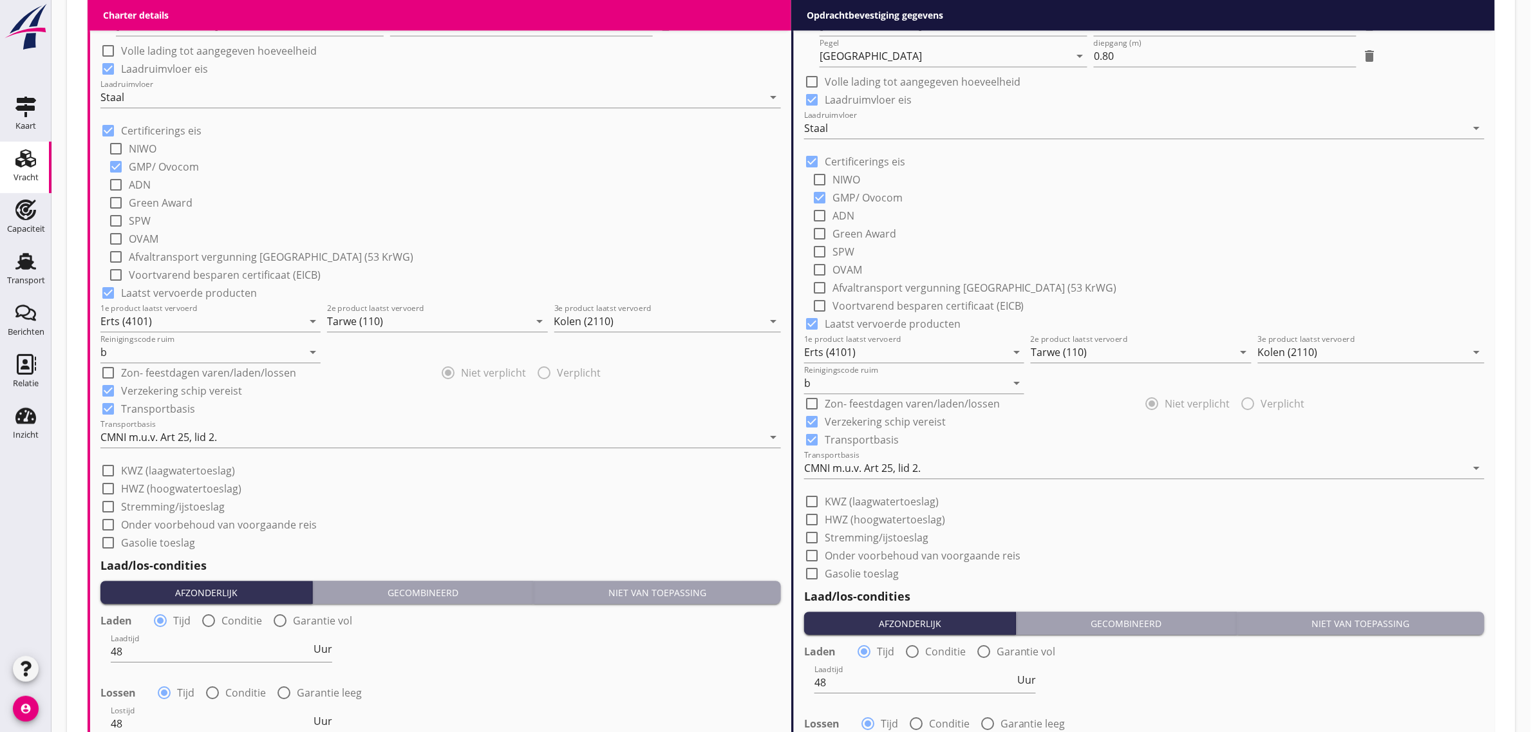
click at [968, 559] on label "Onder voorbehoud van voorgaande reis" at bounding box center [923, 555] width 196 height 13
checkbox input "true"
click at [267, 525] on label "Onder voorbehoud van voorgaande reis" at bounding box center [219, 524] width 196 height 13
checkbox input "true"
click at [427, 529] on div "check_box Onder voorbehoud van voorgaande reis" at bounding box center [440, 523] width 680 height 18
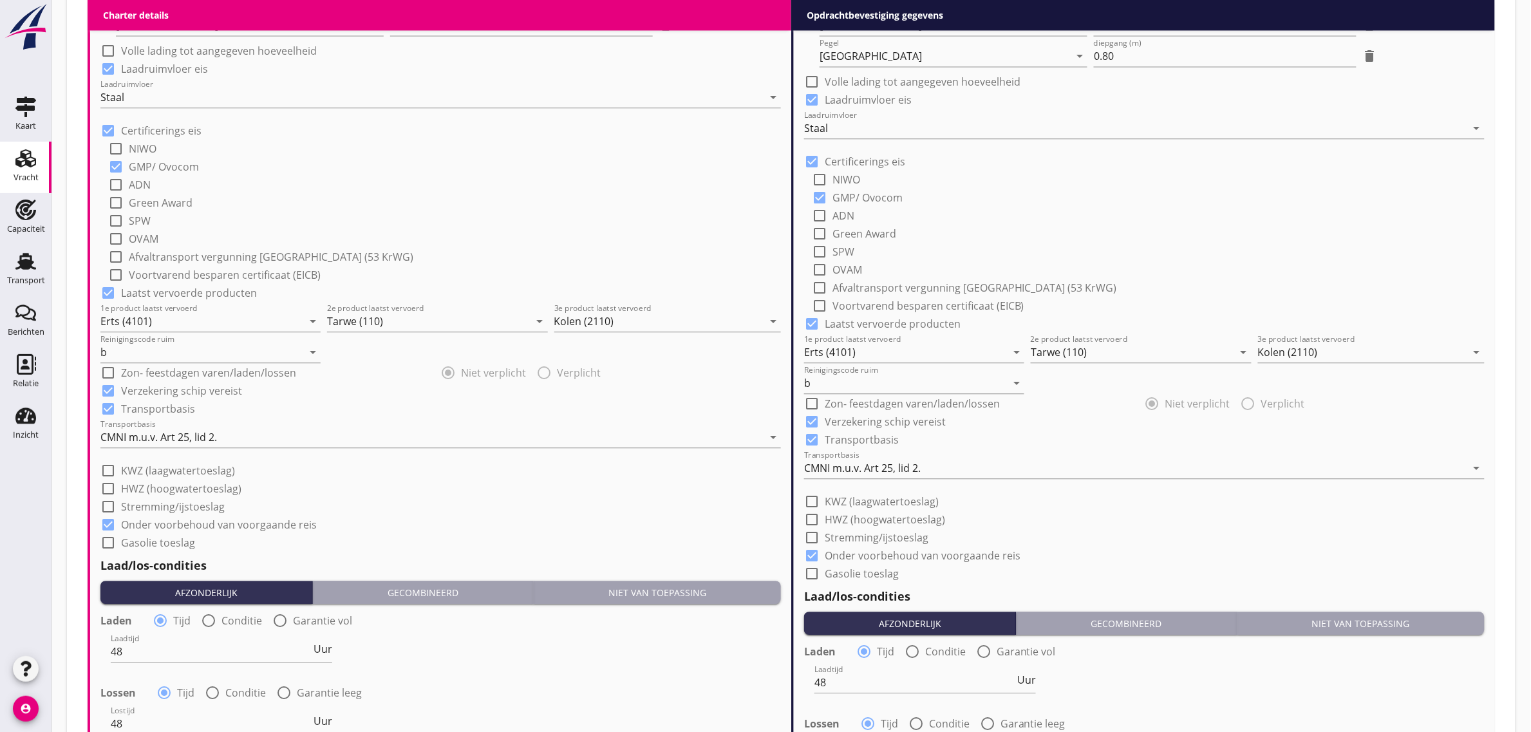
click at [456, 247] on div "check_box_outline_blank Afvaltransport vergunning [GEOGRAPHIC_DATA] (53 KrWG)" at bounding box center [444, 256] width 673 height 18
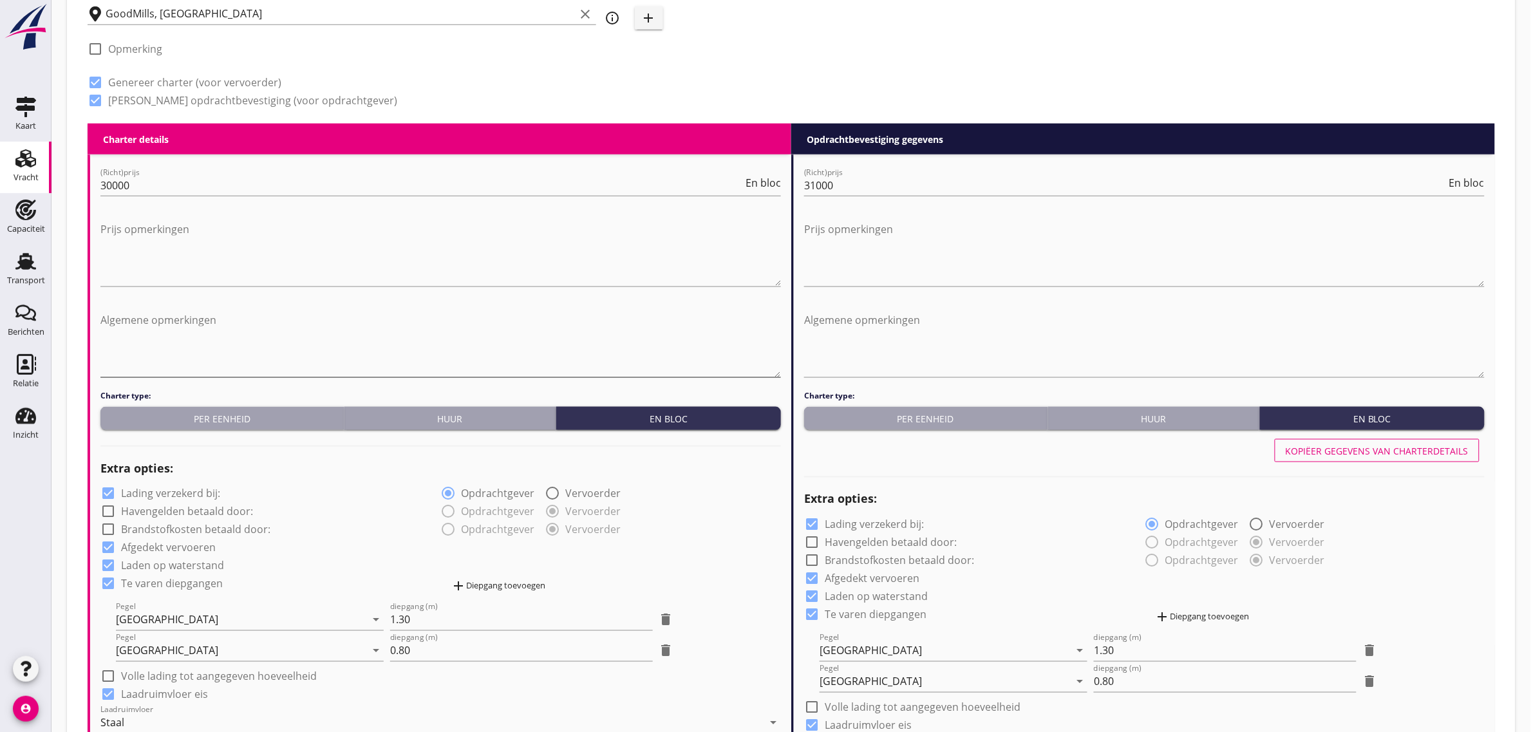
scroll to position [527, 0]
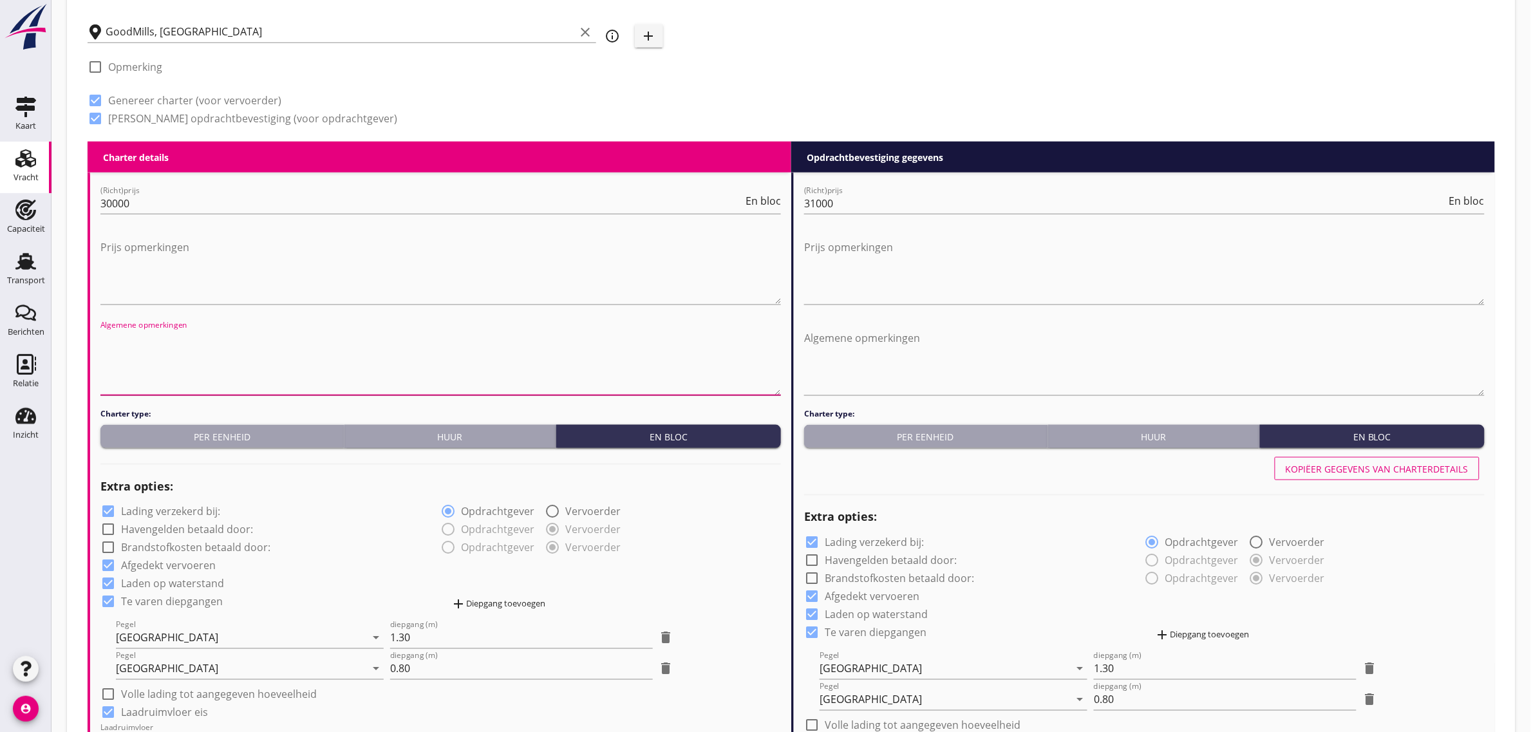
click at [156, 333] on textarea "Algemene opmerkingen" at bounding box center [440, 362] width 680 height 68
type textarea "Verwachte aankomst [GEOGRAPHIC_DATA]: 06.10 om 06.00/12.00 uur"
drag, startPoint x: 101, startPoint y: 333, endPoint x: 377, endPoint y: 332, distance: 276.2
click at [377, 332] on textarea "Verwachte aankomst [GEOGRAPHIC_DATA]: 06.10 om 06.00/12.00 uur" at bounding box center [440, 362] width 680 height 68
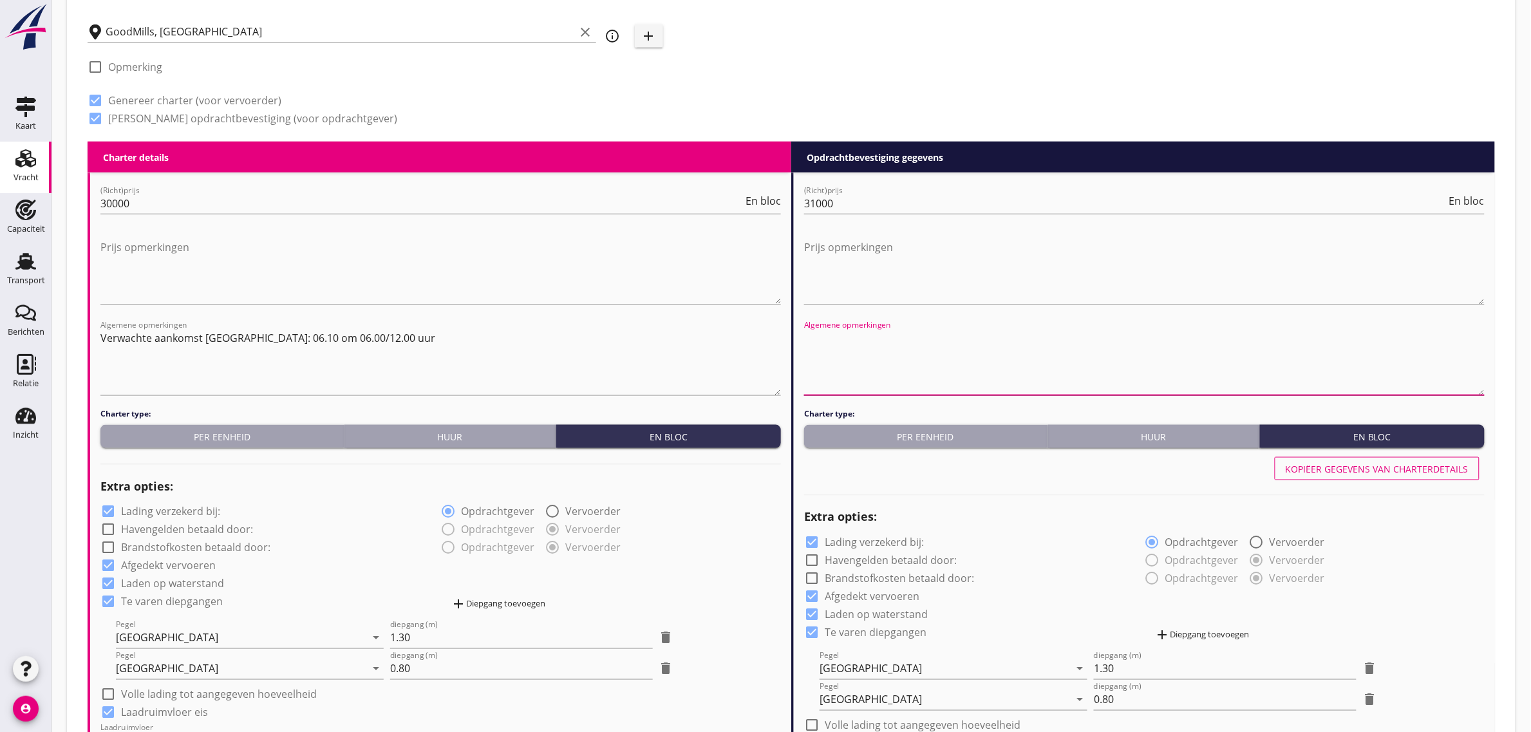
click at [870, 355] on textarea "Algemene opmerkingen" at bounding box center [1144, 362] width 680 height 68
paste textarea "Verwachte aankomst [GEOGRAPHIC_DATA]: 06.10 om 06.00/12.00 uur"
type textarea "Verwachte aankomst [GEOGRAPHIC_DATA]: 06.10 om 06.00/12.00 uur"
click at [1081, 339] on textarea "Verwachte aankomst [GEOGRAPHIC_DATA]: 06.10 om 06.00/12.00 uur" at bounding box center [1144, 362] width 680 height 68
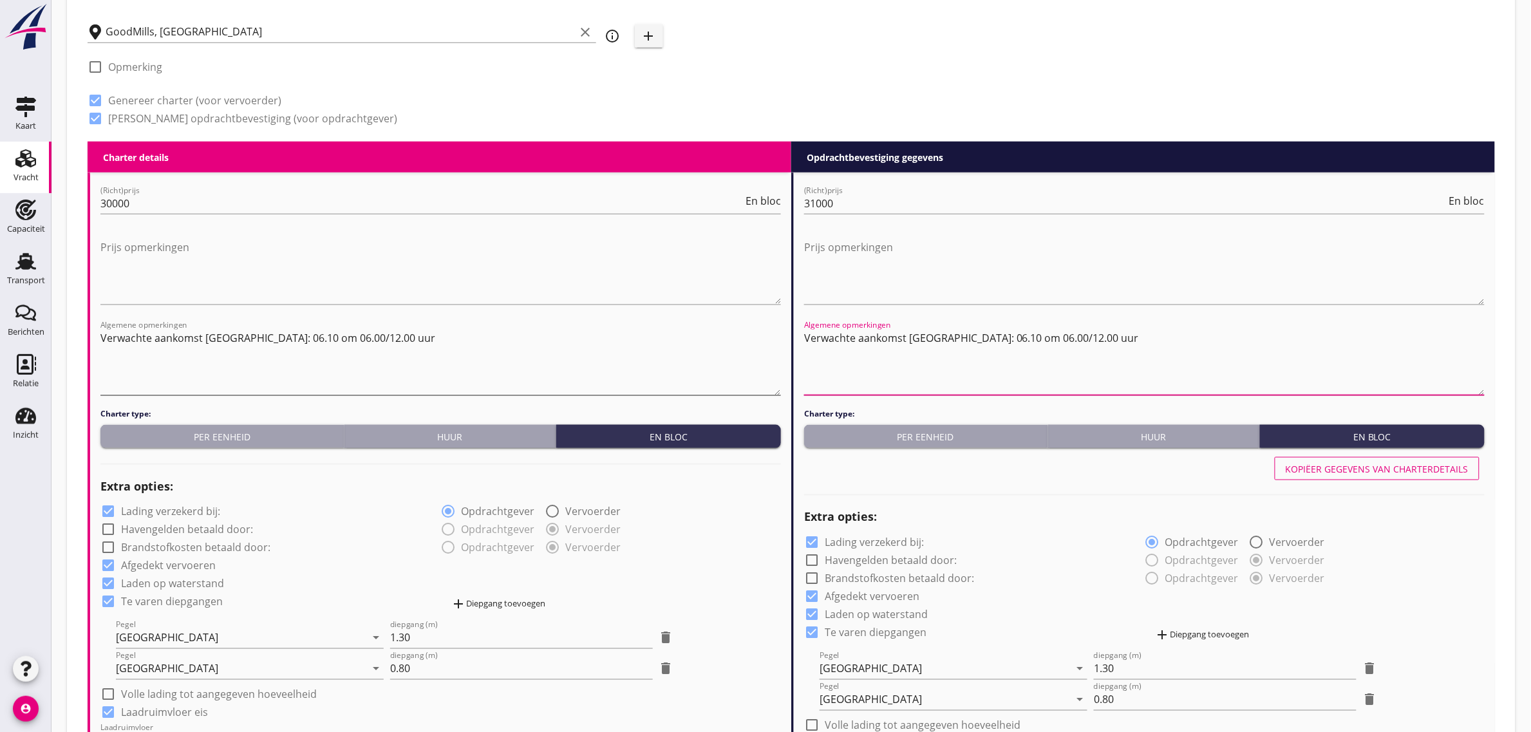
click at [409, 332] on textarea "Verwachte aankomst [GEOGRAPHIC_DATA]: 06.10 om 06.00/12.00 uur" at bounding box center [440, 362] width 680 height 68
drag, startPoint x: 281, startPoint y: 355, endPoint x: 100, endPoint y: 352, distance: 180.9
click at [100, 352] on textarea "Verwachte aankomst [GEOGRAPHIC_DATA]: 06.10 om 06.00/12.00 uur. Lostijd start n…" at bounding box center [440, 362] width 680 height 68
type textarea "Verwachte aankomst [GEOGRAPHIC_DATA]: 06.10 om 06.00/12.00 uur. Lostijd start n…"
click at [893, 358] on textarea "Verwachte aankomst [GEOGRAPHIC_DATA]: 06.10 om 06.00/12.00 uur" at bounding box center [1144, 362] width 680 height 68
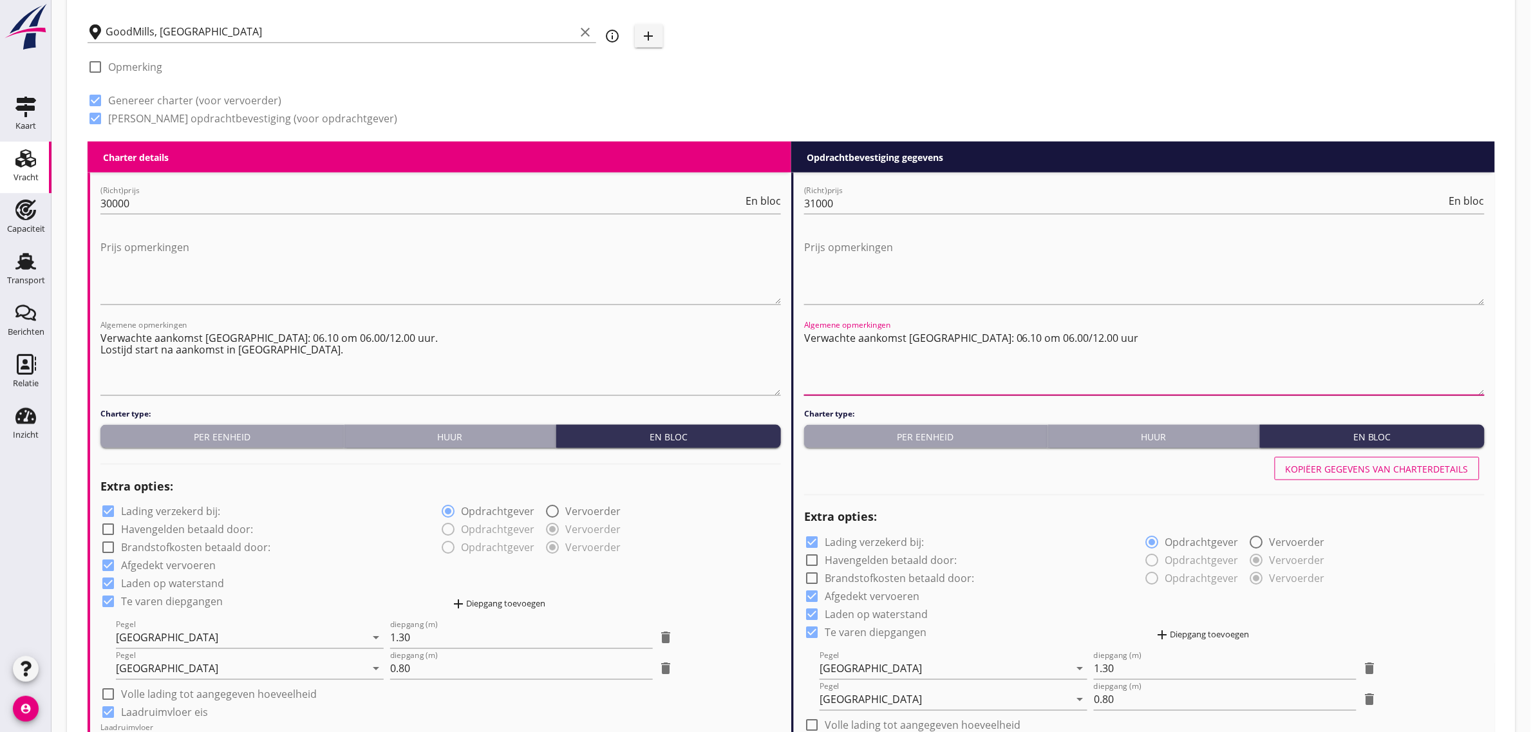
click at [1090, 329] on textarea "Verwachte aankomst [GEOGRAPHIC_DATA]: 06.10 om 06.00/12.00 uur" at bounding box center [1144, 362] width 680 height 68
paste textarea "Lostijd start na aankomst in [GEOGRAPHIC_DATA]."
type textarea "Verwachte aankomst [GEOGRAPHIC_DATA]: 06.10 om 06.00/12.00 uur. Lostijd start n…"
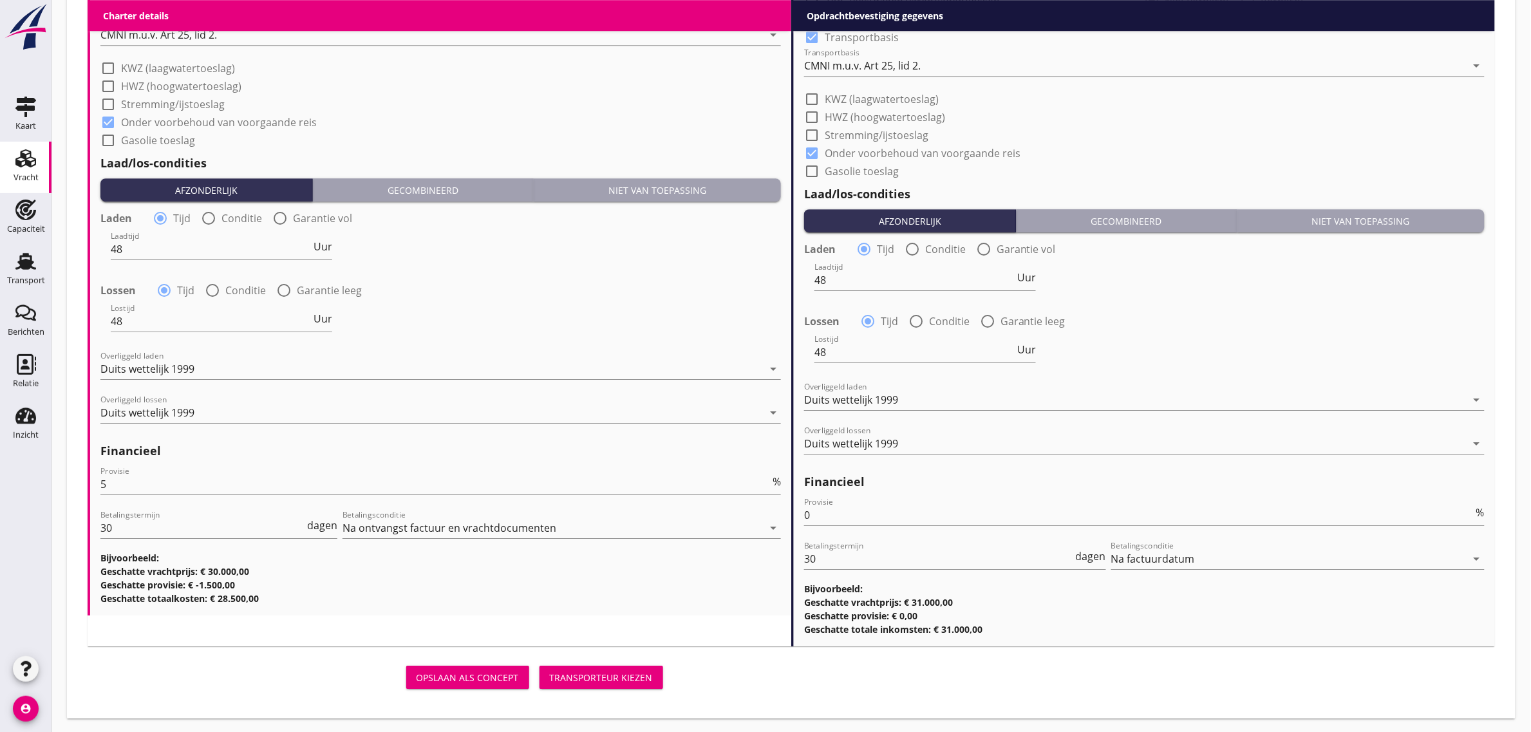
scroll to position [1, 0]
click at [595, 673] on div "Transporteur kiezen" at bounding box center [601, 678] width 103 height 14
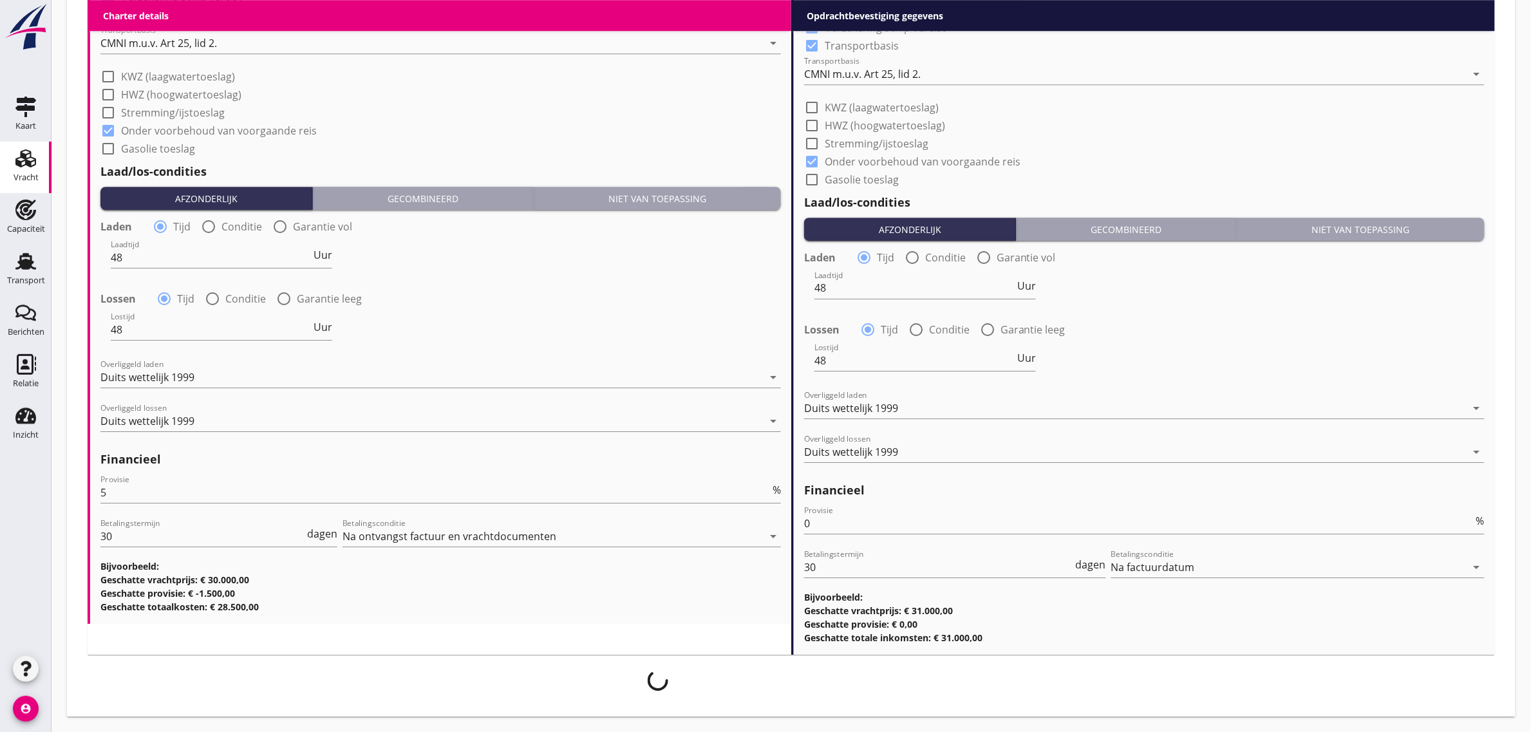
scroll to position [1562, 0]
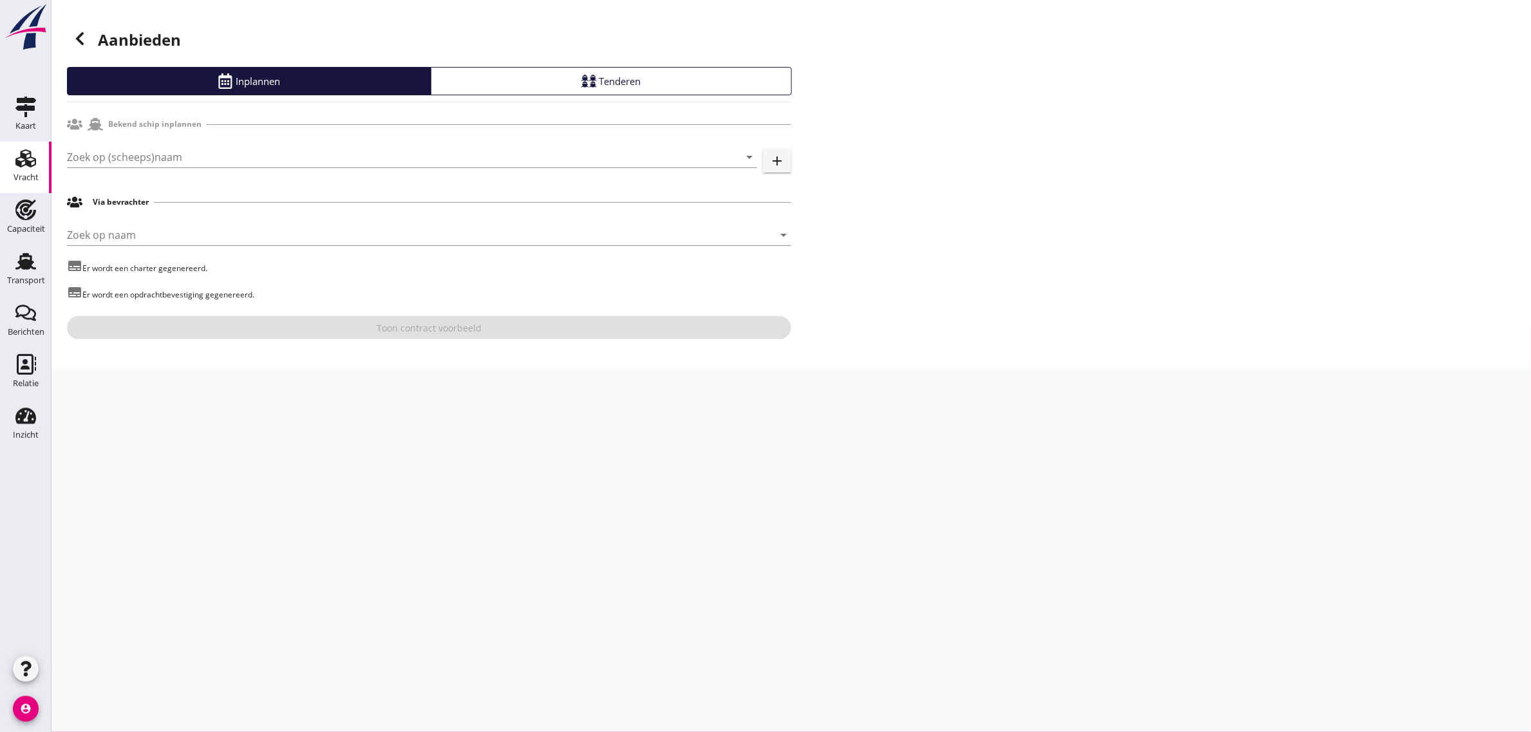
click at [142, 169] on div "Zoek op (scheeps)naam arrow_drop_down" at bounding box center [412, 163] width 690 height 33
click at [138, 159] on input "Zoek op (scheeps)naam" at bounding box center [394, 157] width 654 height 21
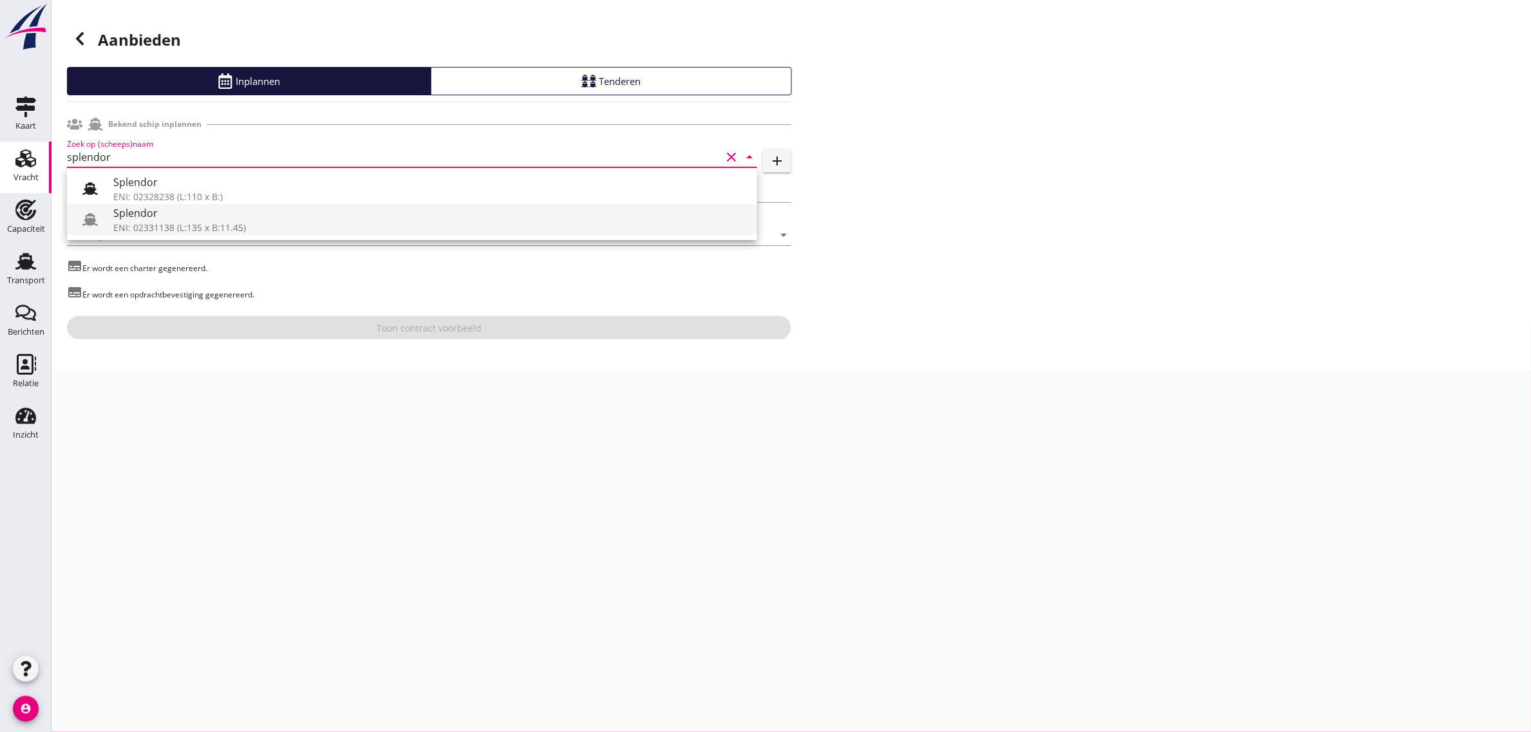
click at [145, 217] on div "Splendor" at bounding box center [429, 212] width 633 height 15
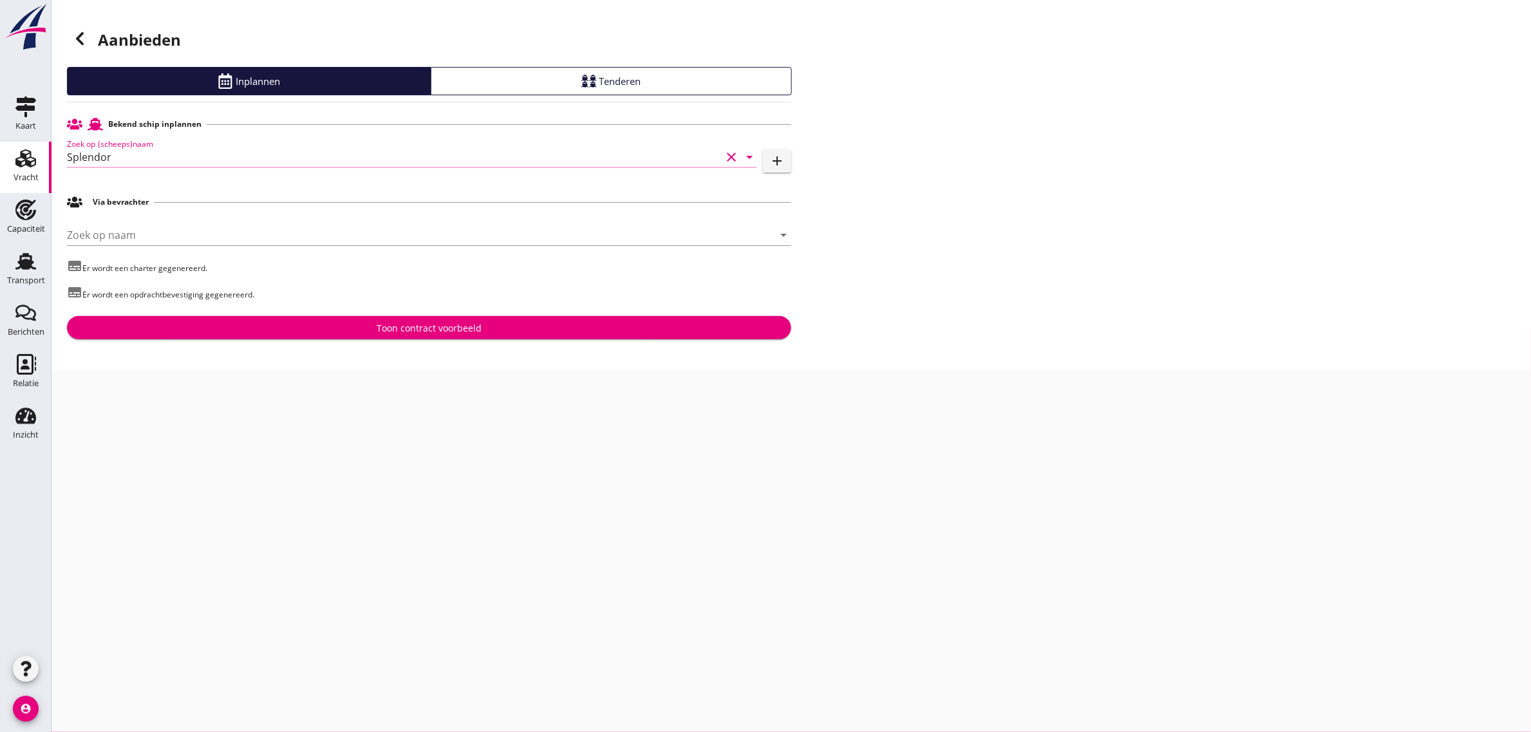
type input "Splendor"
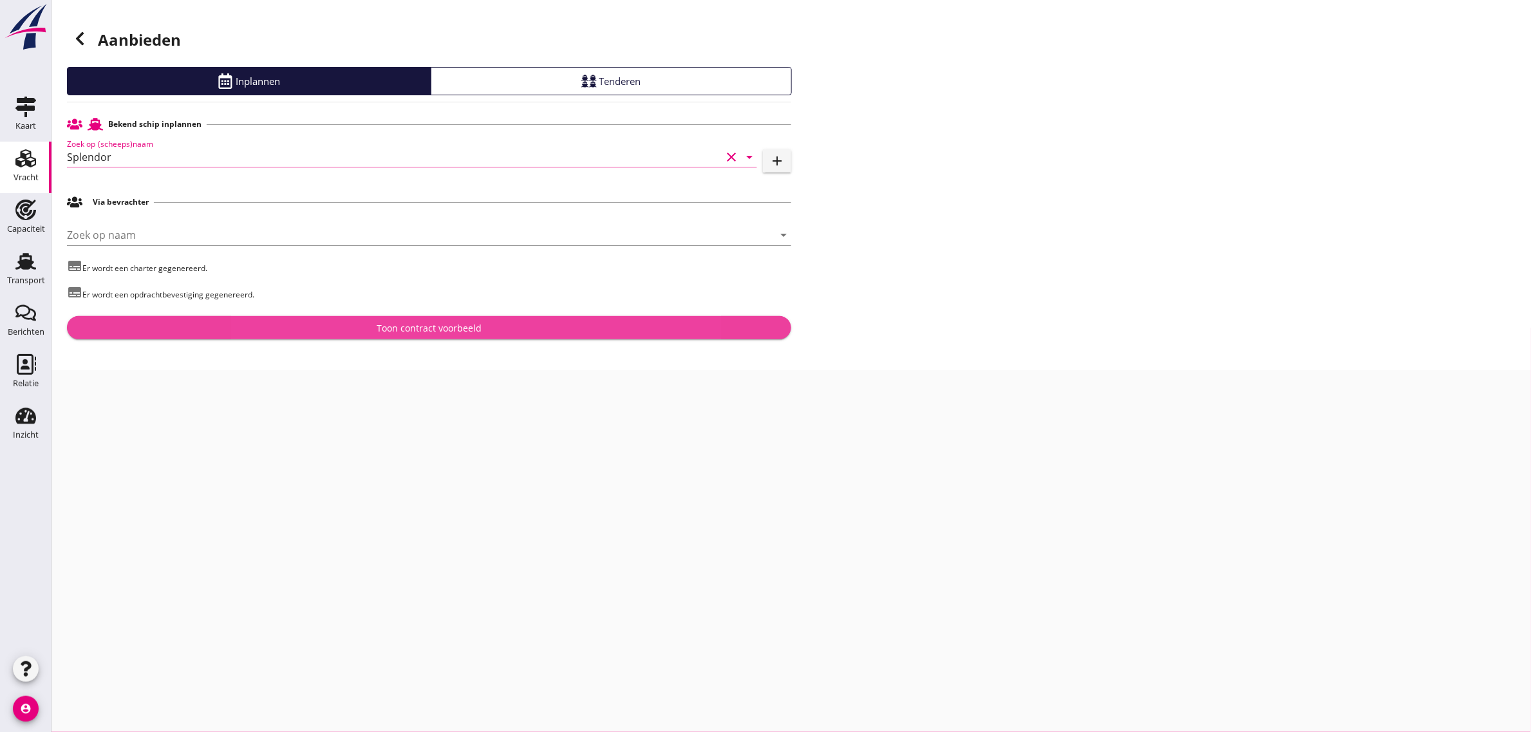
click at [377, 323] on div "Toon contract voorbeeld" at bounding box center [429, 328] width 704 height 14
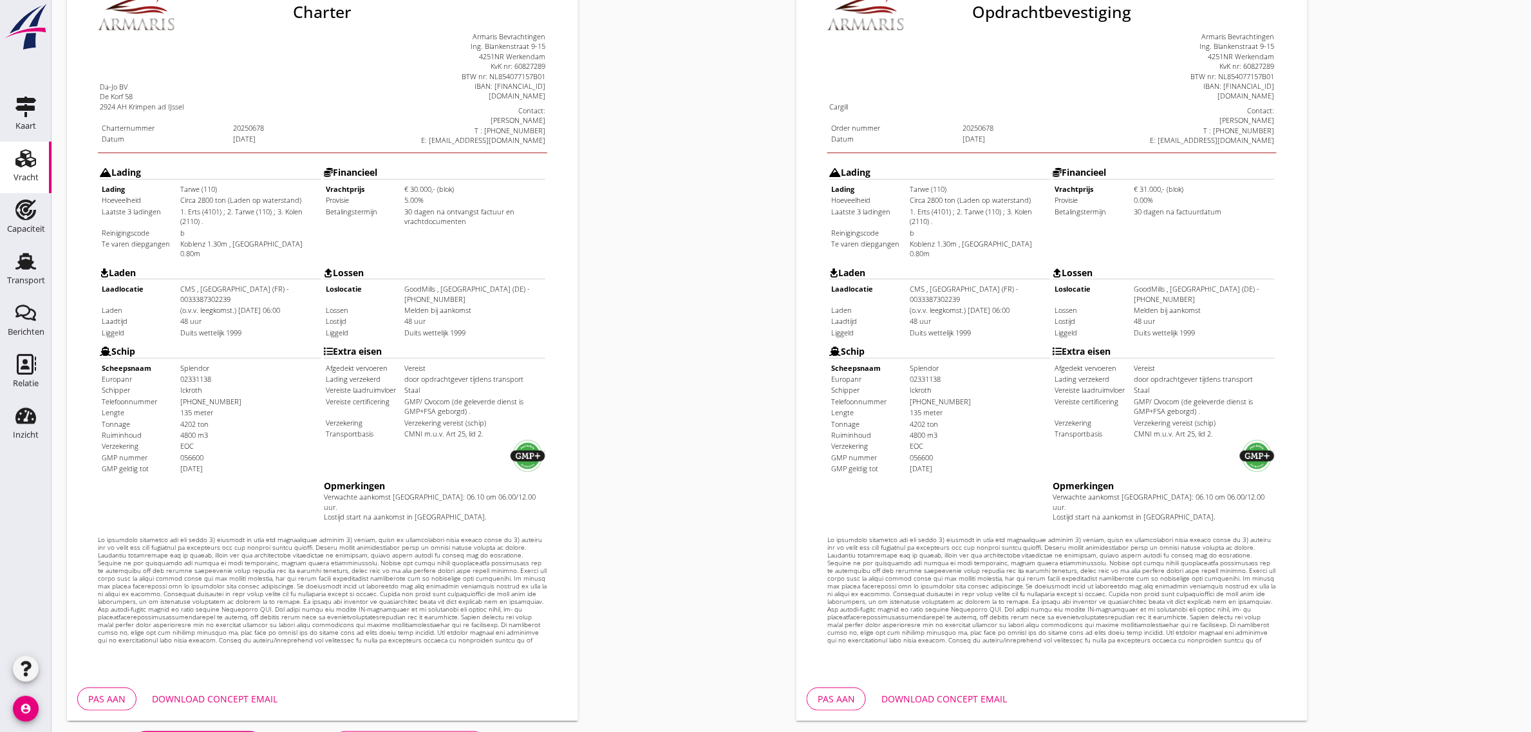
scroll to position [220, 0]
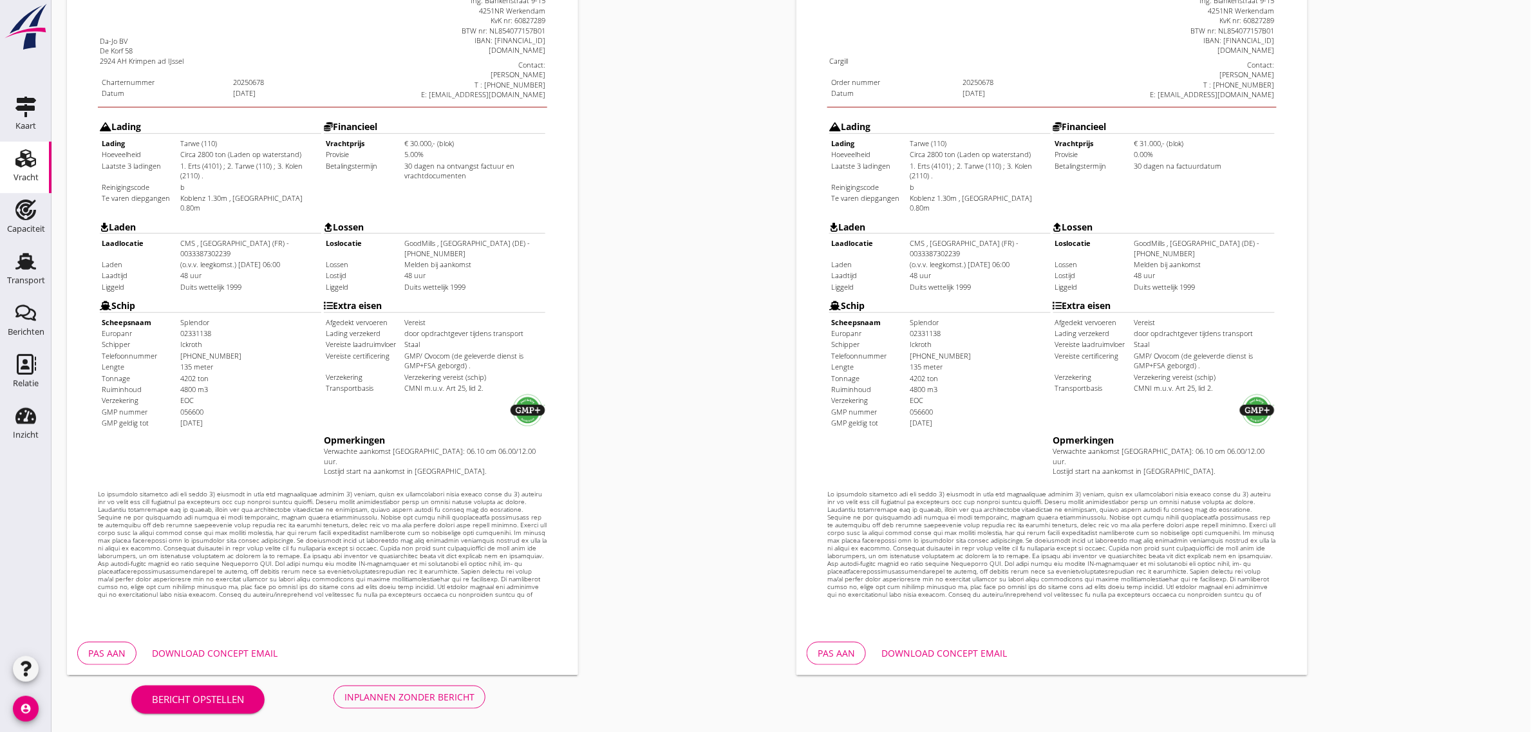
click at [384, 702] on div "Inplannen zonder bericht" at bounding box center [409, 697] width 130 height 14
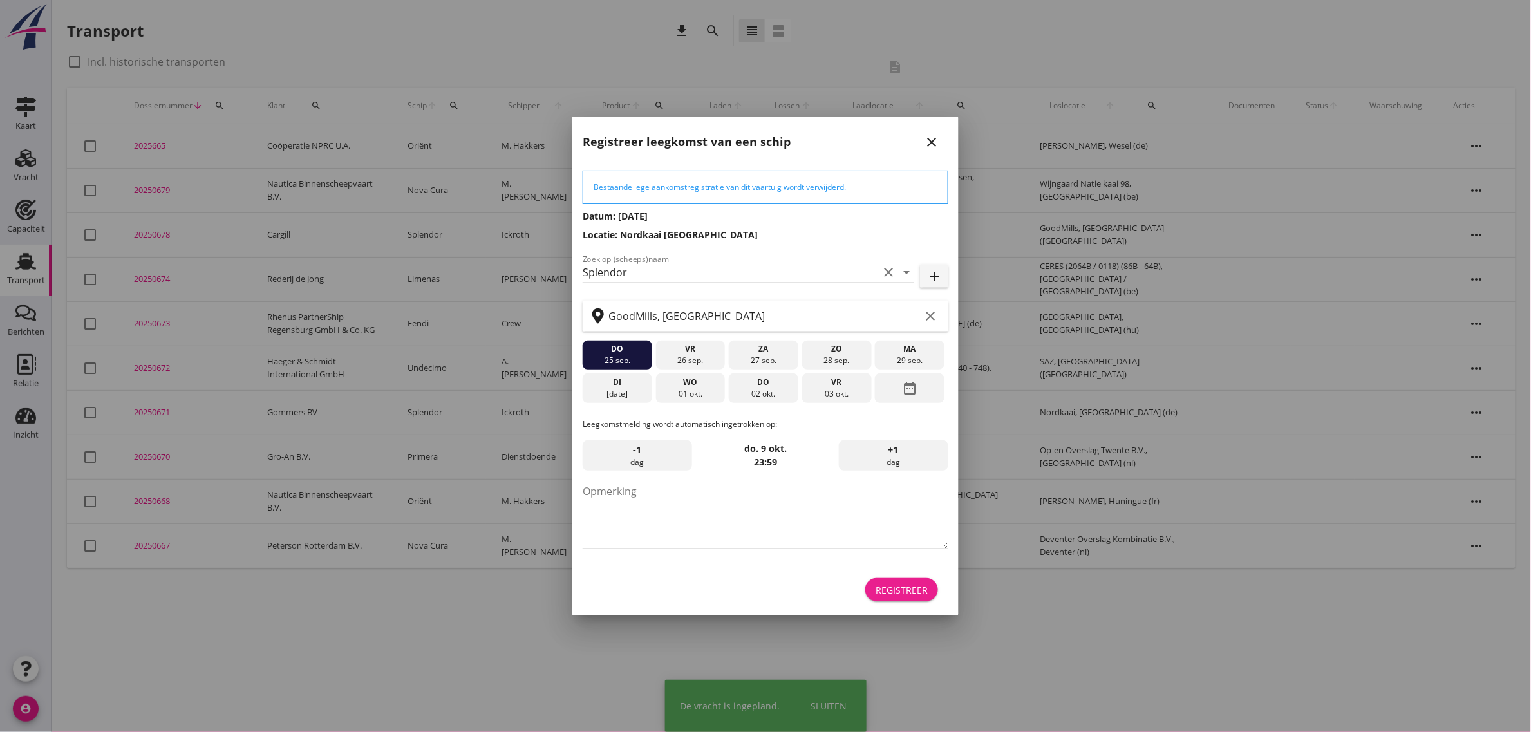
click at [922, 595] on div "Registreer" at bounding box center [901, 590] width 52 height 14
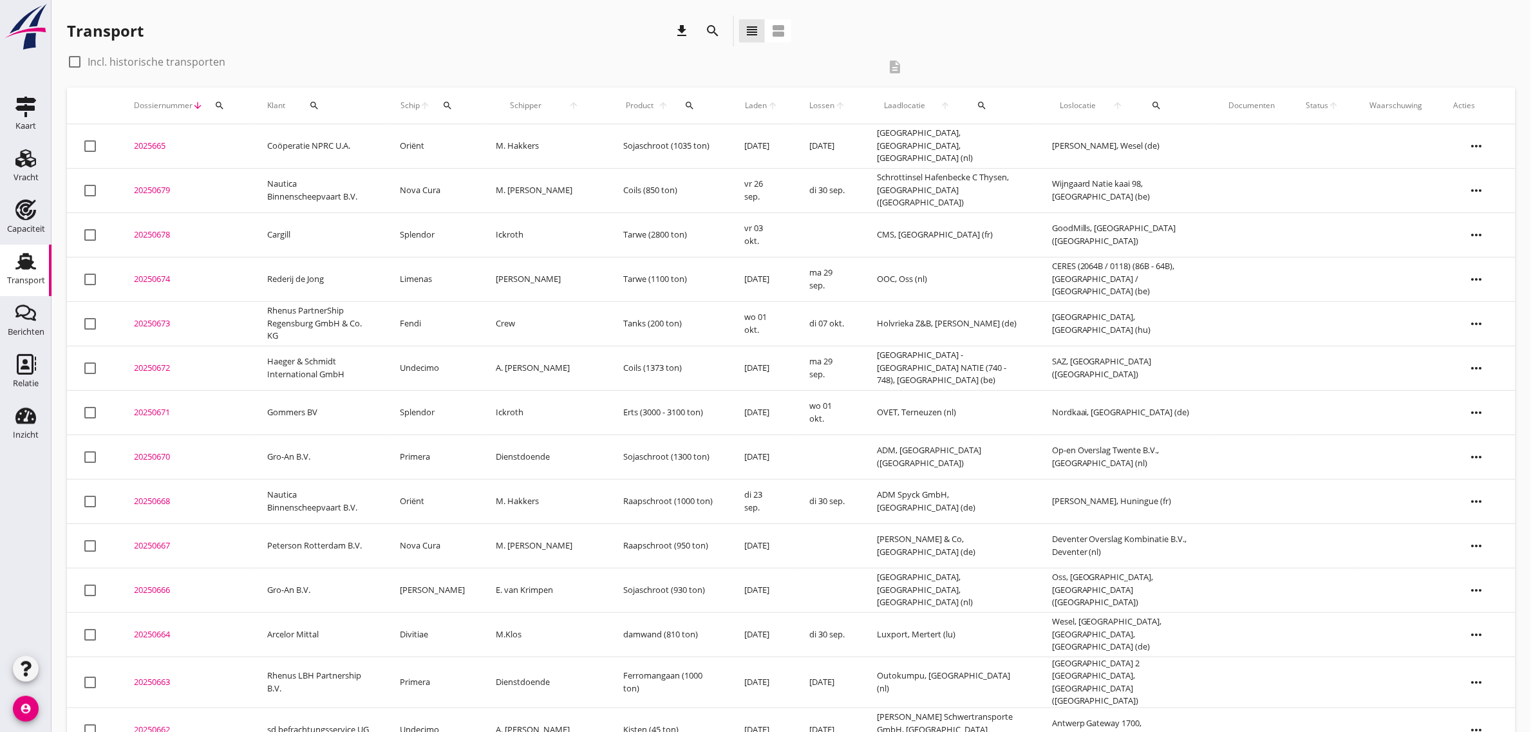
click at [285, 232] on td "Cargill" at bounding box center [318, 234] width 133 height 44
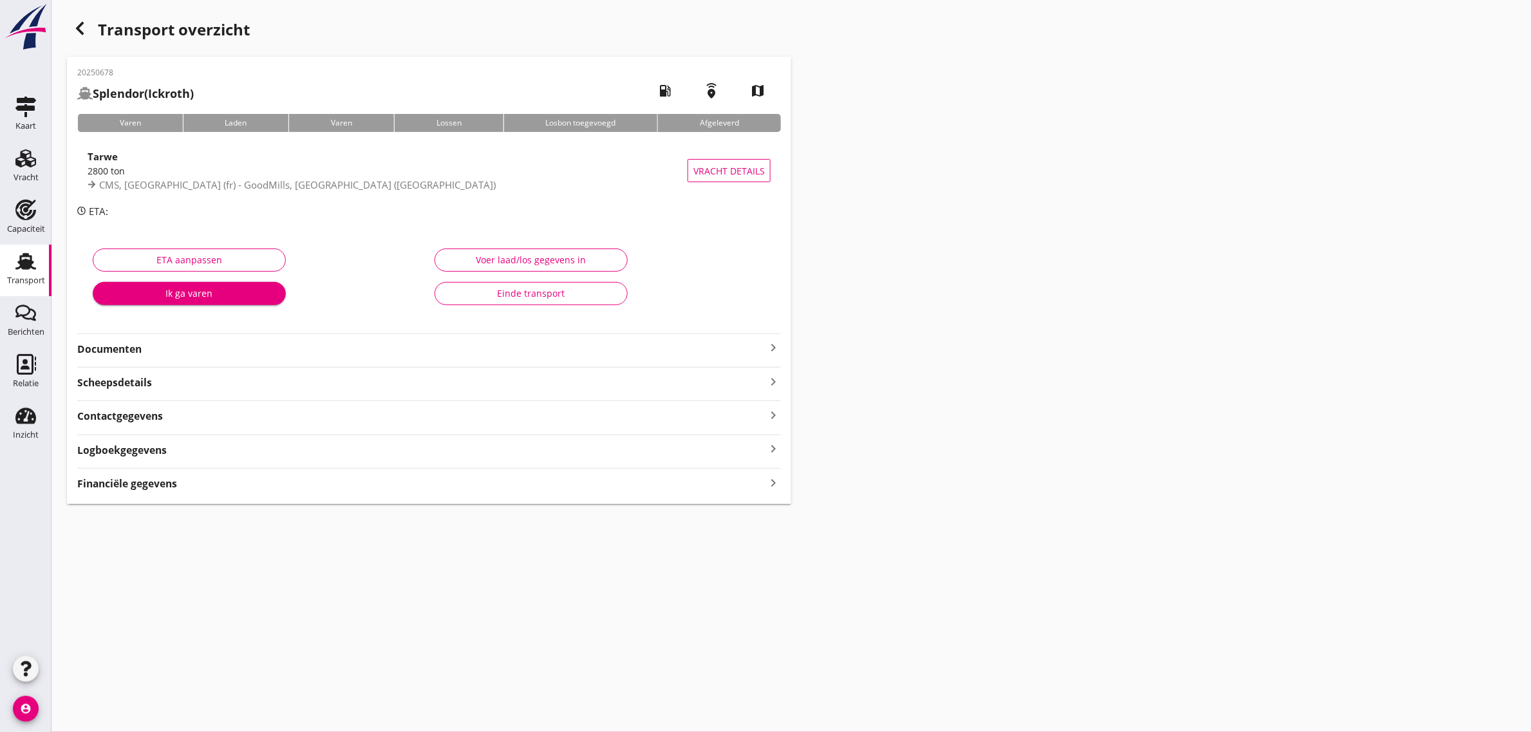
click at [108, 355] on strong "Documenten" at bounding box center [421, 349] width 688 height 15
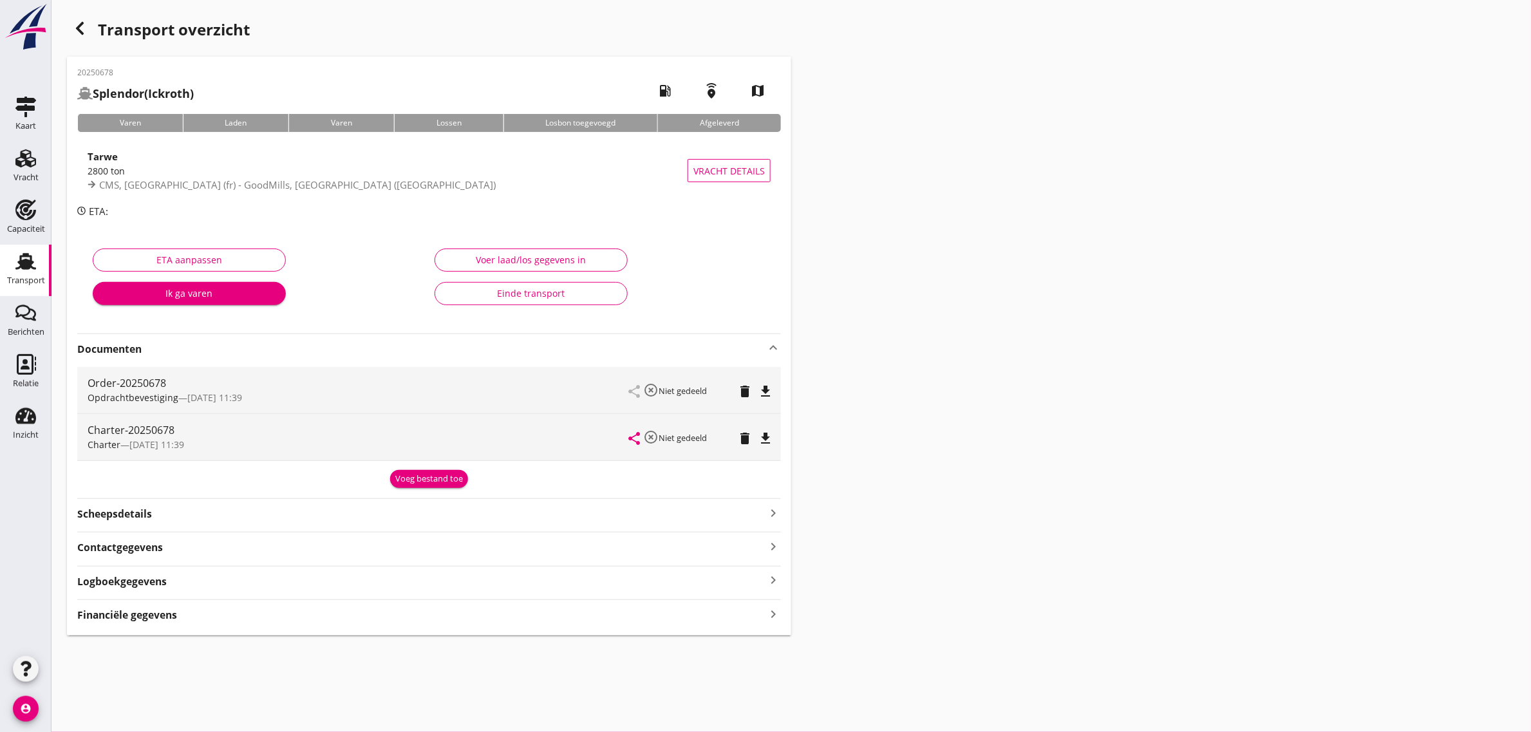
click at [769, 440] on icon "file_download" at bounding box center [765, 438] width 15 height 15
click at [773, 391] on icon "file_download" at bounding box center [765, 391] width 15 height 15
click at [35, 274] on div "Transport" at bounding box center [26, 281] width 38 height 18
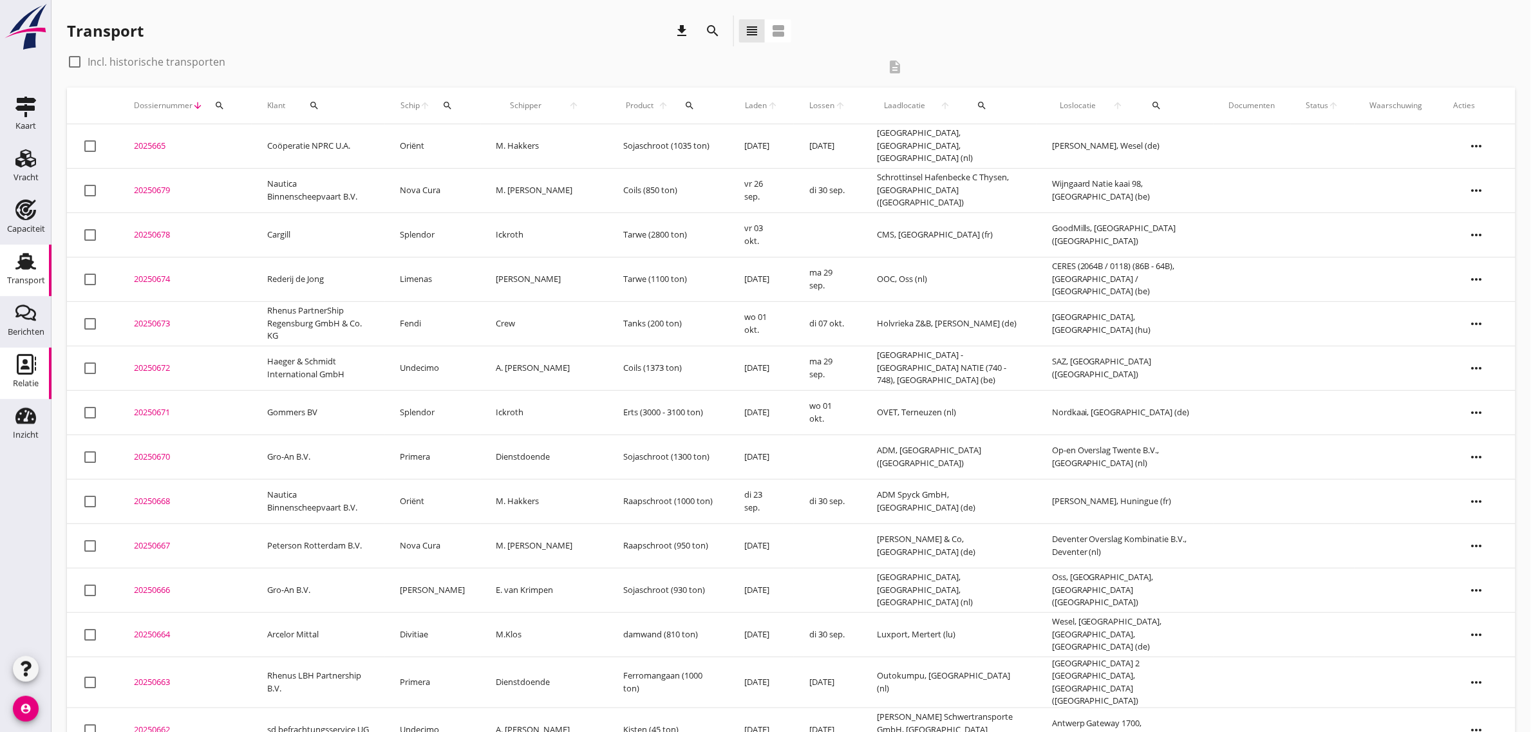
click at [33, 375] on div "Relatie" at bounding box center [26, 384] width 26 height 18
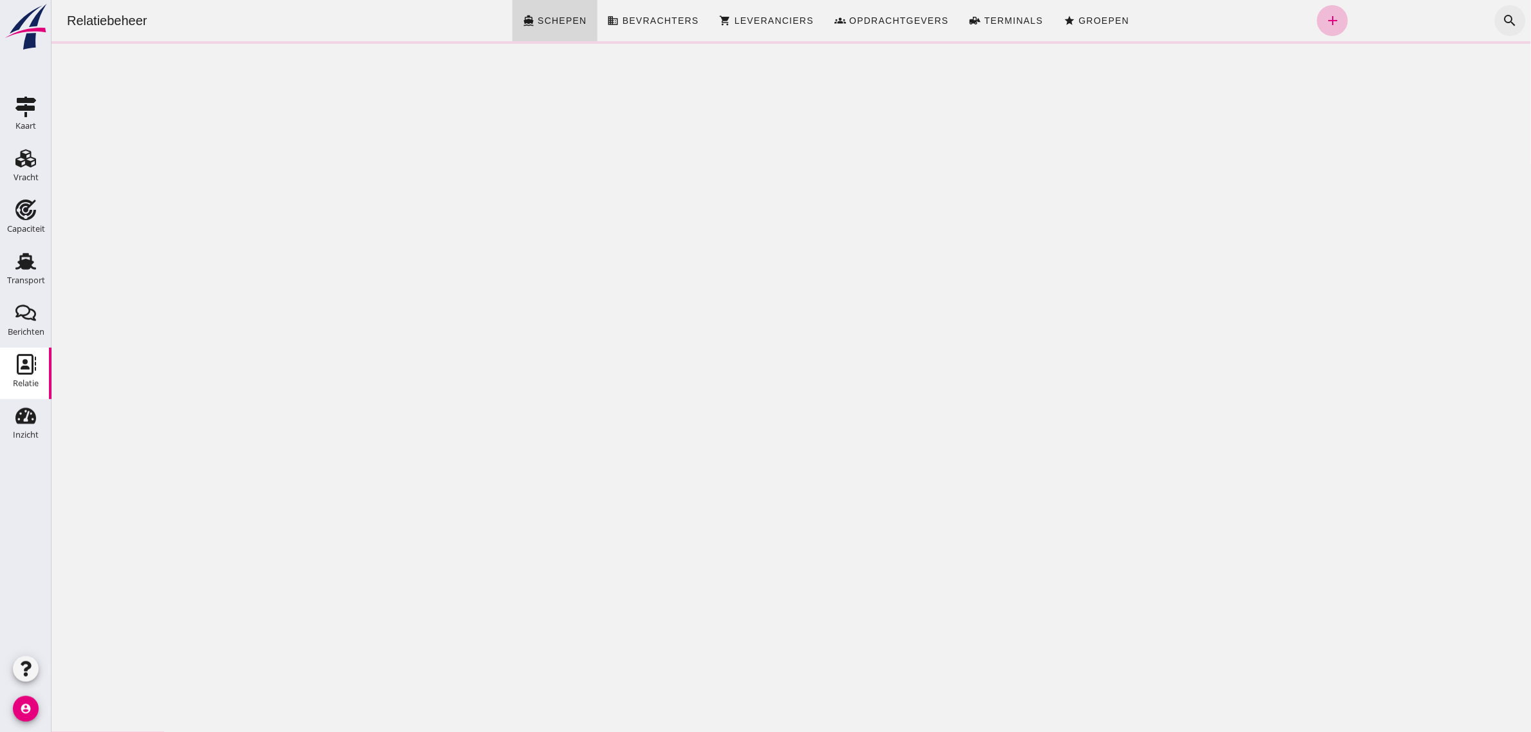
click at [1502, 23] on icon "search" at bounding box center [1509, 20] width 15 height 15
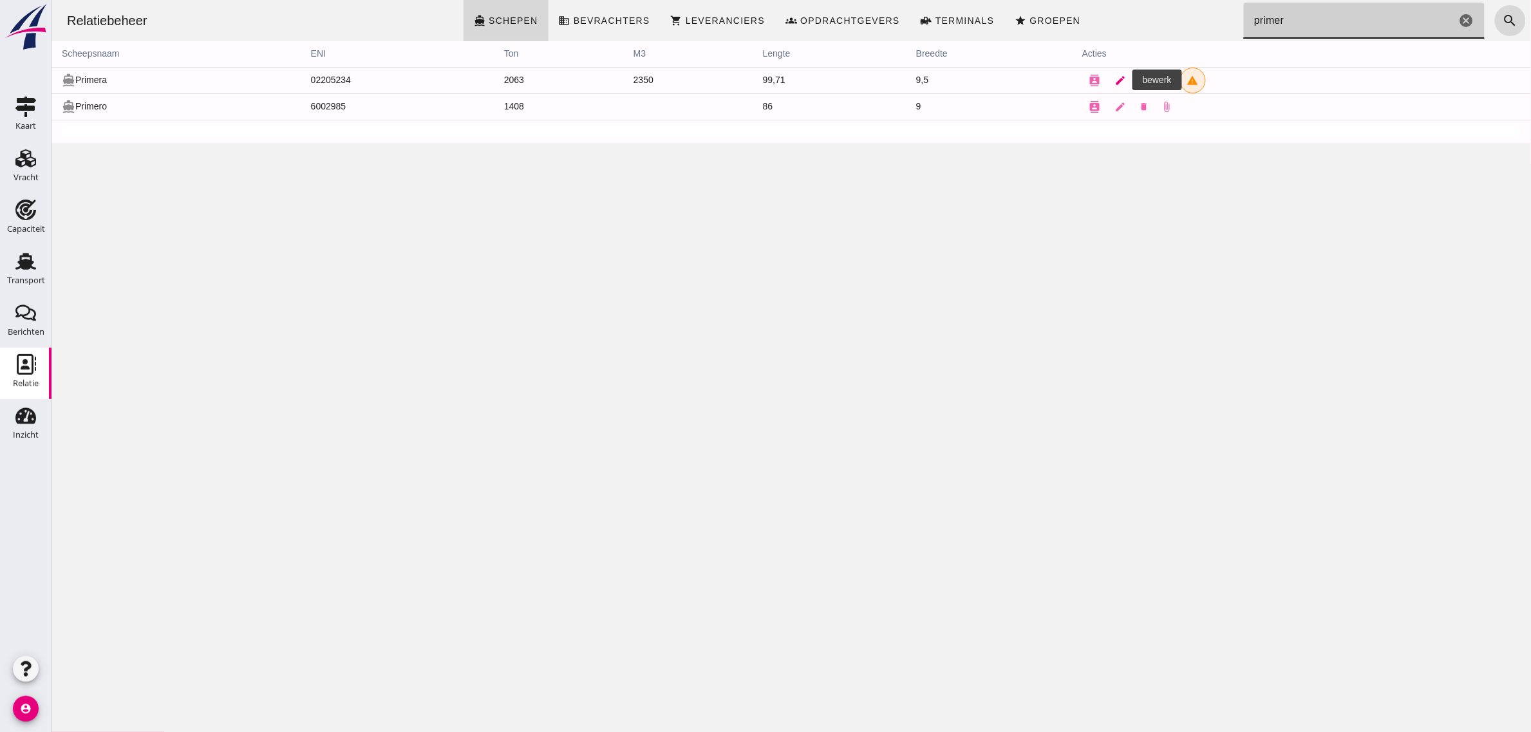
type input "primer"
click at [1116, 78] on icon "edit" at bounding box center [1120, 81] width 12 height 12
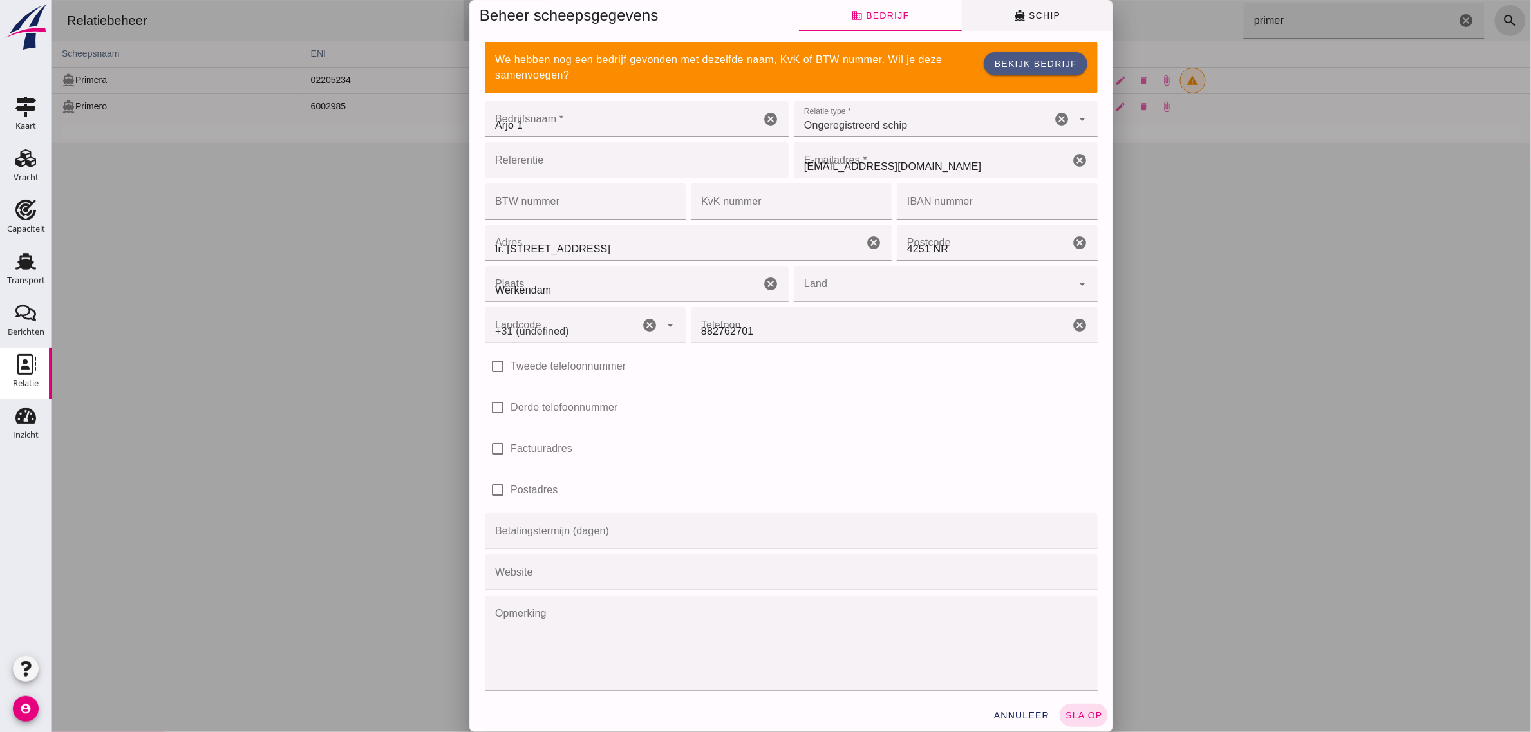
click at [1014, 16] on icon "directions_boat" at bounding box center [1019, 16] width 12 height 12
type input "+31 (NL)"
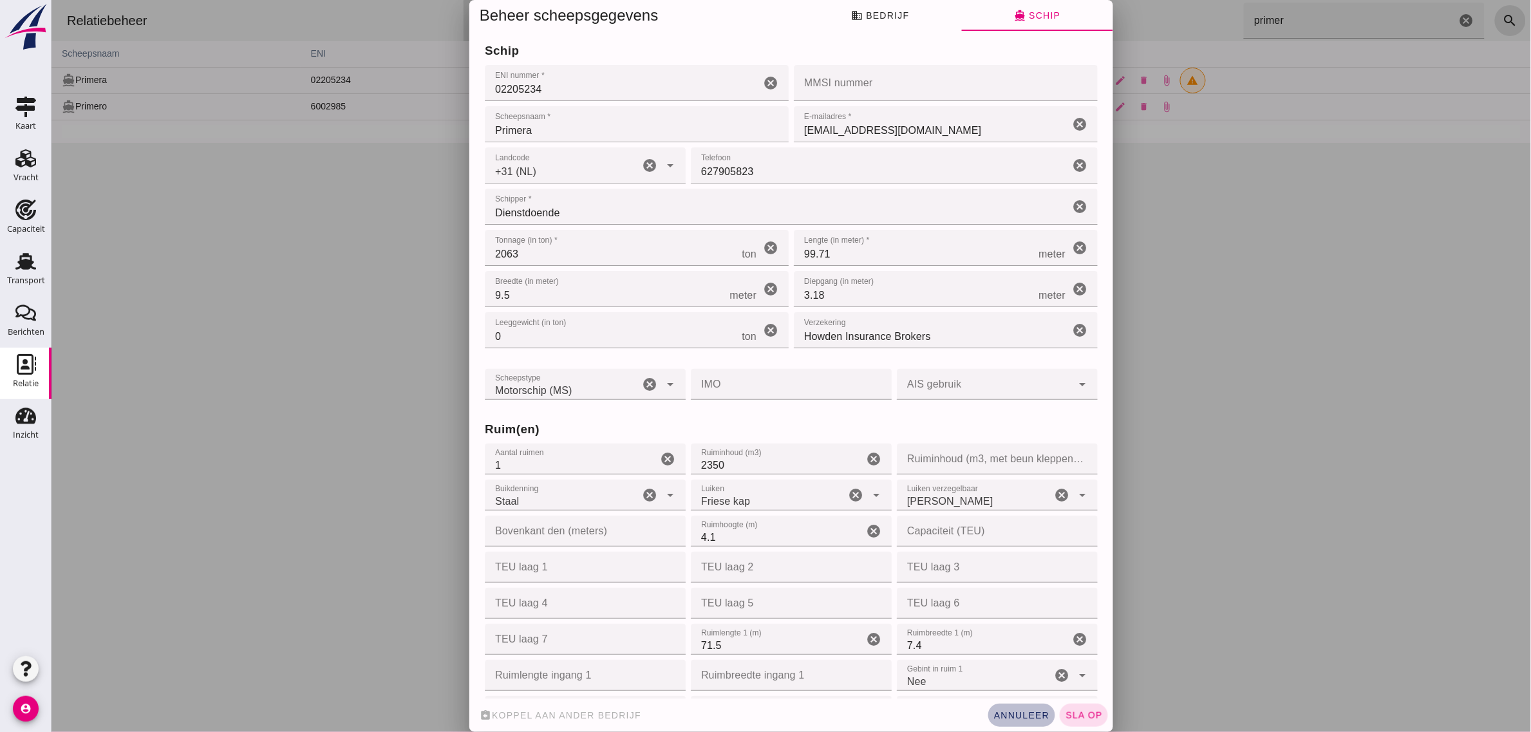
click at [1015, 722] on button "annuleer" at bounding box center [1020, 715] width 67 height 23
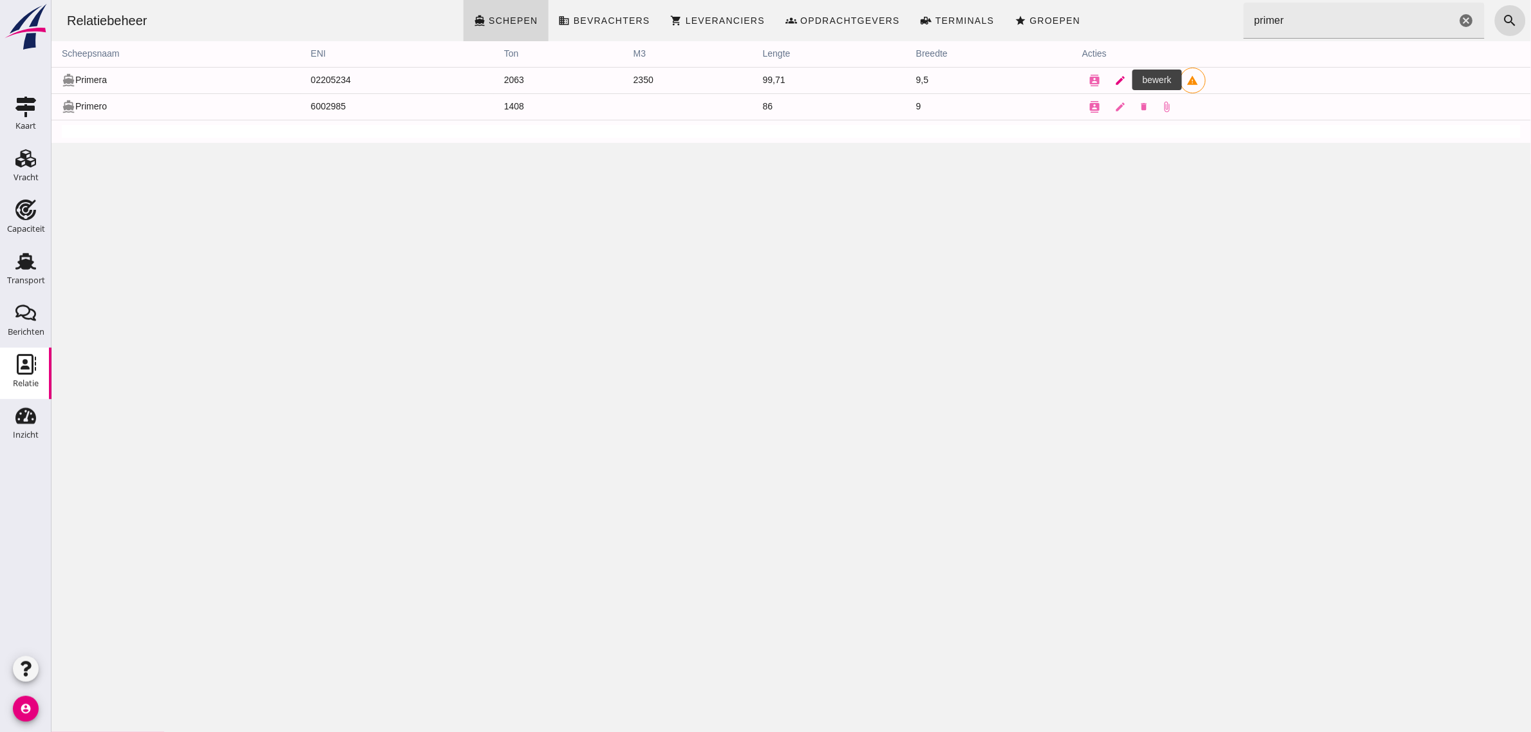
click at [1114, 82] on icon "edit" at bounding box center [1120, 81] width 12 height 12
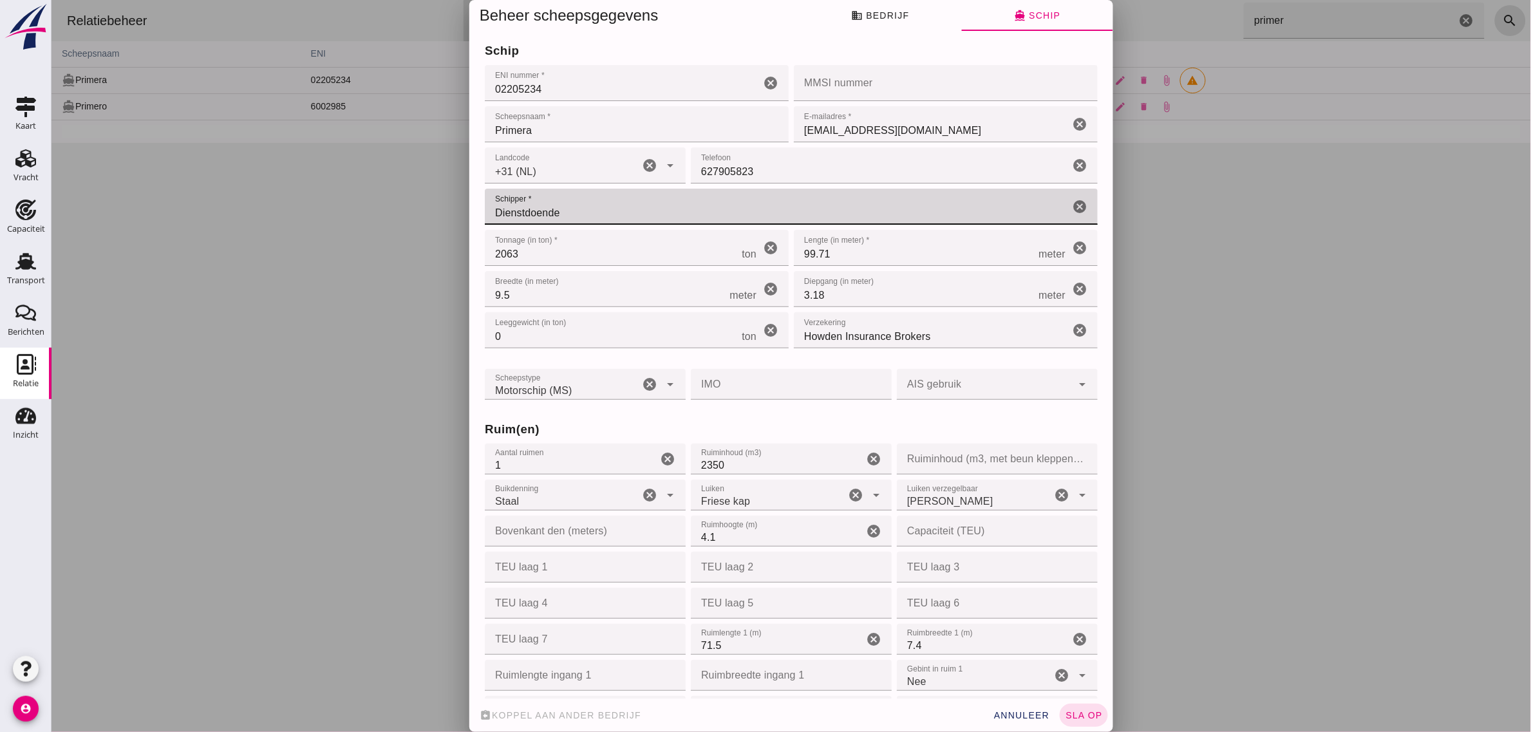
drag, startPoint x: 561, startPoint y: 211, endPoint x: 480, endPoint y: 213, distance: 81.1
click at [484, 213] on input "Dienstdoende" at bounding box center [776, 207] width 584 height 36
type input "B. [PERSON_NAME]"
click at [1066, 715] on span "sla op" at bounding box center [1083, 715] width 38 height 10
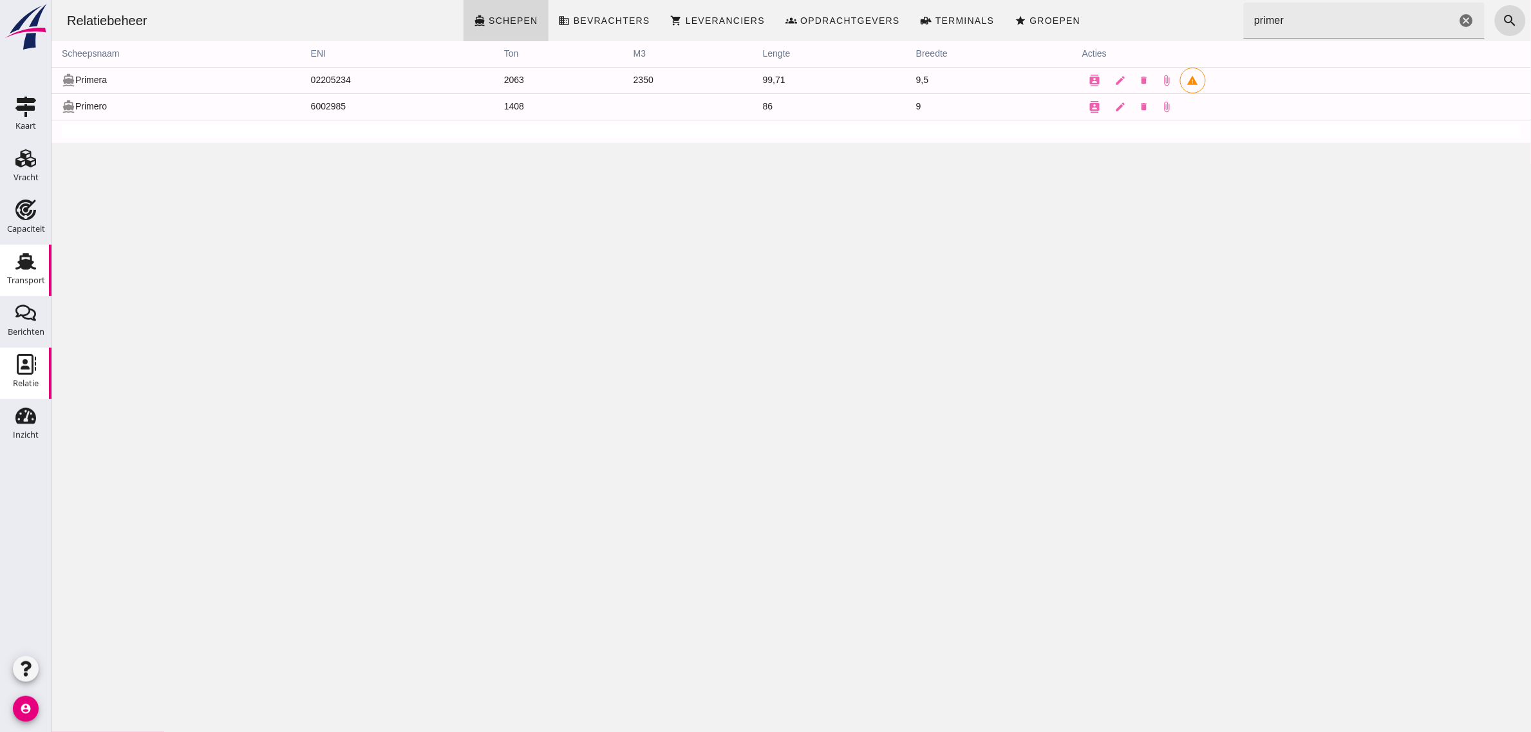
click at [31, 246] on link "Transport Transport" at bounding box center [25, 270] width 51 height 51
